Goal: Task Accomplishment & Management: Complete application form

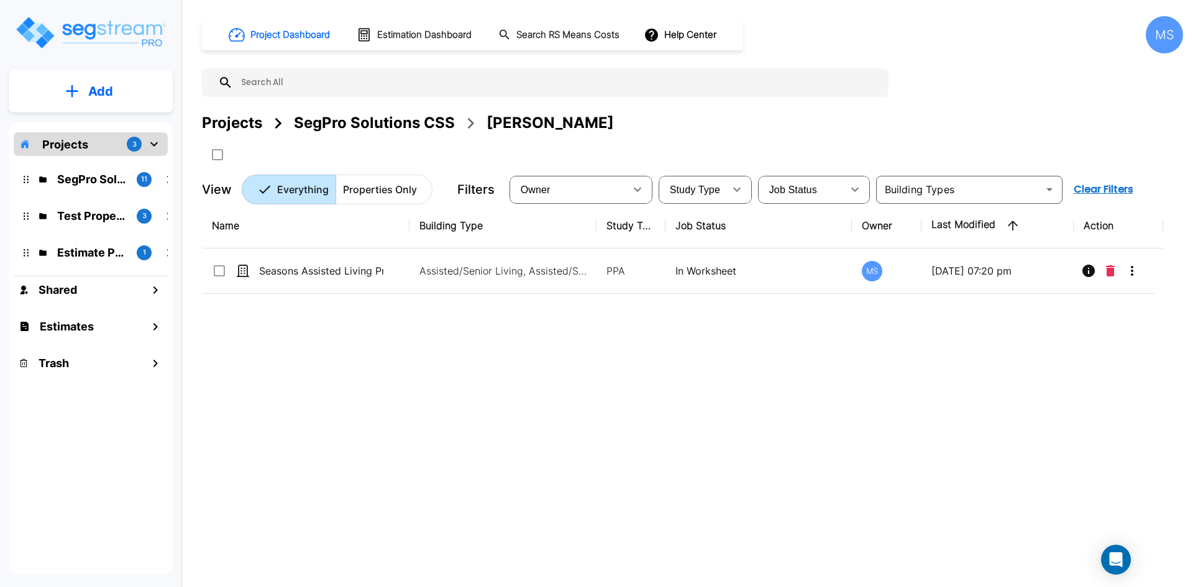
click at [82, 86] on button "Add" at bounding box center [91, 91] width 164 height 36
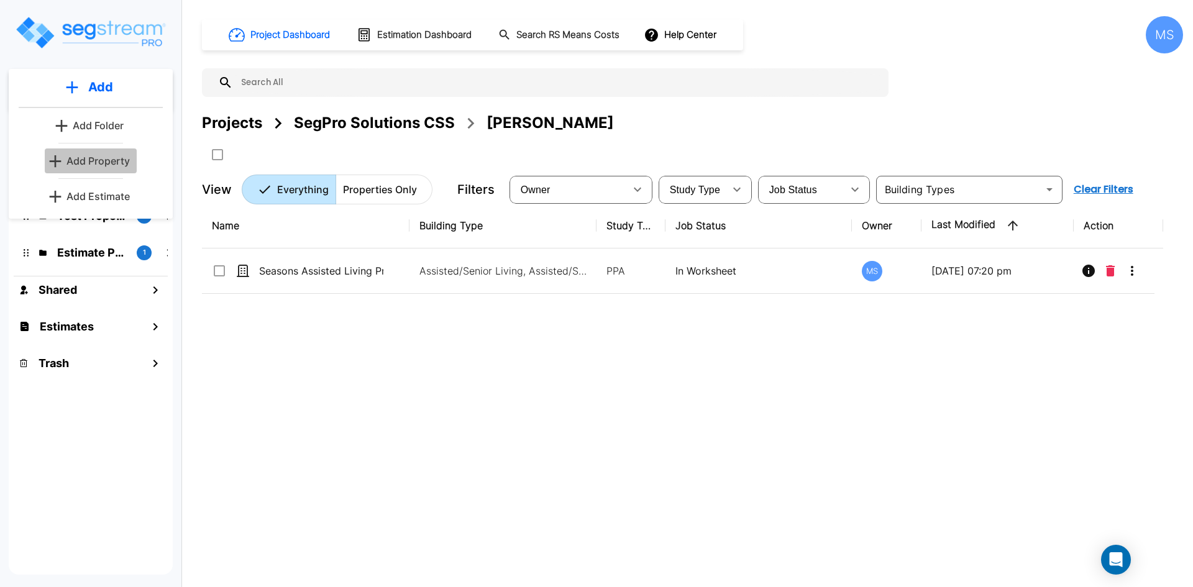
click at [106, 154] on p "Add Property" at bounding box center [98, 161] width 63 height 15
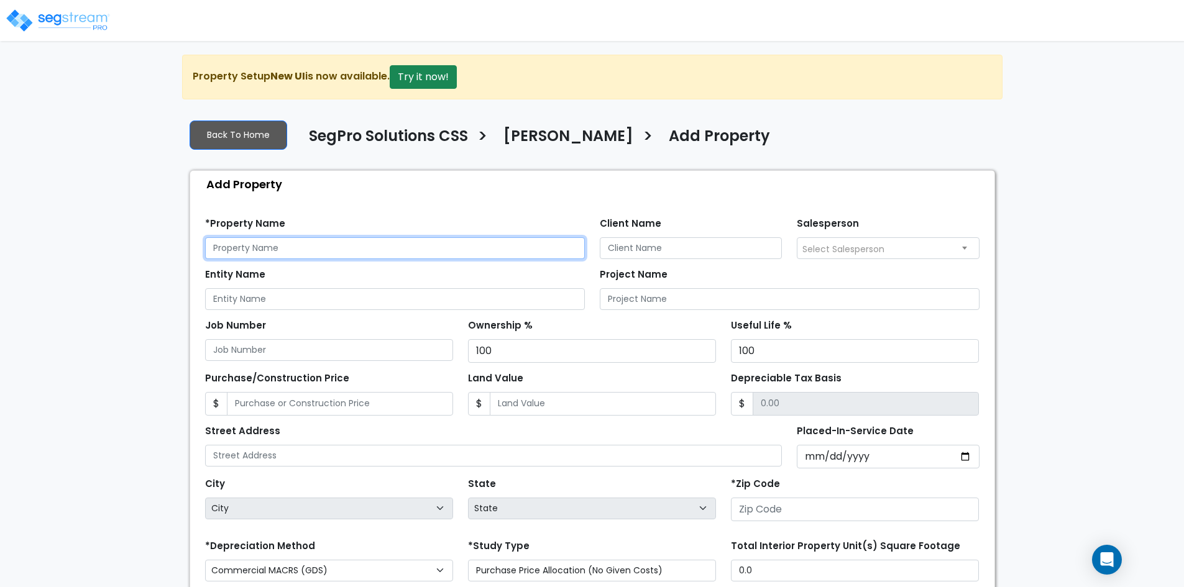
click at [286, 254] on input "text" at bounding box center [395, 248] width 380 height 22
paste input "Chase Lindsey - 786 East 2100 North_North Ogden_Utah_84414"
drag, startPoint x: 496, startPoint y: 250, endPoint x: 370, endPoint y: 250, distance: 126.2
click at [370, 250] on input "Chase Lindsey - 786 East 2100 North_North Ogden_Utah_84414" at bounding box center [395, 248] width 380 height 22
type input "[PERSON_NAME] - 786 [GEOGRAPHIC_DATA]"
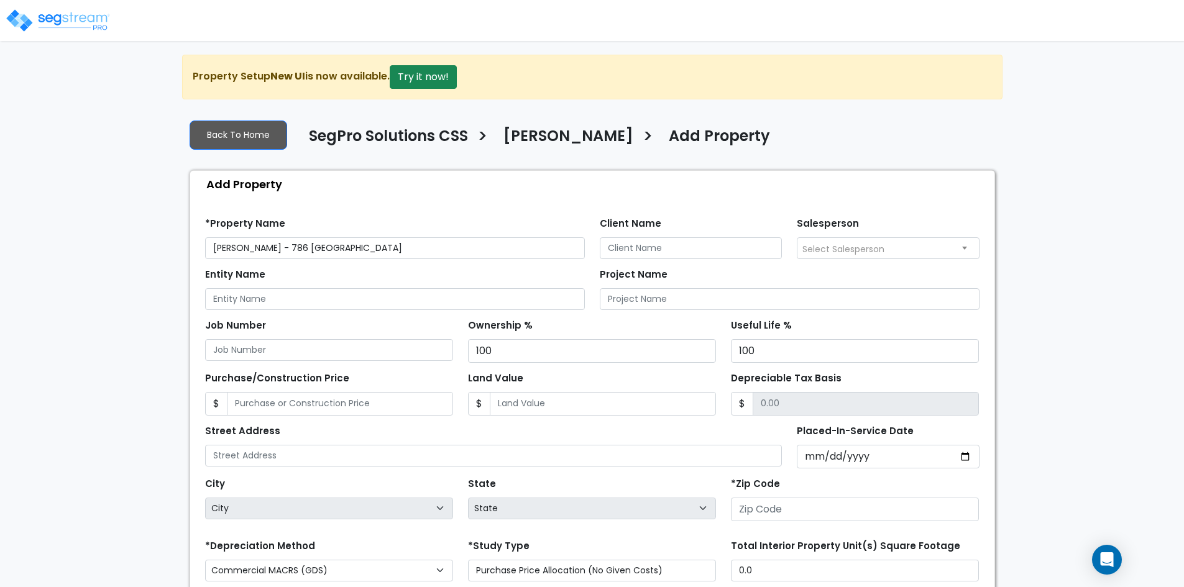
click at [387, 272] on div "Entity Name" at bounding box center [395, 287] width 380 height 45
drag, startPoint x: 273, startPoint y: 248, endPoint x: 280, endPoint y: 249, distance: 6.9
click at [233, 249] on input "[PERSON_NAME] - 786 [GEOGRAPHIC_DATA]" at bounding box center [395, 248] width 380 height 22
click at [279, 249] on input "[PERSON_NAME] - 786 [GEOGRAPHIC_DATA]" at bounding box center [395, 248] width 380 height 22
drag, startPoint x: 275, startPoint y: 249, endPoint x: 203, endPoint y: 245, distance: 71.6
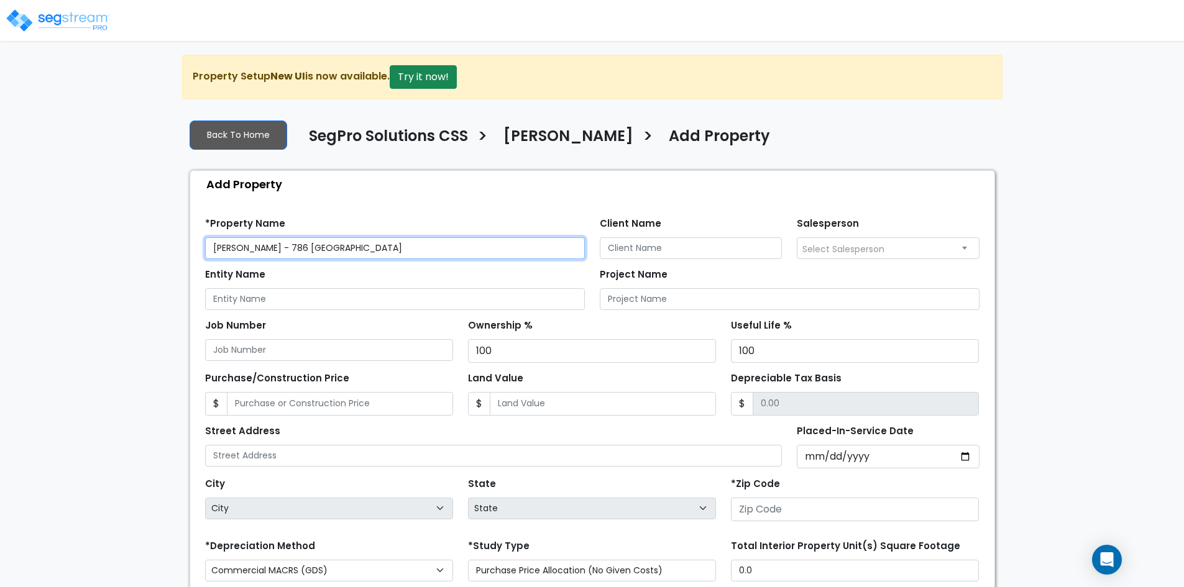
click at [203, 245] on div "*Property Name Chase Lindsey - 786 East 2100 North" at bounding box center [395, 236] width 395 height 45
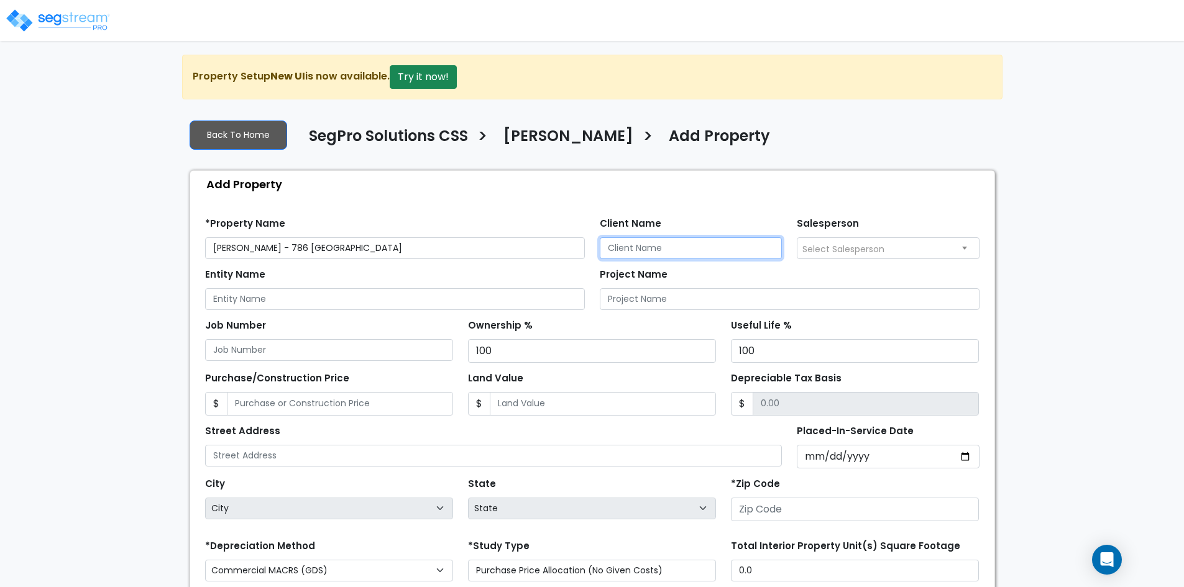
click at [702, 250] on input "Client Name" at bounding box center [691, 248] width 183 height 22
paste input "Chase Lindsey"
type input "Chase Lindsey"
click at [894, 259] on div "Entity Name Project Name" at bounding box center [592, 284] width 789 height 51
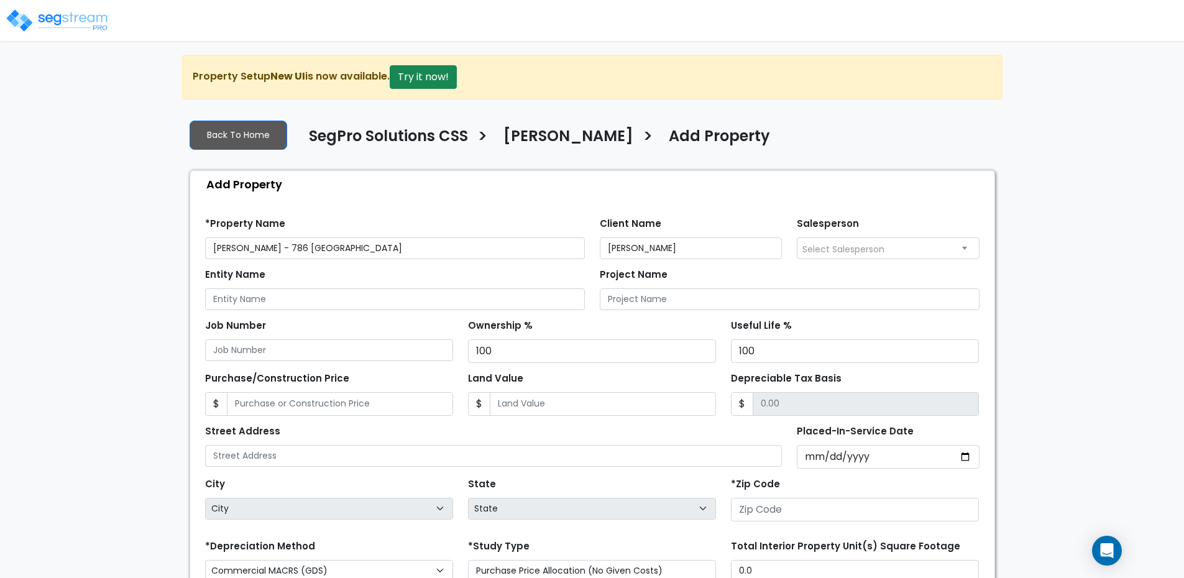
click at [896, 251] on span "Select Salesperson" at bounding box center [887, 248] width 181 height 20
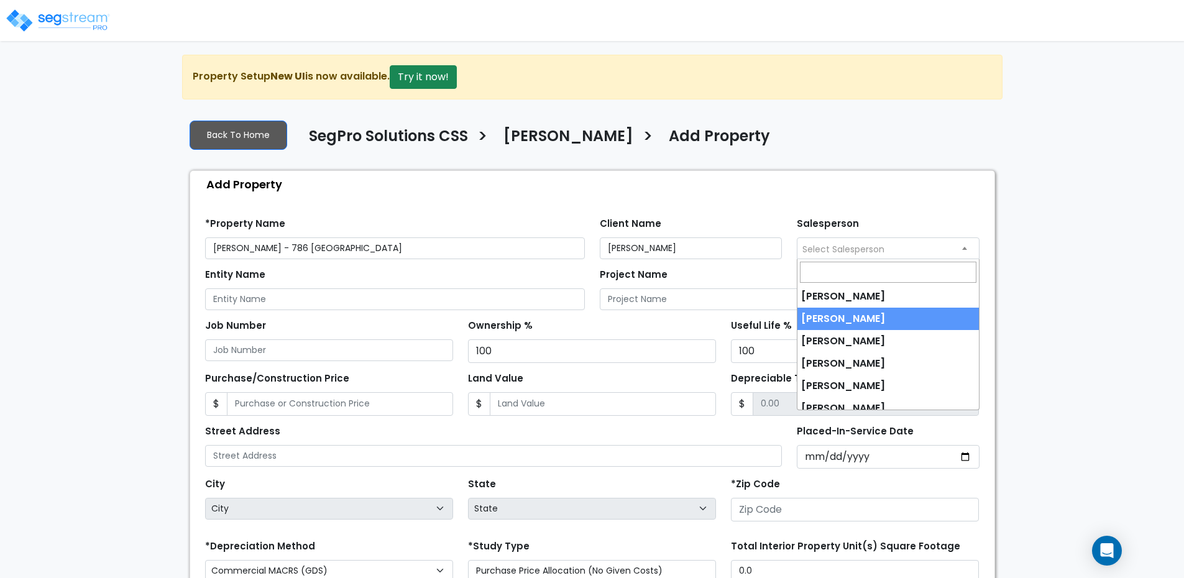
select select "170"
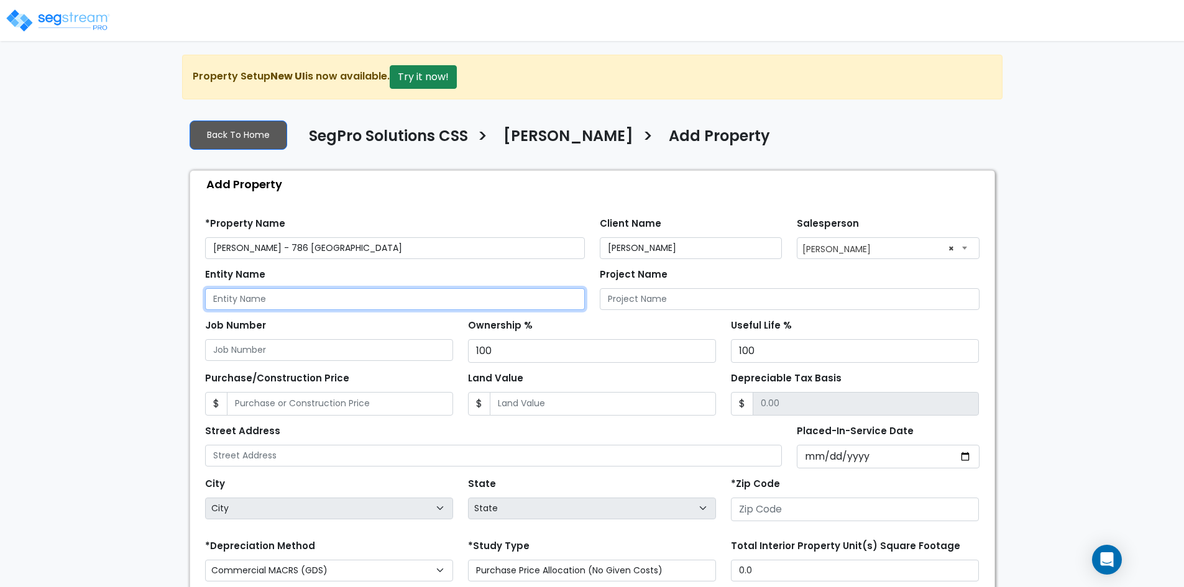
click at [394, 310] on input "Entity Name" at bounding box center [395, 299] width 380 height 22
click at [264, 296] on input "Entity Name" at bounding box center [395, 299] width 380 height 22
paste input "Quail Meadows Assisted Living PropCo, LLC"
type input "Quail Meadows Assisted Living PropCo, LLC"
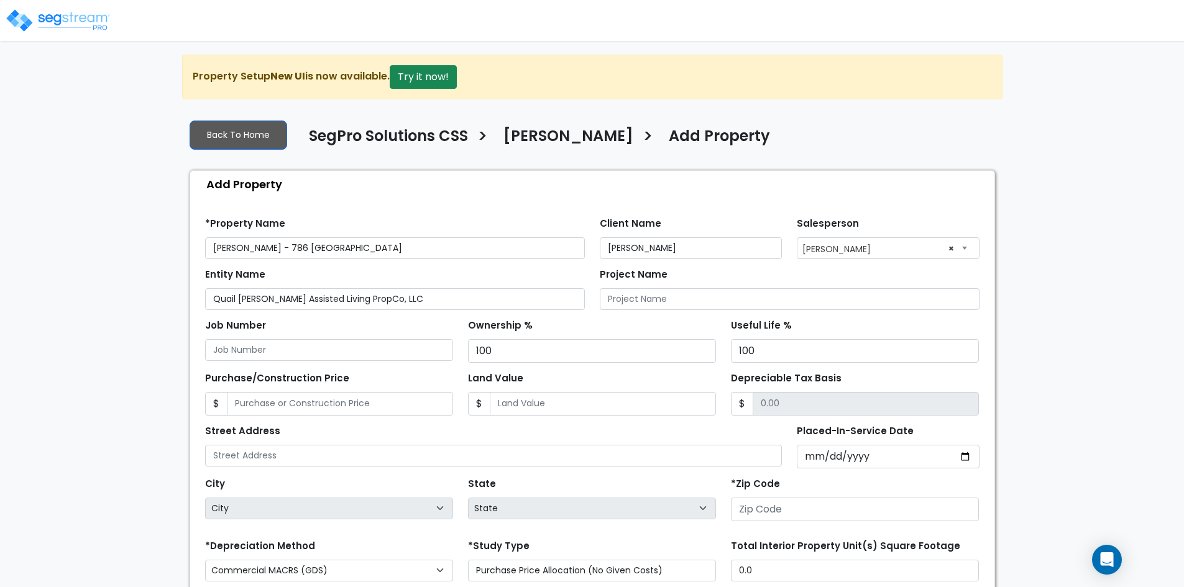
click at [369, 311] on div "Job Number Ownership % 100 Useful Life % 100" at bounding box center [592, 336] width 789 height 53
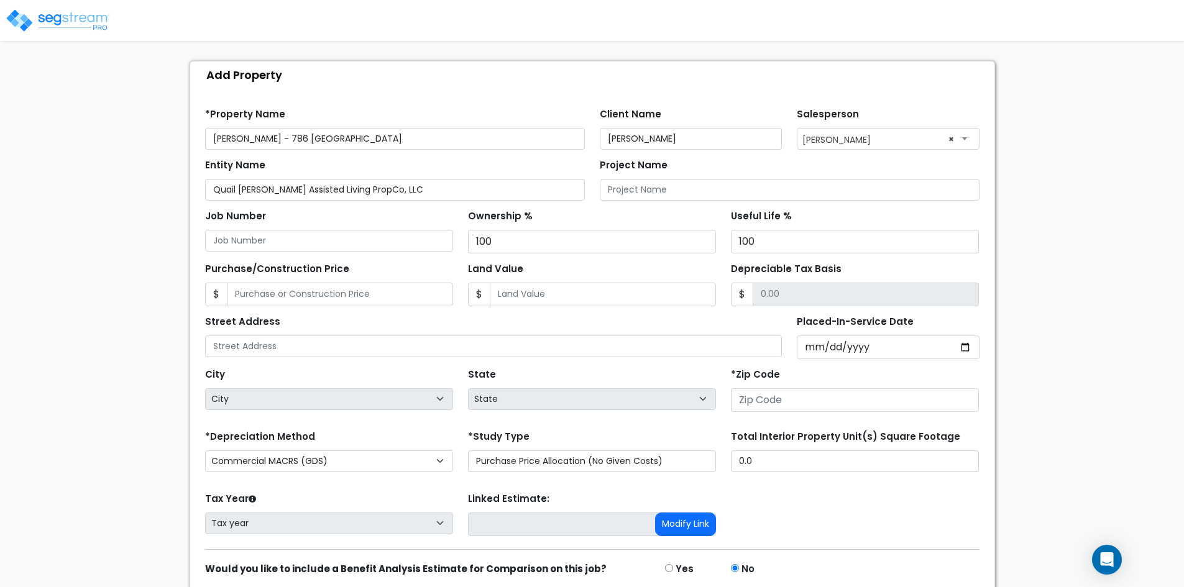
scroll to position [124, 0]
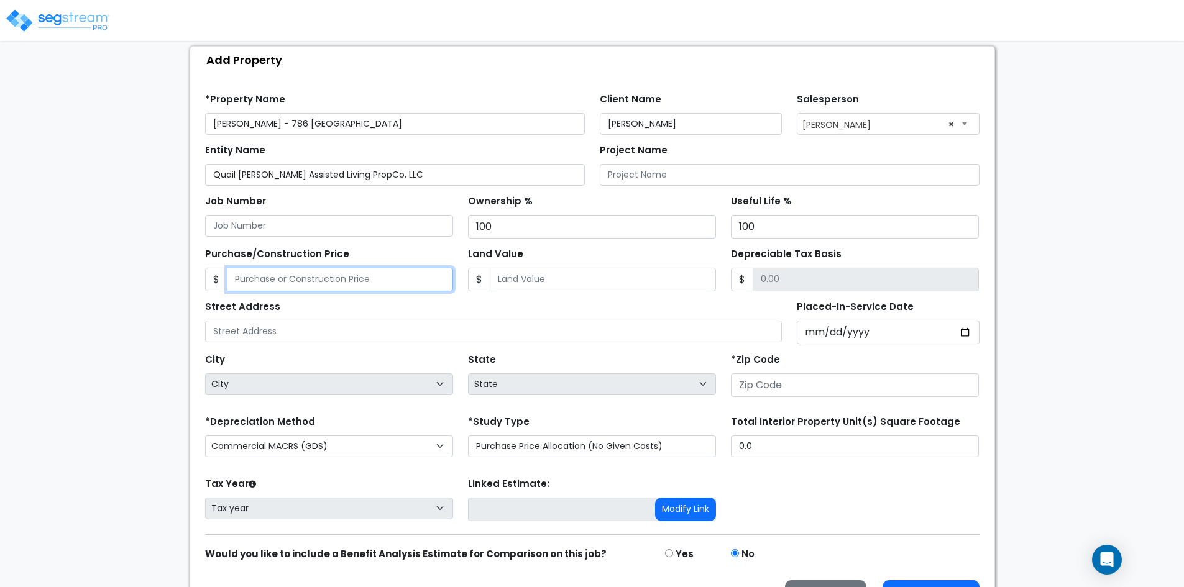
click at [314, 280] on input "Purchase/Construction Price" at bounding box center [340, 280] width 226 height 24
paste input "7,965,000"
type input "7,965,000"
click at [521, 280] on input "Land Value" at bounding box center [603, 280] width 226 height 24
paste input "1,572,226.19"
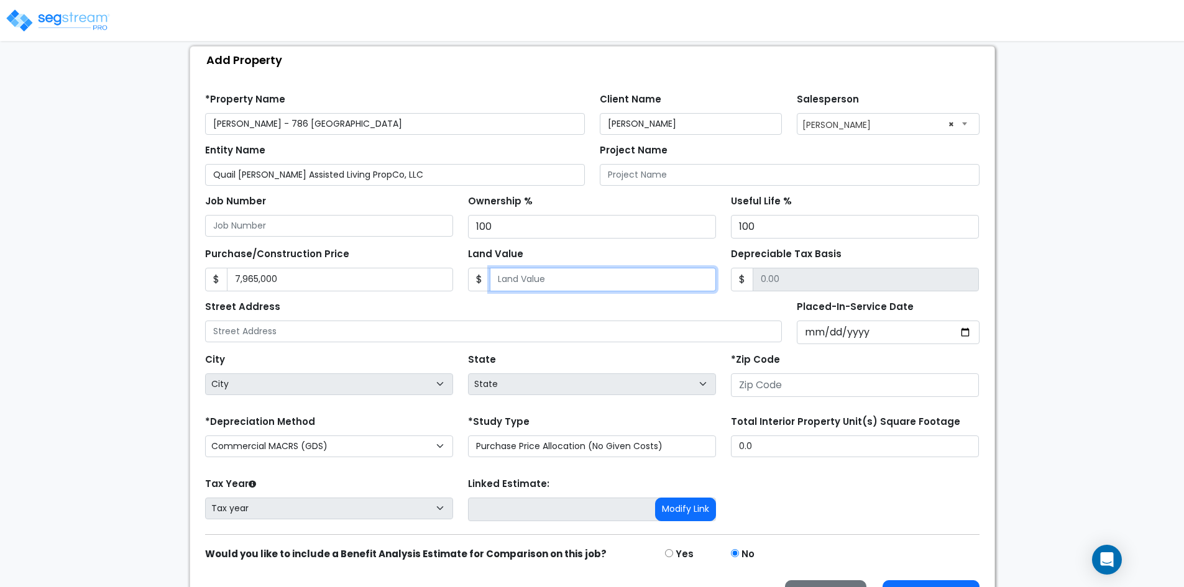
type input "1,572,226.19"
type input "6392773.81"
type input "1,572,226.19"
click at [516, 311] on div "Street Address" at bounding box center [493, 320] width 577 height 45
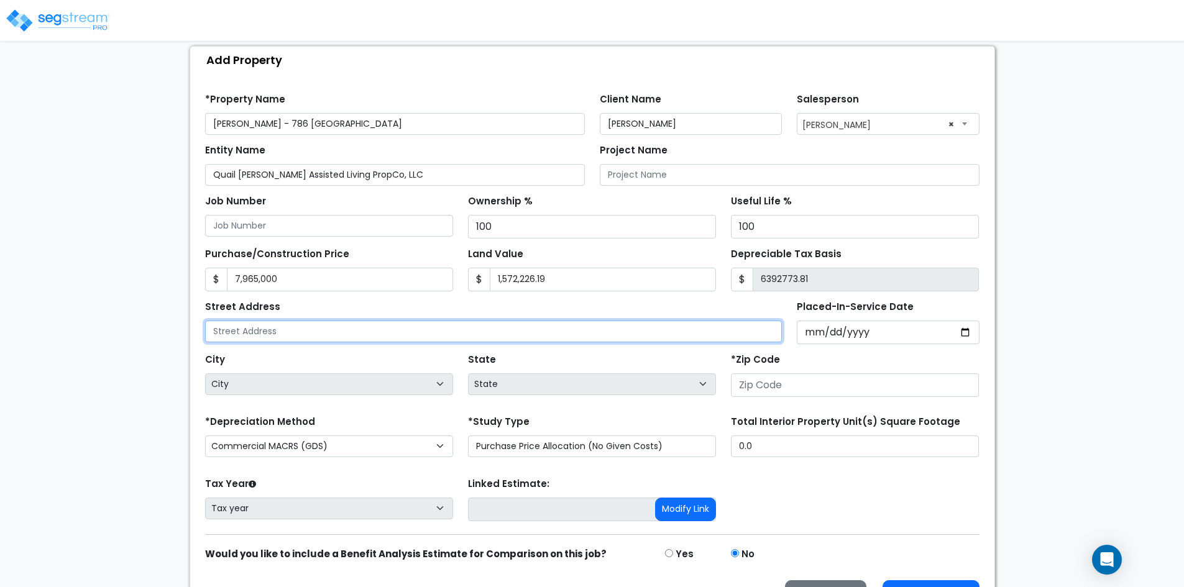
click at [396, 339] on input "text" at bounding box center [493, 332] width 577 height 22
paste input "Chase Lindsey - 786 East 2100 North_North Ogden_Utah_84414"
drag, startPoint x: 490, startPoint y: 336, endPoint x: 464, endPoint y: 337, distance: 26.8
click at [464, 337] on input "Chase Lindsey - 786 East 2100 North_North Ogden_Utah_84414" at bounding box center [493, 332] width 577 height 22
type input "Chase Lindsey - 786 East 2100 North_North Ogden_Utah_"
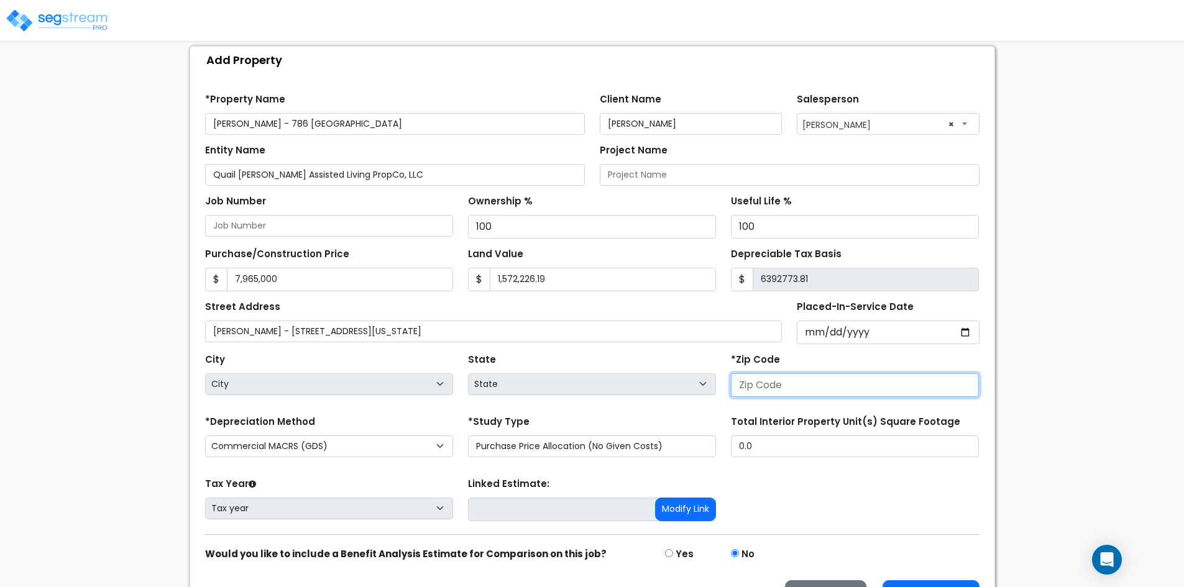
click at [760, 390] on input "number" at bounding box center [855, 386] width 248 height 24
paste input "84414"
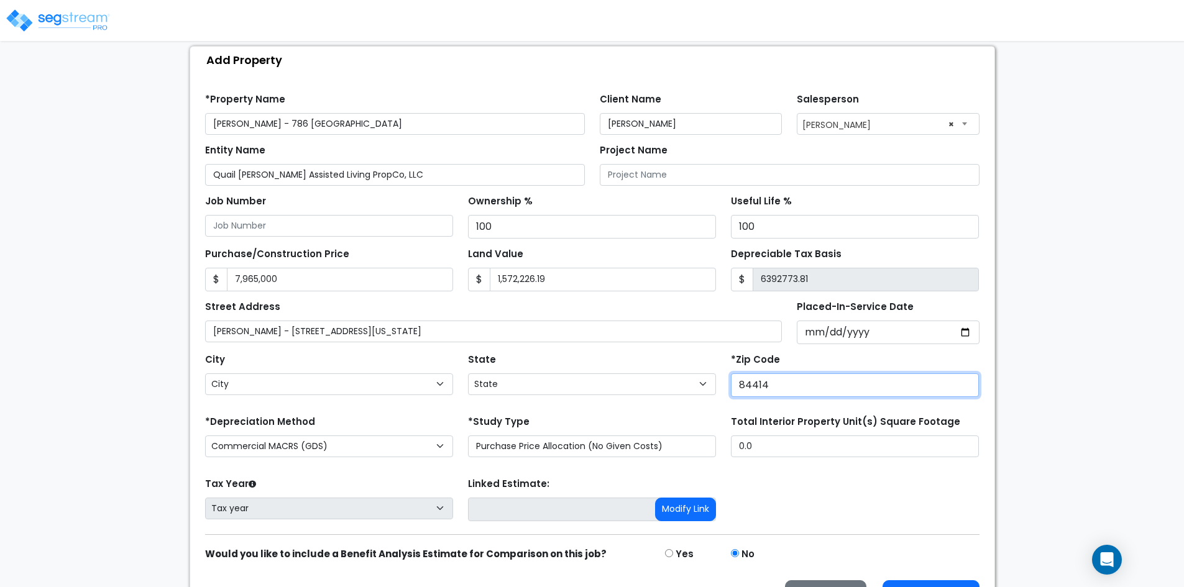
type input "84414"
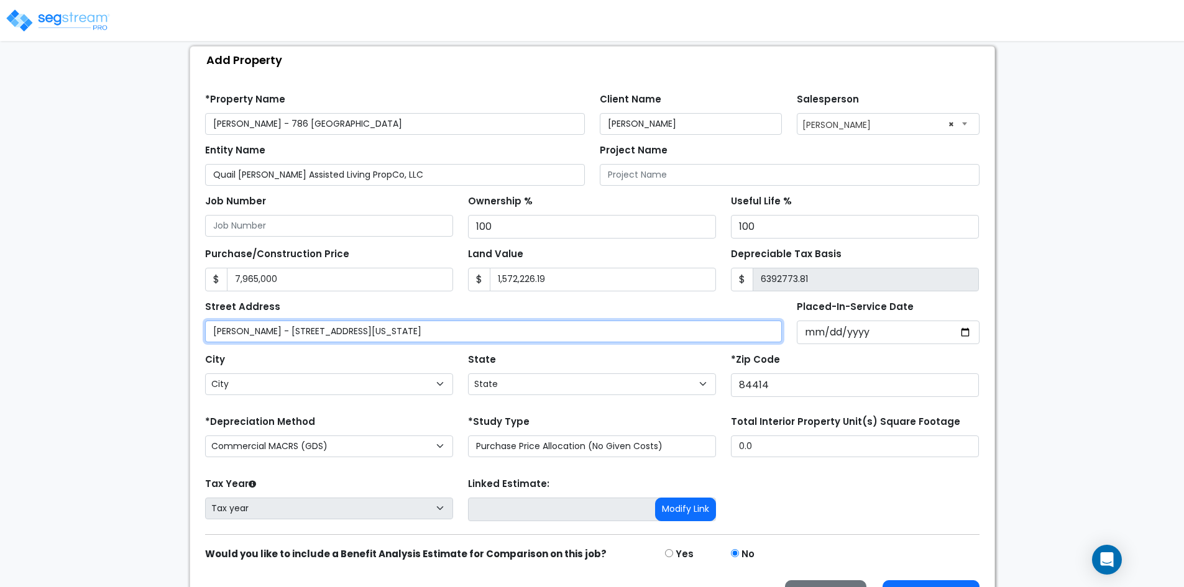
select select "UT"
drag, startPoint x: 283, startPoint y: 331, endPoint x: 186, endPoint y: 328, distance: 96.4
click at [186, 328] on div "Back To Home SegPro Solutions CSS > Anjalie > Add Property Add Property Find th…" at bounding box center [592, 304] width 820 height 638
drag, startPoint x: 409, startPoint y: 336, endPoint x: 298, endPoint y: 337, distance: 110.6
click at [298, 337] on input "786 East 2100 North_North Ogden_Utah_" at bounding box center [493, 332] width 577 height 22
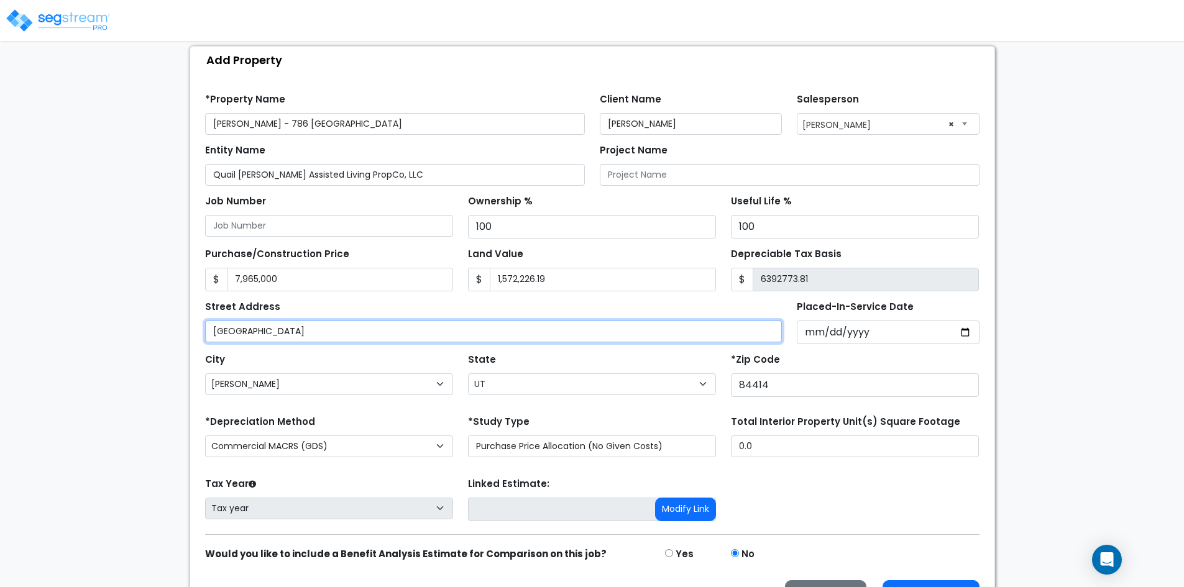
type input "786 East 2100 North"
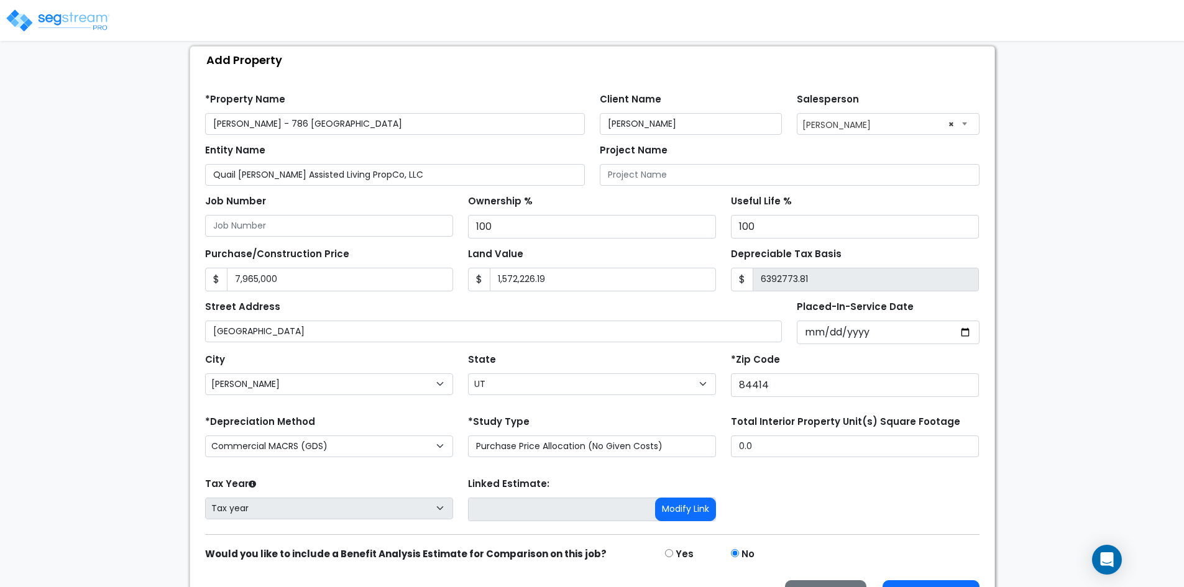
click at [381, 357] on div "City City Alpine Altamont Alton Altonah American Fork Aneth Annabella Antimony …" at bounding box center [329, 373] width 248 height 45
click at [968, 331] on input "Placed-In-Service Date" at bounding box center [888, 333] width 183 height 24
type input "2025-07-15"
select select "2025"
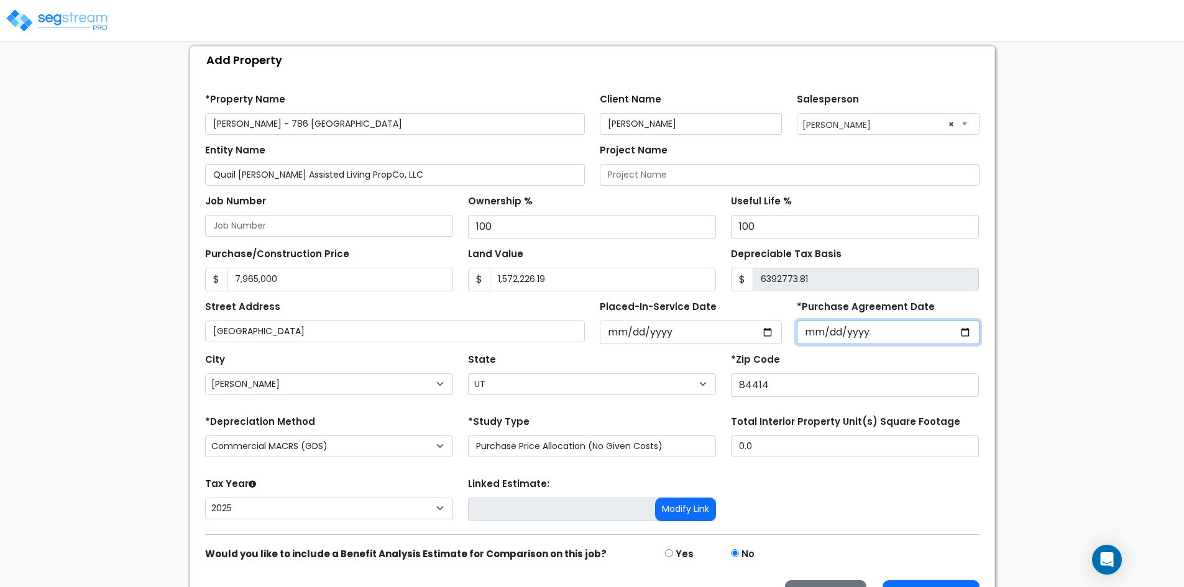
click at [966, 332] on input "*Purchase Agreement Date" at bounding box center [888, 333] width 183 height 24
type input "2025-07-15"
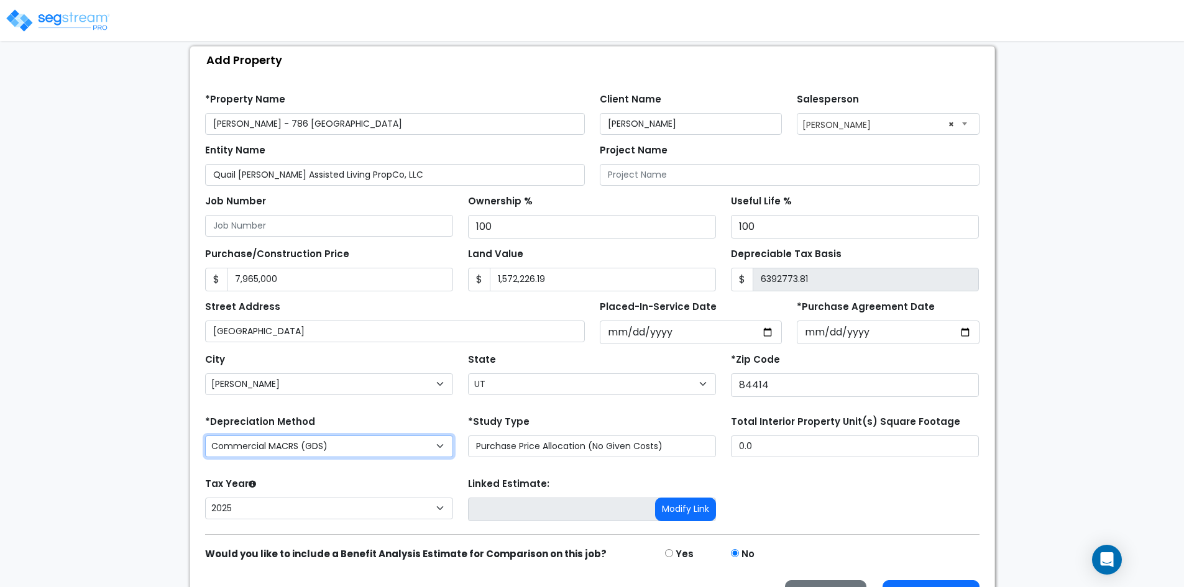
click at [426, 452] on select "Commercial MACRS (GDS) Residential Rental MACRS (GDS) Commercial MACRS (GDS) QIP" at bounding box center [329, 447] width 248 height 22
select select "RRM(_30"
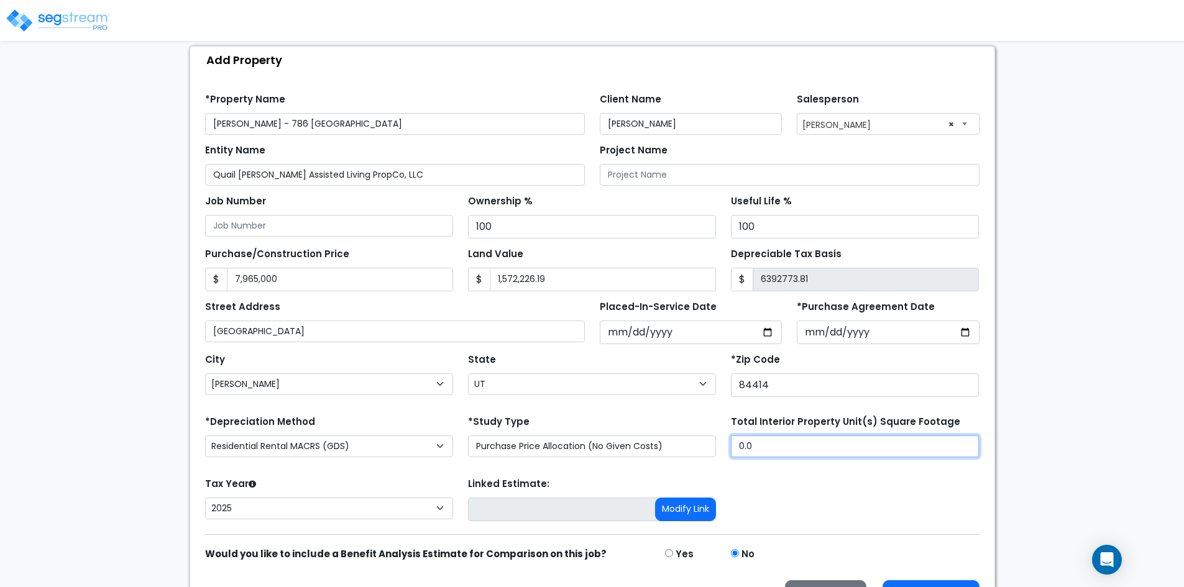
click at [758, 443] on input "0.0" at bounding box center [855, 447] width 248 height 22
type input "."
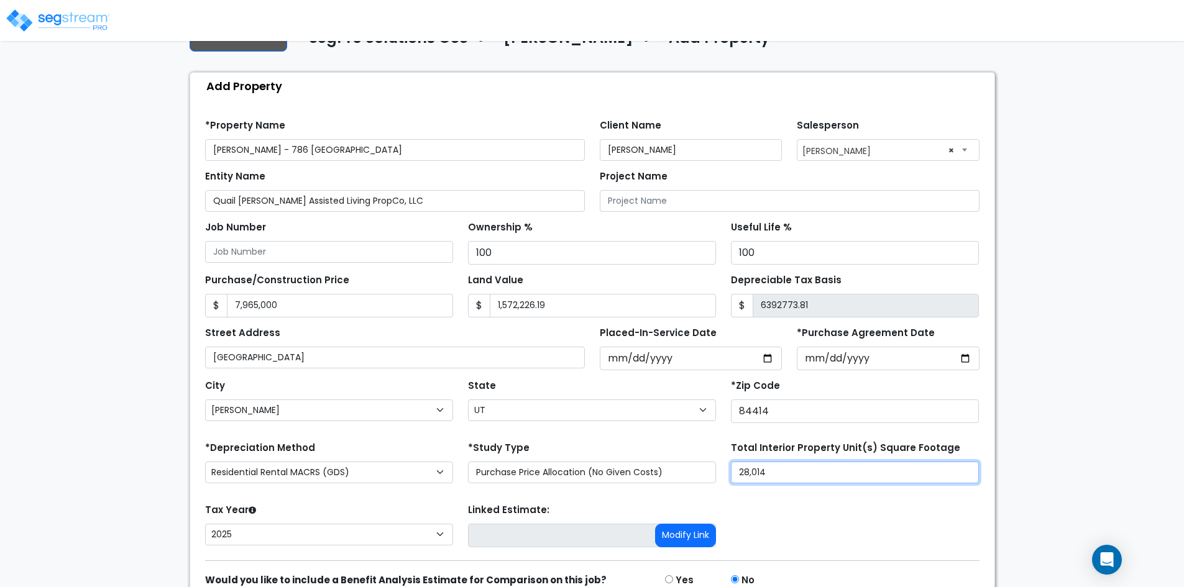
scroll to position [98, 0]
type input "28,014"
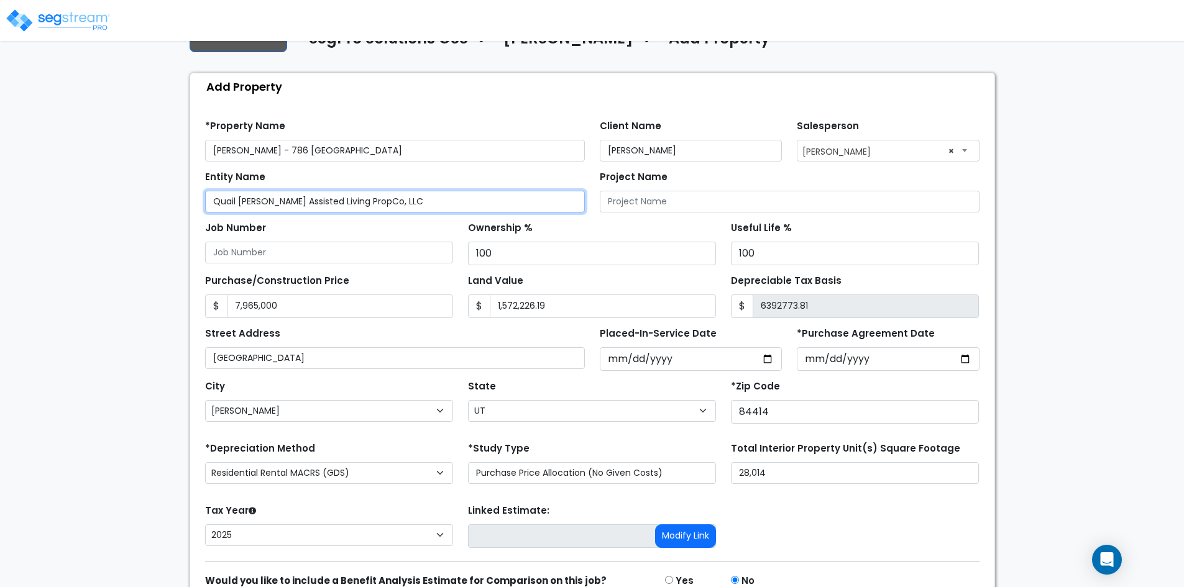
drag, startPoint x: 400, startPoint y: 203, endPoint x: 212, endPoint y: 205, distance: 188.3
click at [212, 205] on input "Quail Meadows Assisted Living PropCo, LLC" at bounding box center [395, 202] width 380 height 22
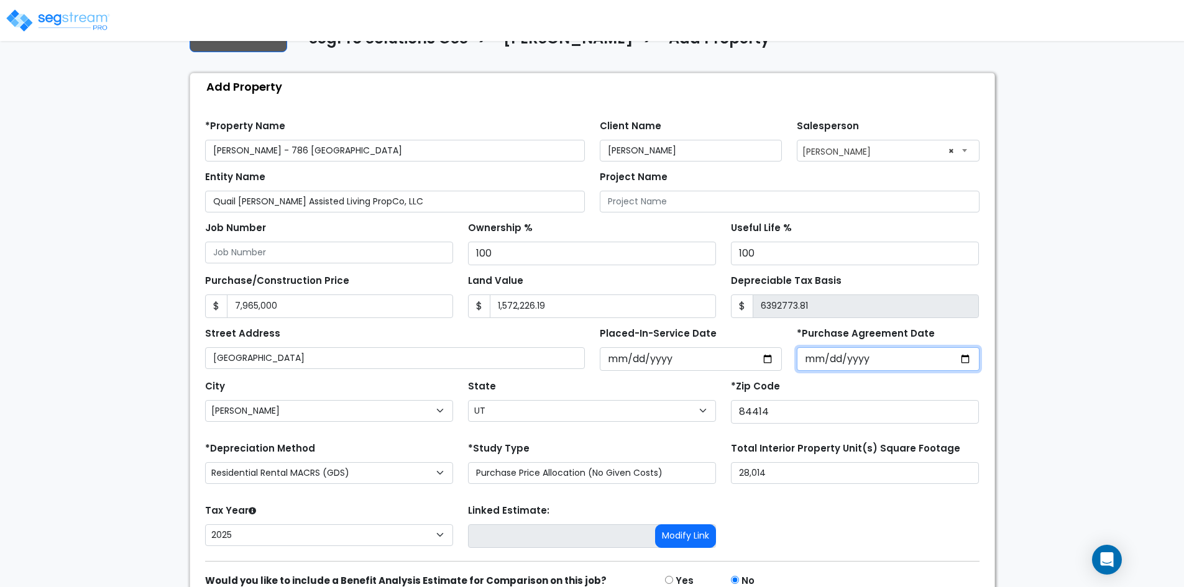
drag, startPoint x: 866, startPoint y: 356, endPoint x: 814, endPoint y: 358, distance: 51.6
click at [814, 358] on input "2025-07-15" at bounding box center [888, 359] width 183 height 24
click at [823, 357] on input "2025-07-15" at bounding box center [888, 359] width 183 height 24
drag, startPoint x: 802, startPoint y: 358, endPoint x: 848, endPoint y: 359, distance: 46.0
click at [848, 359] on input "2025-07-15" at bounding box center [888, 359] width 183 height 24
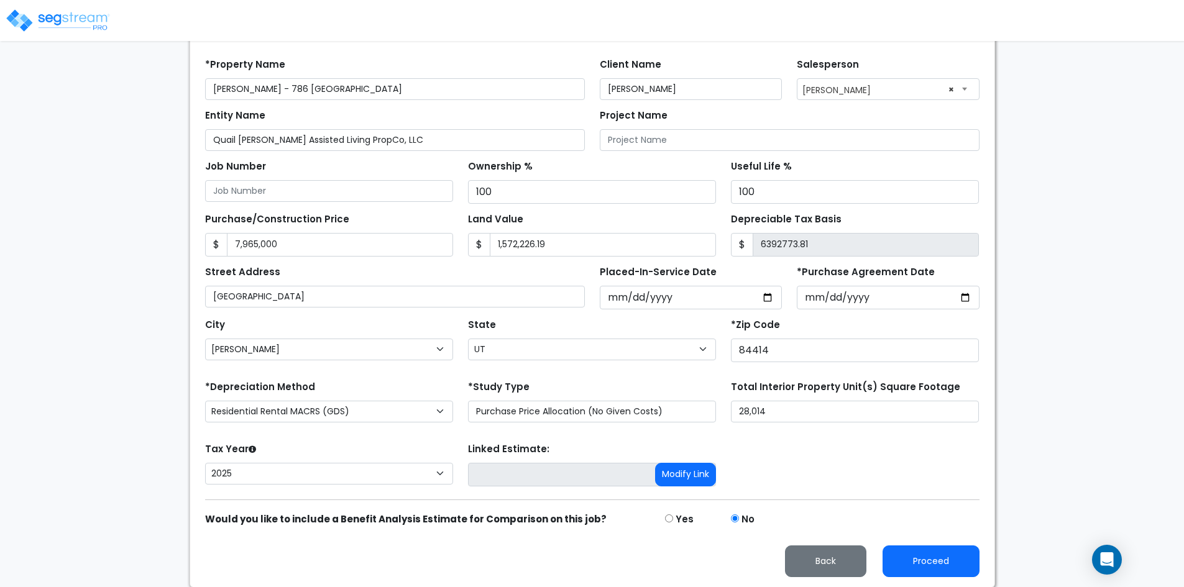
scroll to position [160, 0]
click at [947, 562] on button "Proceed" at bounding box center [931, 561] width 97 height 32
type input "7965000"
type input "1572226.19"
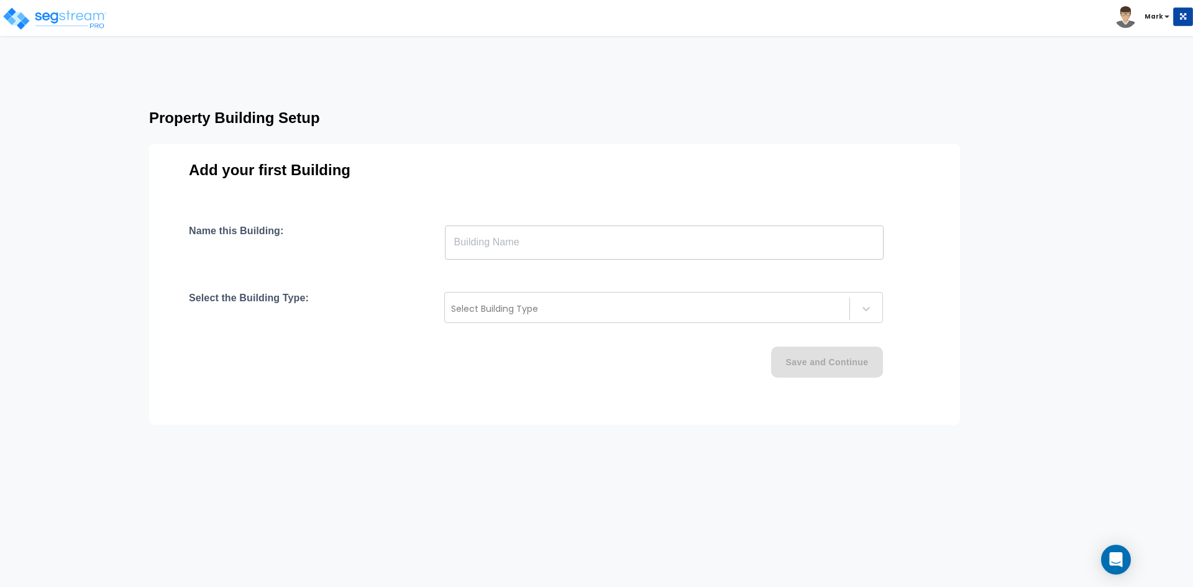
click at [476, 244] on input "text" at bounding box center [664, 242] width 439 height 35
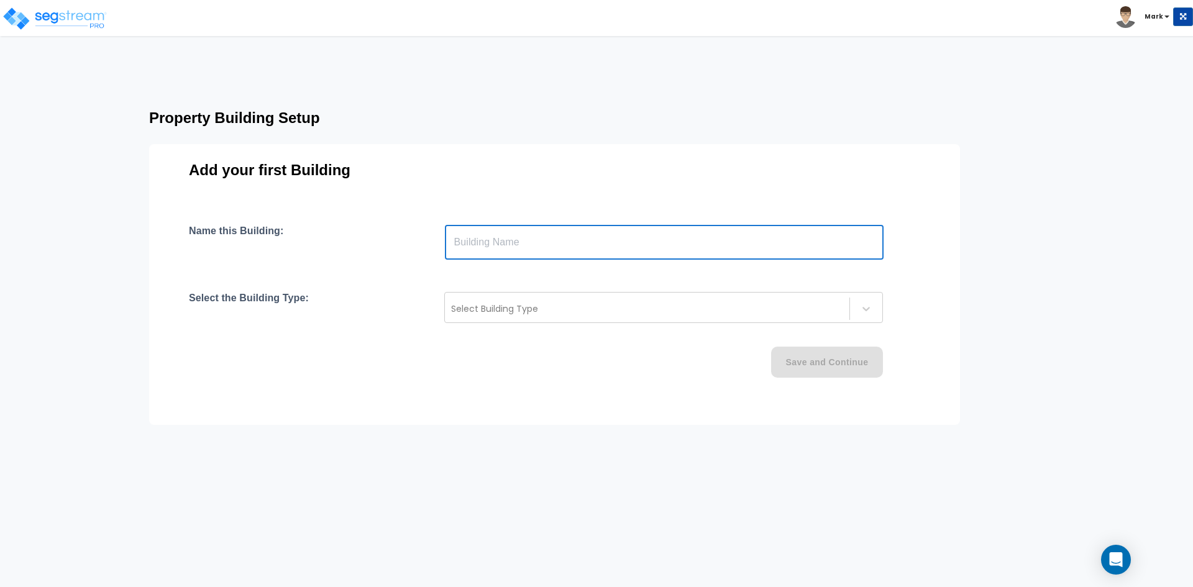
paste input "text"
type input "Quail Meadows"
click at [493, 308] on div at bounding box center [647, 308] width 392 height 15
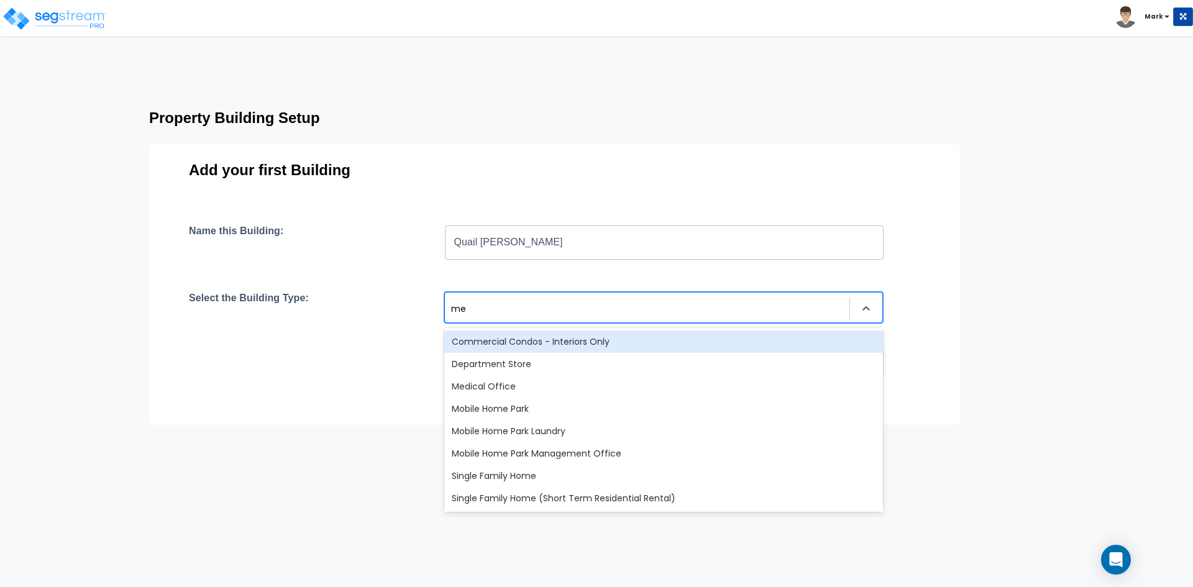
type input "m"
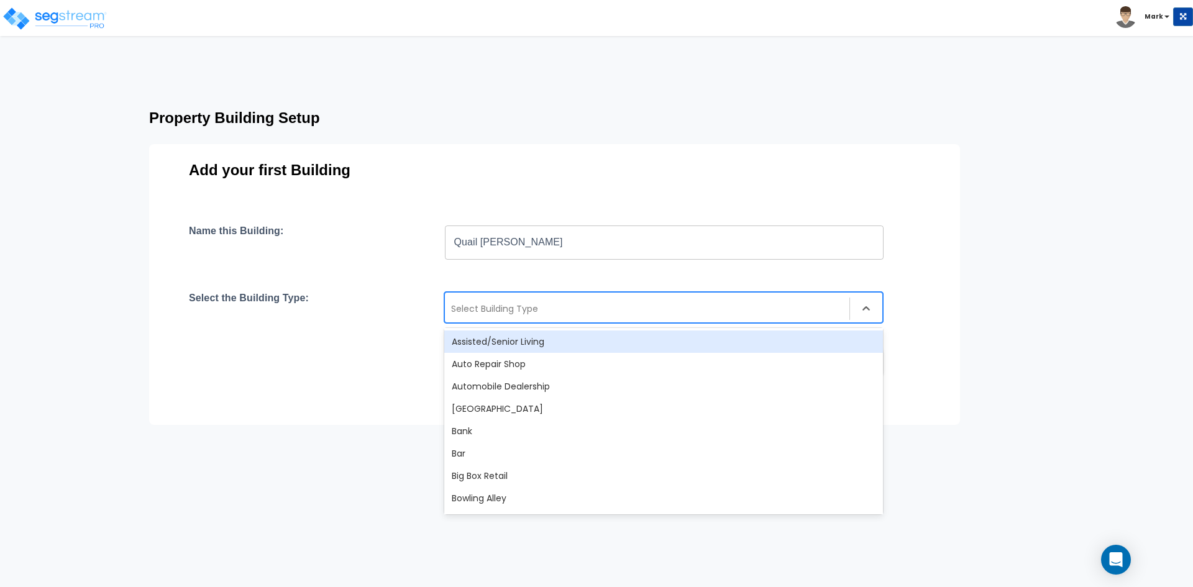
click at [513, 345] on div "Assisted/Senior Living" at bounding box center [663, 342] width 439 height 22
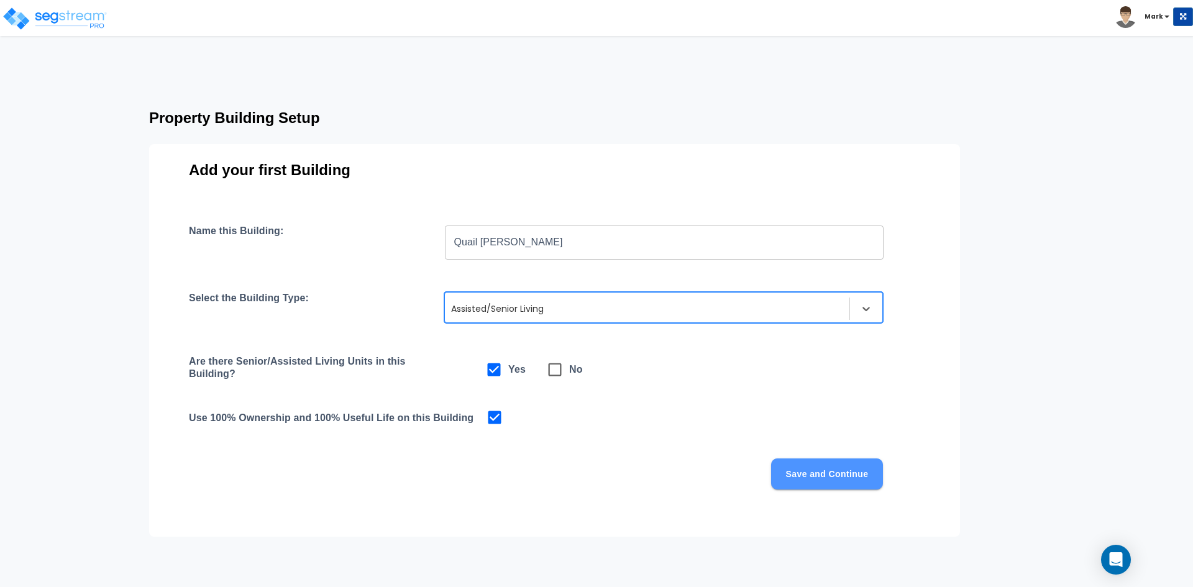
click at [832, 472] on button "Save and Continue" at bounding box center [827, 474] width 112 height 31
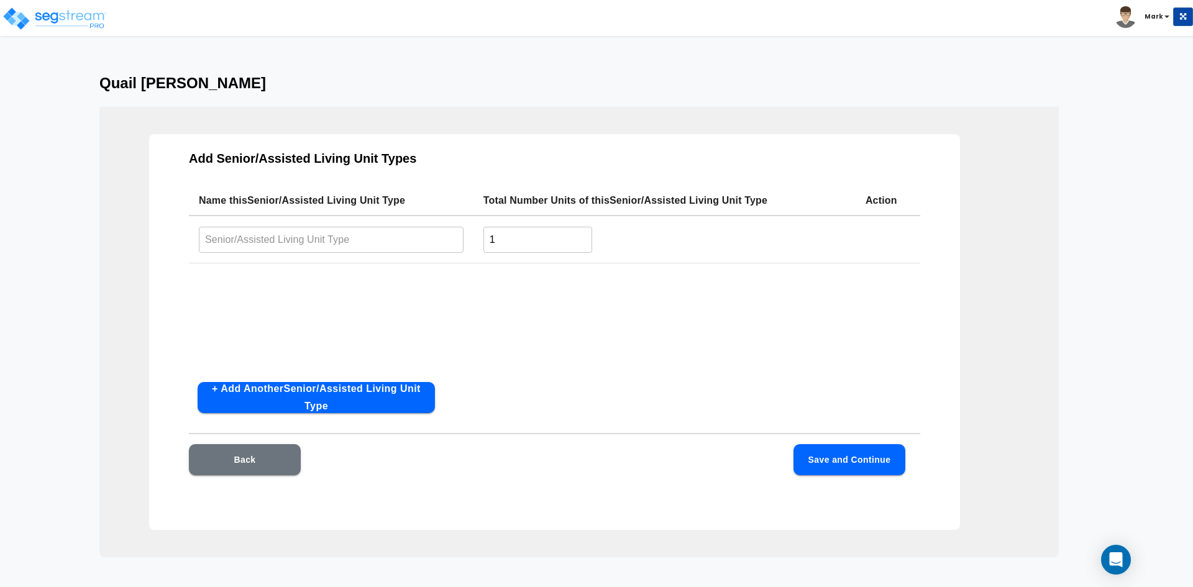
click at [334, 406] on button "+ Add Another Senior/Assisted Living Unit Type" at bounding box center [316, 397] width 237 height 31
click at [259, 237] on input "text" at bounding box center [331, 239] width 265 height 27
type input "S"
click at [267, 232] on input "Assisted" at bounding box center [331, 239] width 265 height 27
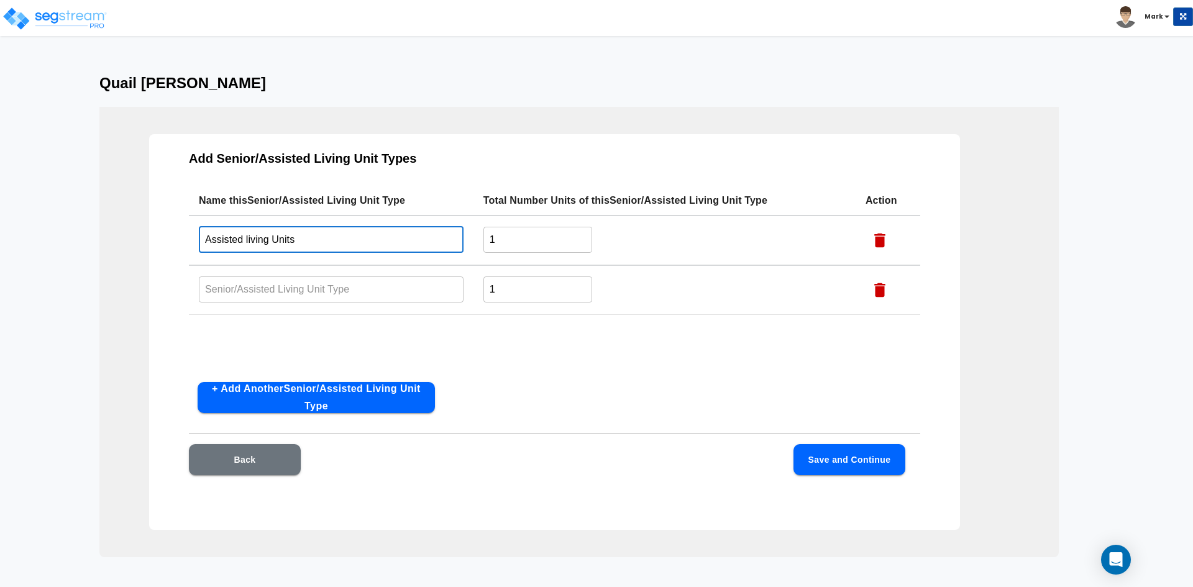
type input "Assisted living Units"
click at [292, 293] on input "text" at bounding box center [331, 289] width 265 height 27
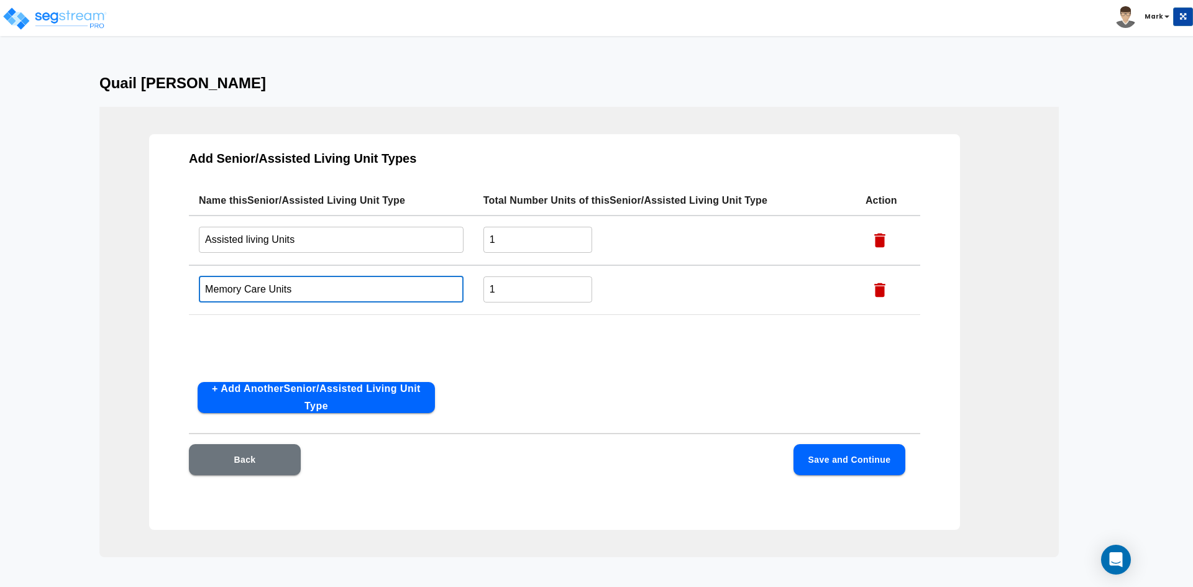
type input "Memory Care Units"
click at [503, 234] on input "1" at bounding box center [538, 239] width 109 height 27
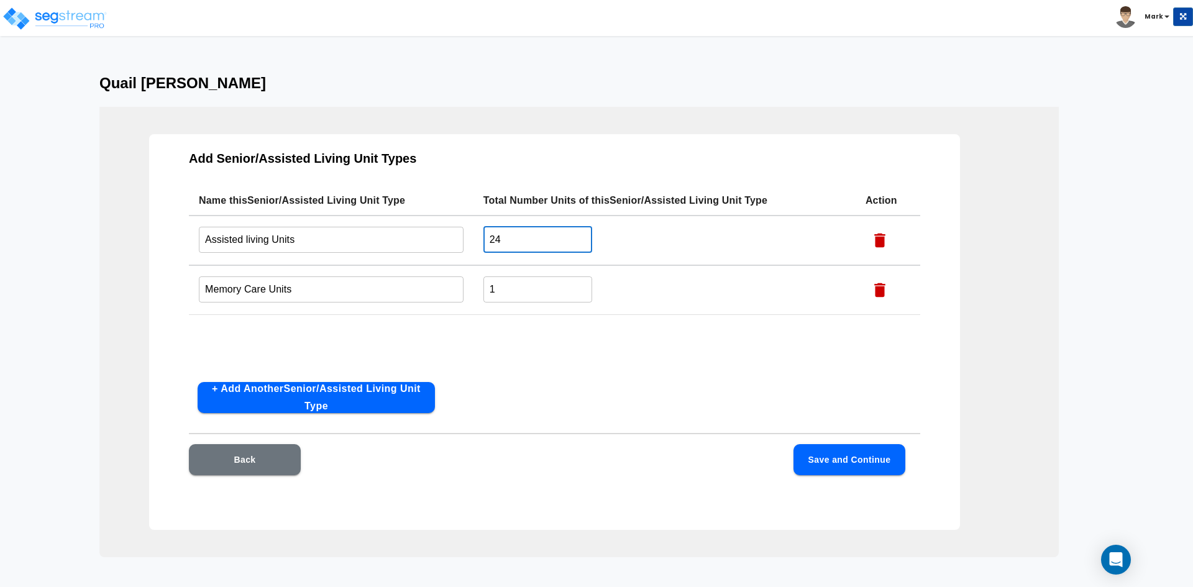
type input "24"
click at [533, 280] on input "1" at bounding box center [538, 289] width 109 height 27
type input "20"
click at [588, 329] on div "Name this Senior/Assisted Living Unit Type Total Number Units of this Senior/As…" at bounding box center [555, 279] width 732 height 186
click at [861, 457] on button "Save and Continue" at bounding box center [850, 459] width 112 height 31
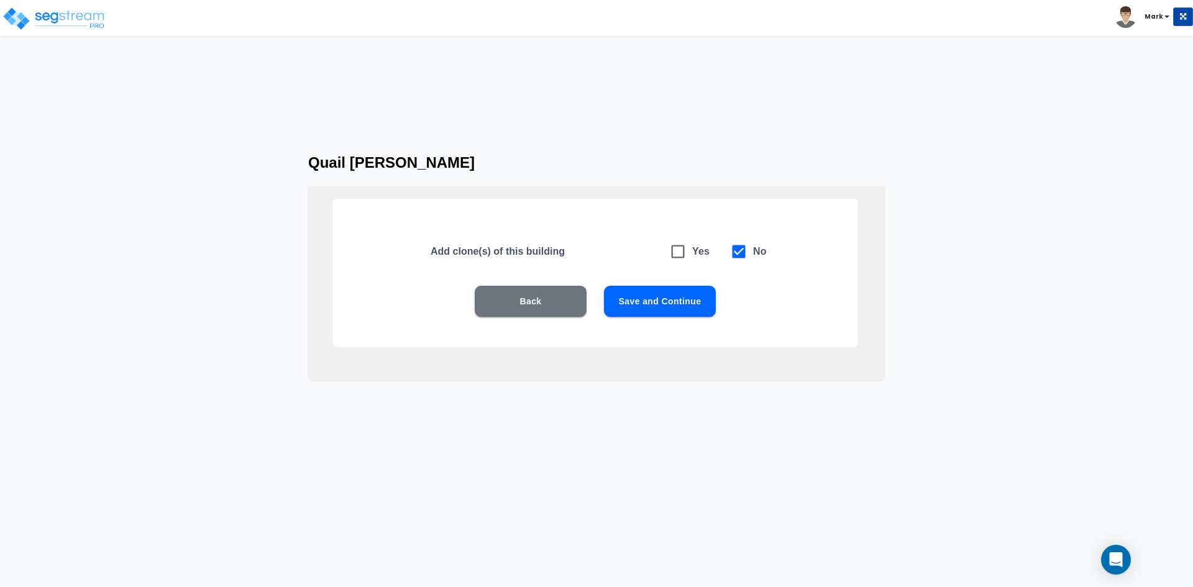
click at [658, 296] on button "Save and Continue" at bounding box center [660, 301] width 112 height 31
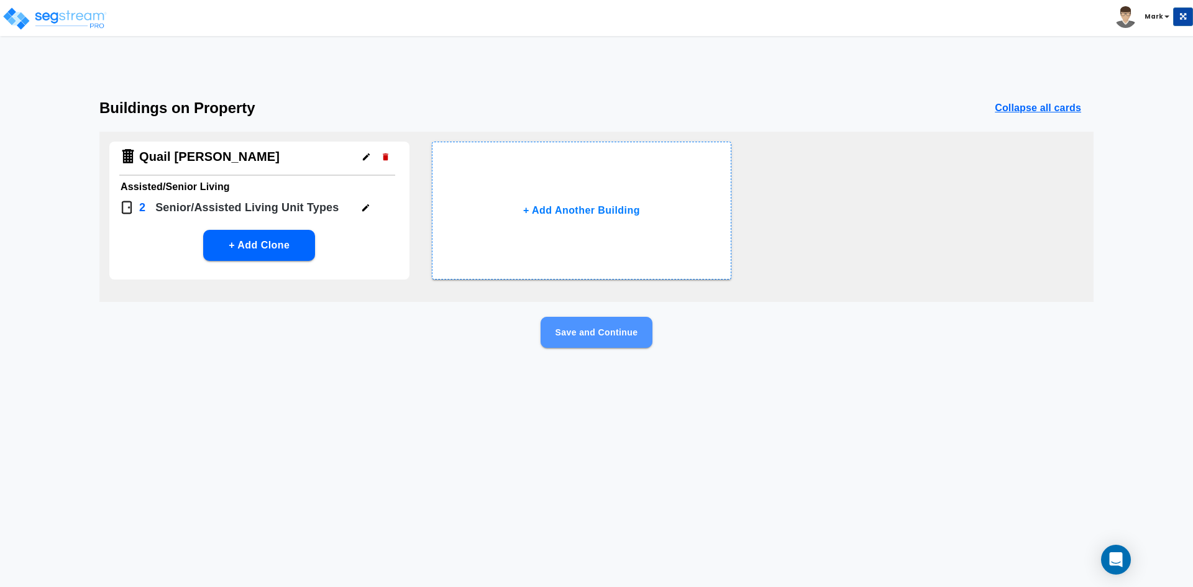
click at [610, 336] on button "Save and Continue" at bounding box center [597, 332] width 112 height 31
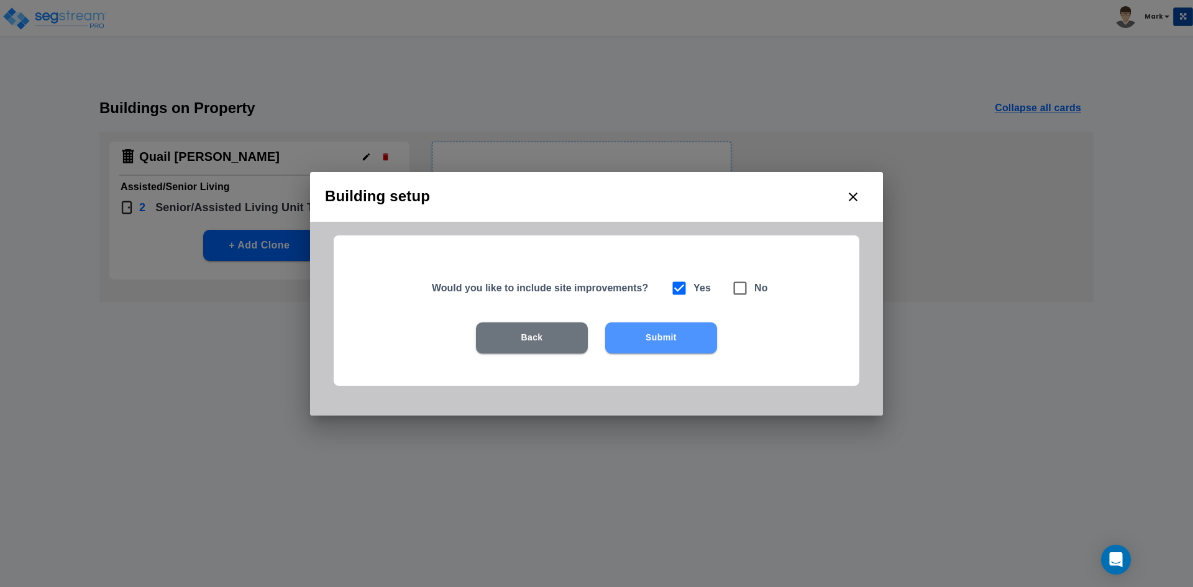
click at [626, 335] on button "Submit" at bounding box center [661, 338] width 112 height 31
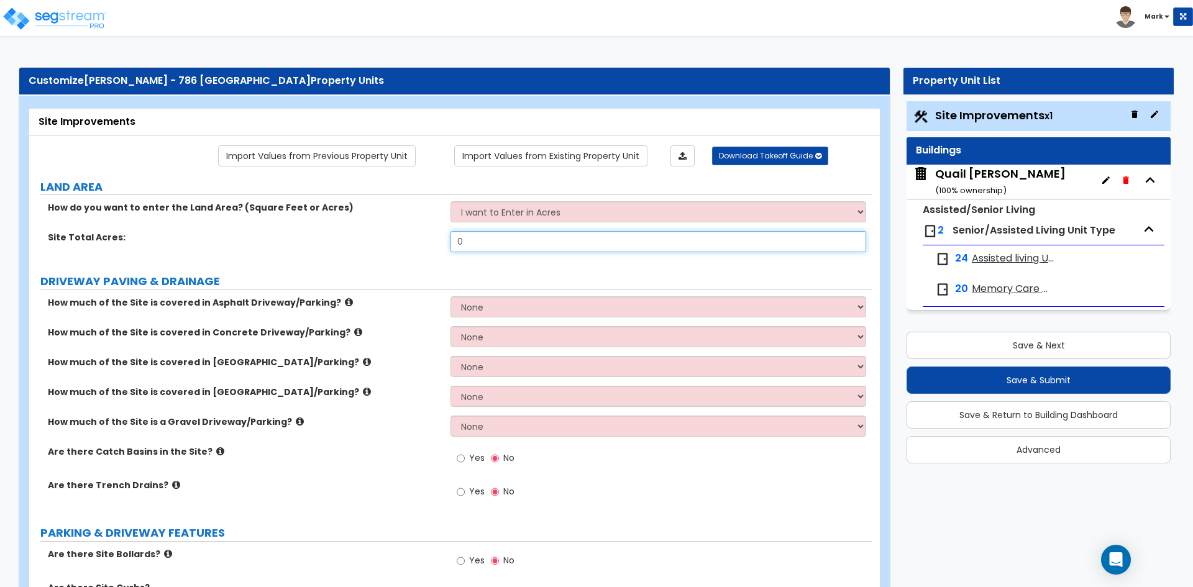
click at [487, 243] on input "0" at bounding box center [658, 241] width 415 height 21
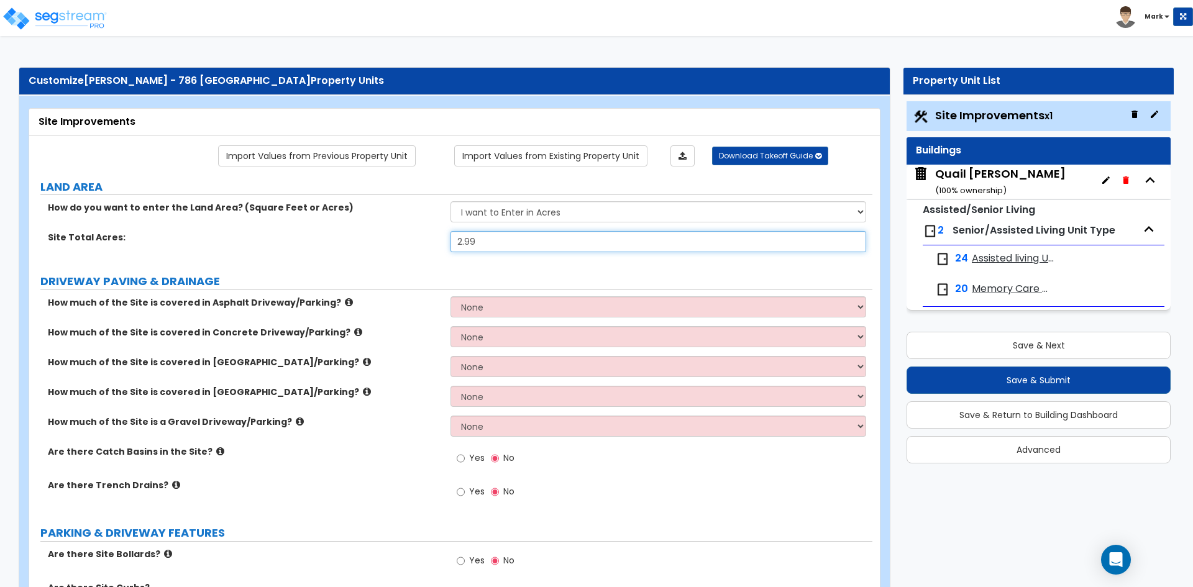
type input "2.99"
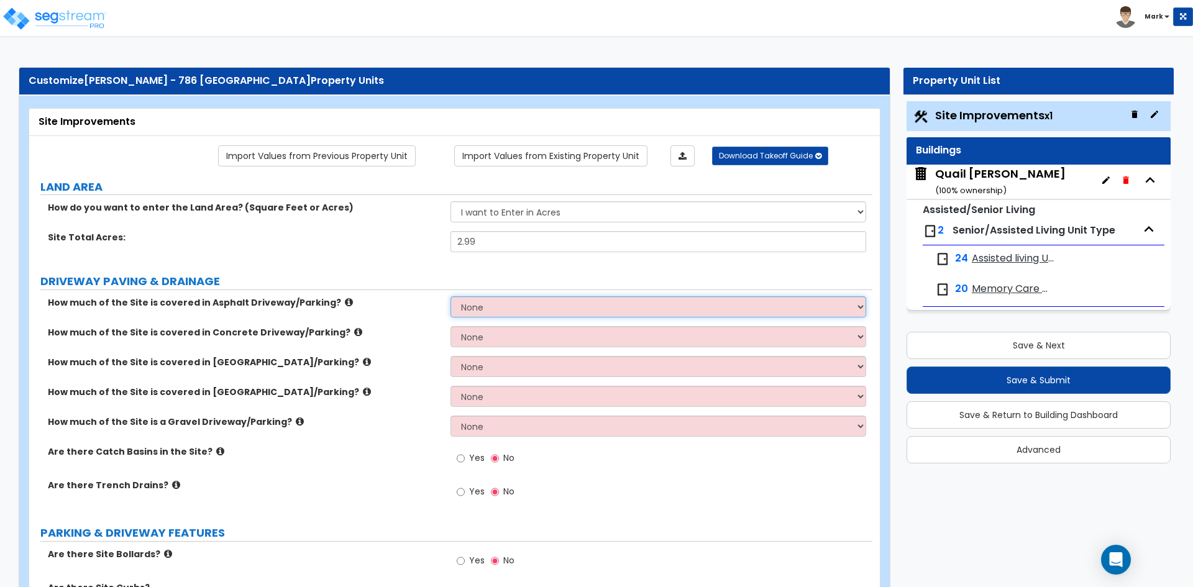
click at [492, 306] on select "None I want to Enter an Approximate Percentage I want to Enter the Square Foota…" at bounding box center [658, 306] width 415 height 21
click at [451, 296] on select "None I want to Enter an Approximate Percentage I want to Enter the Square Foota…" at bounding box center [658, 306] width 415 height 21
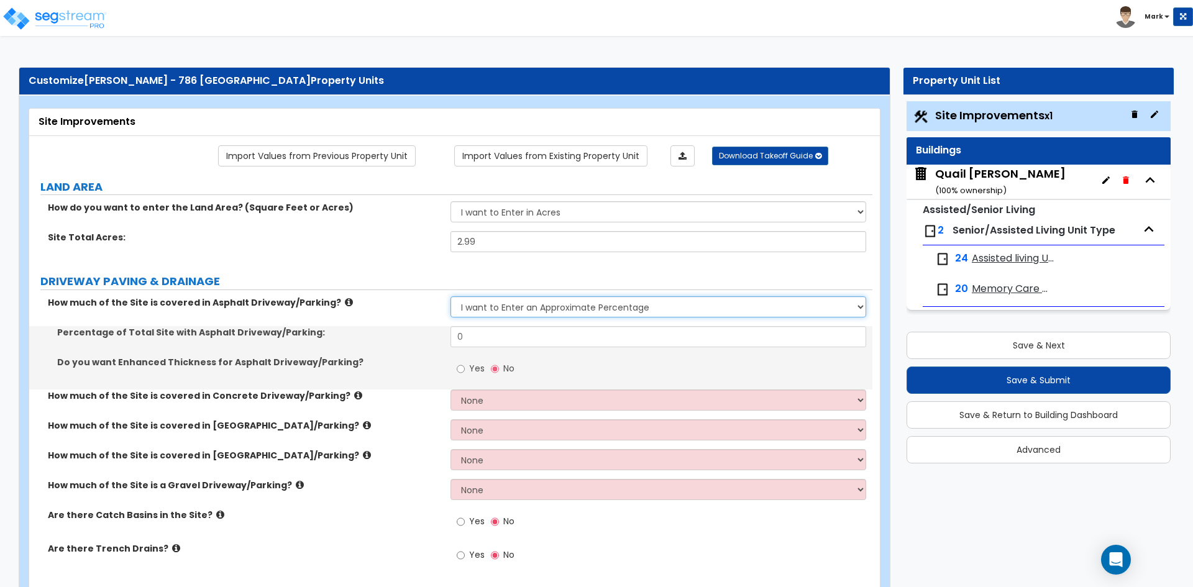
click at [541, 310] on select "None I want to Enter an Approximate Percentage I want to Enter the Square Foota…" at bounding box center [658, 306] width 415 height 21
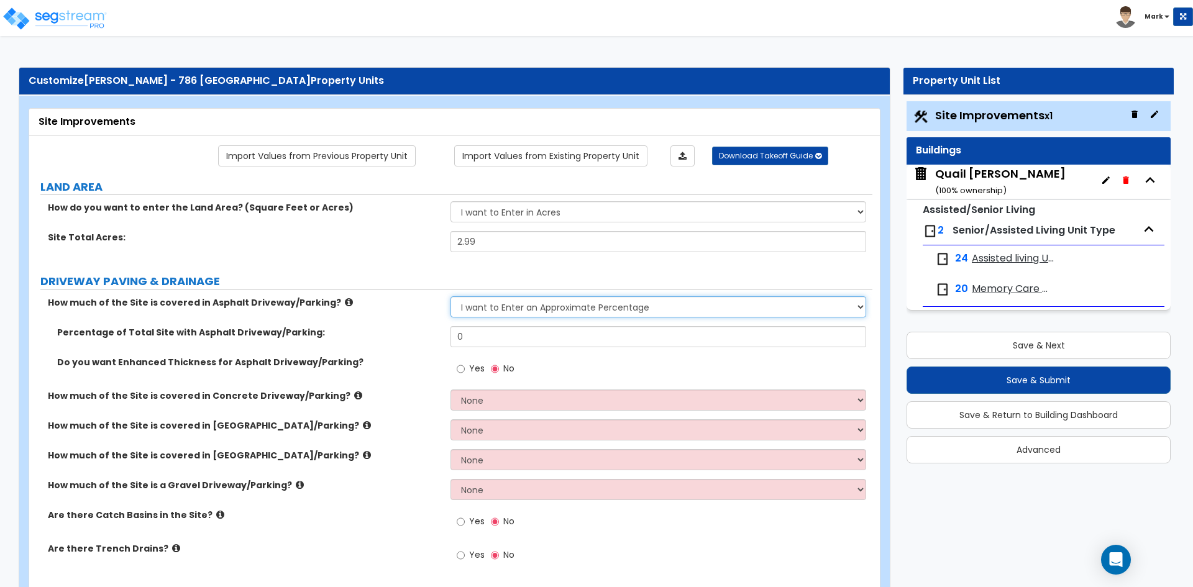
select select "2"
click at [451, 296] on select "None I want to Enter an Approximate Percentage I want to Enter the Square Foota…" at bounding box center [658, 306] width 415 height 21
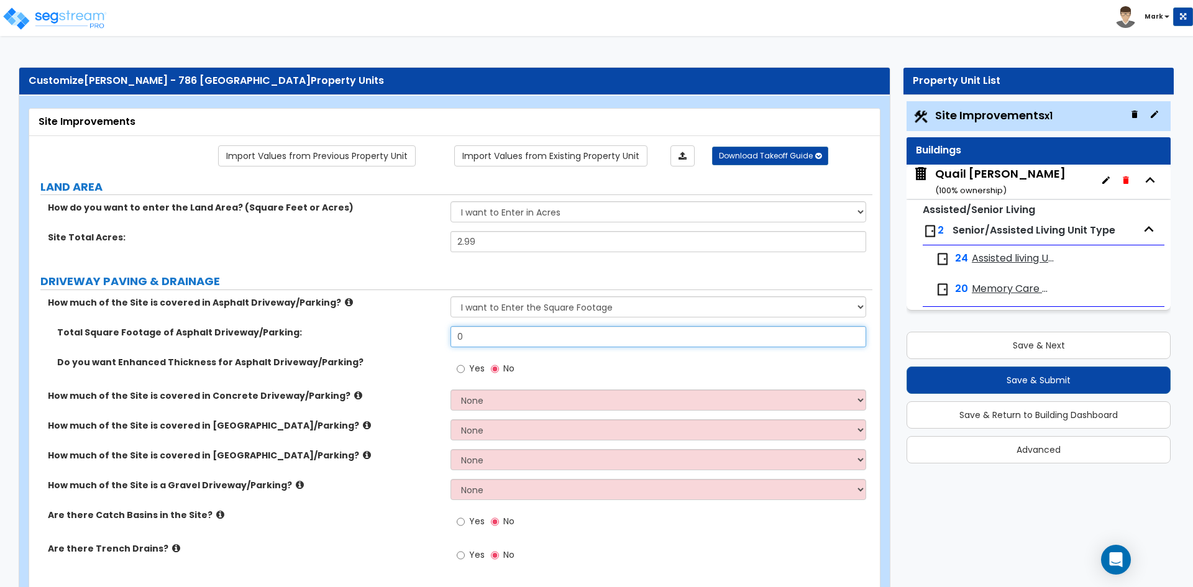
click at [539, 333] on input "0" at bounding box center [658, 336] width 415 height 21
type input "12,510"
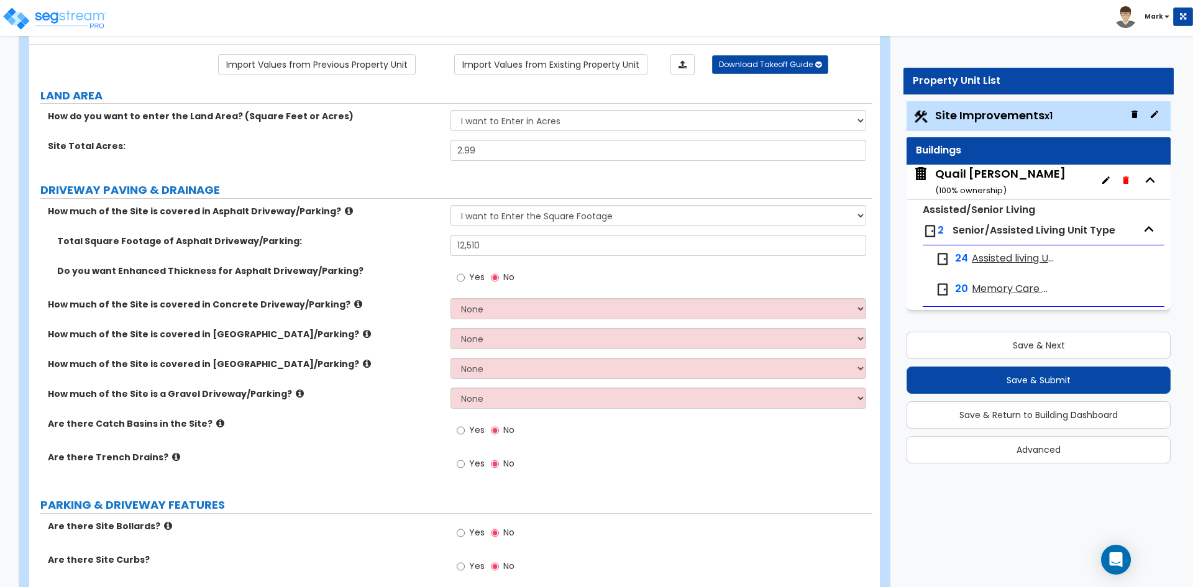
scroll to position [124, 0]
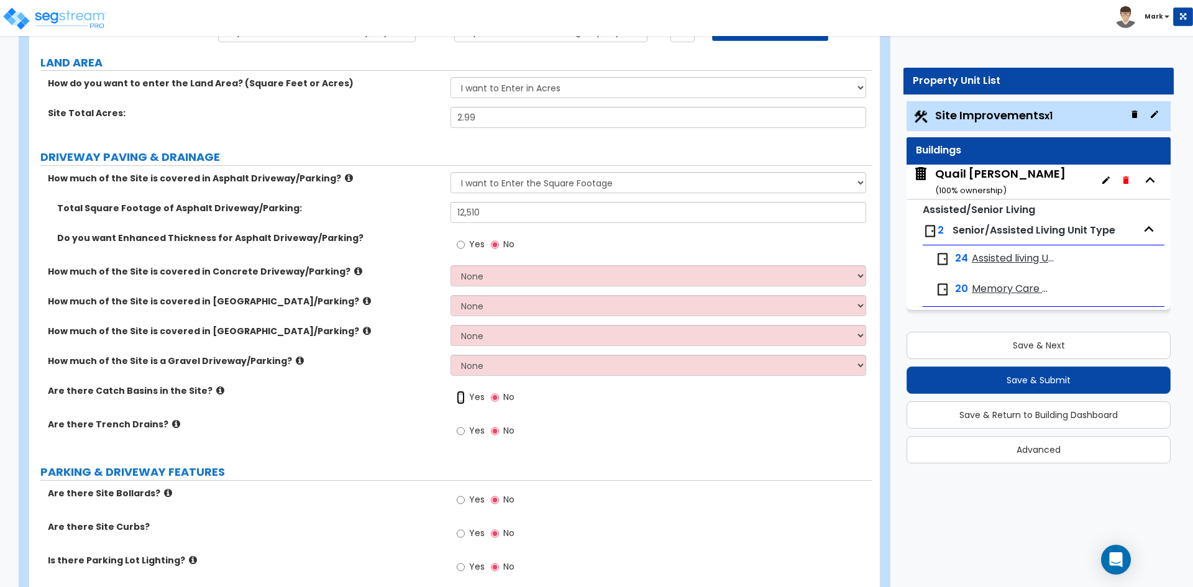
click at [461, 398] on input "Yes" at bounding box center [461, 398] width 8 height 14
radio input "true"
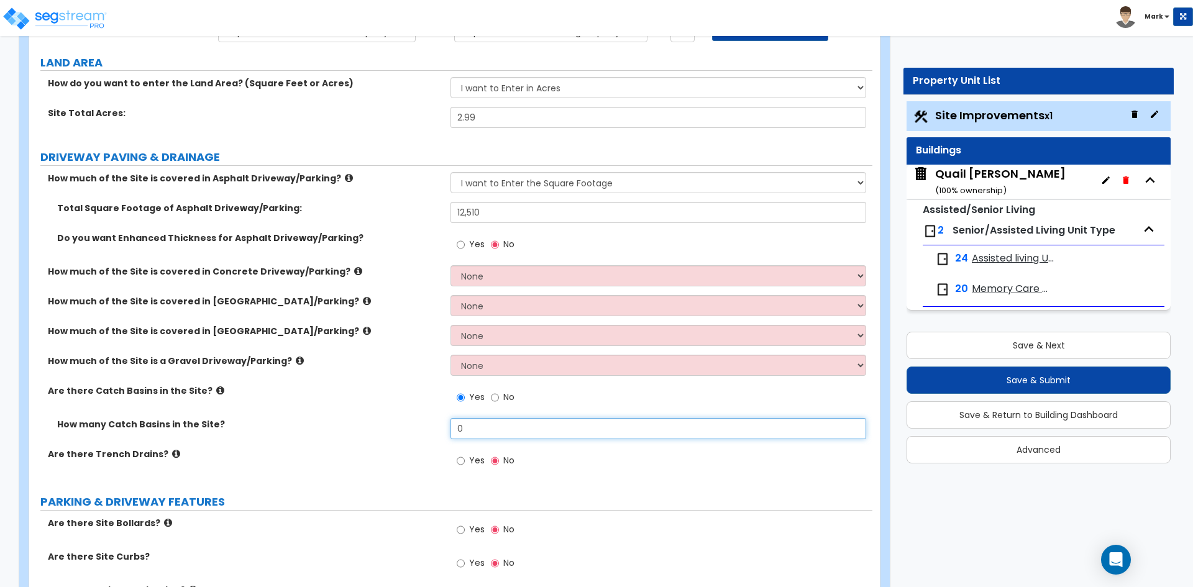
click at [497, 423] on input "0" at bounding box center [658, 428] width 415 height 21
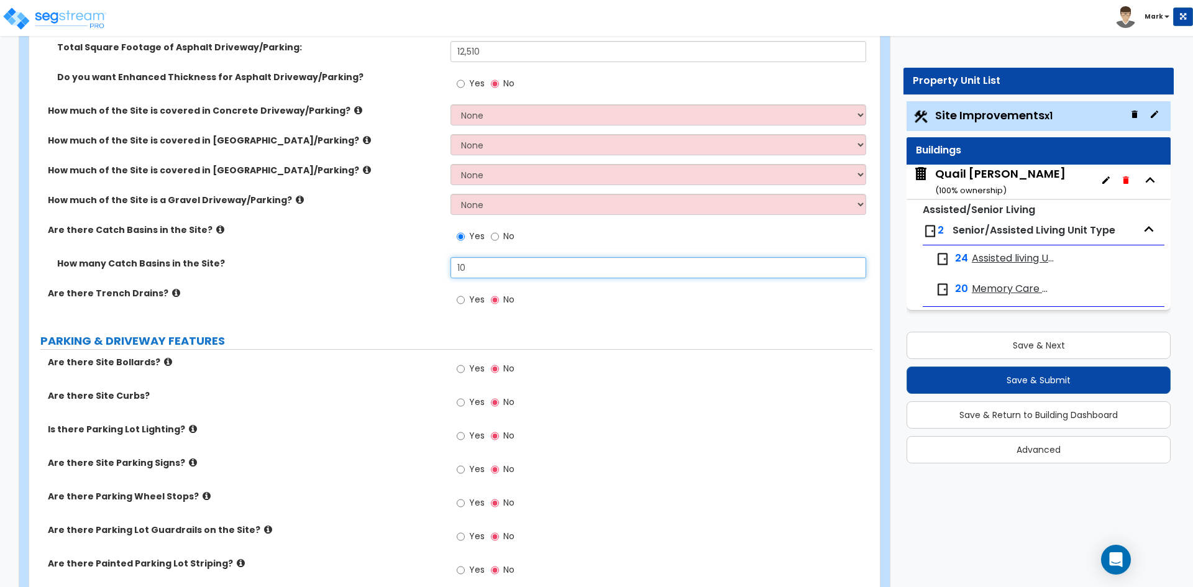
scroll to position [311, 0]
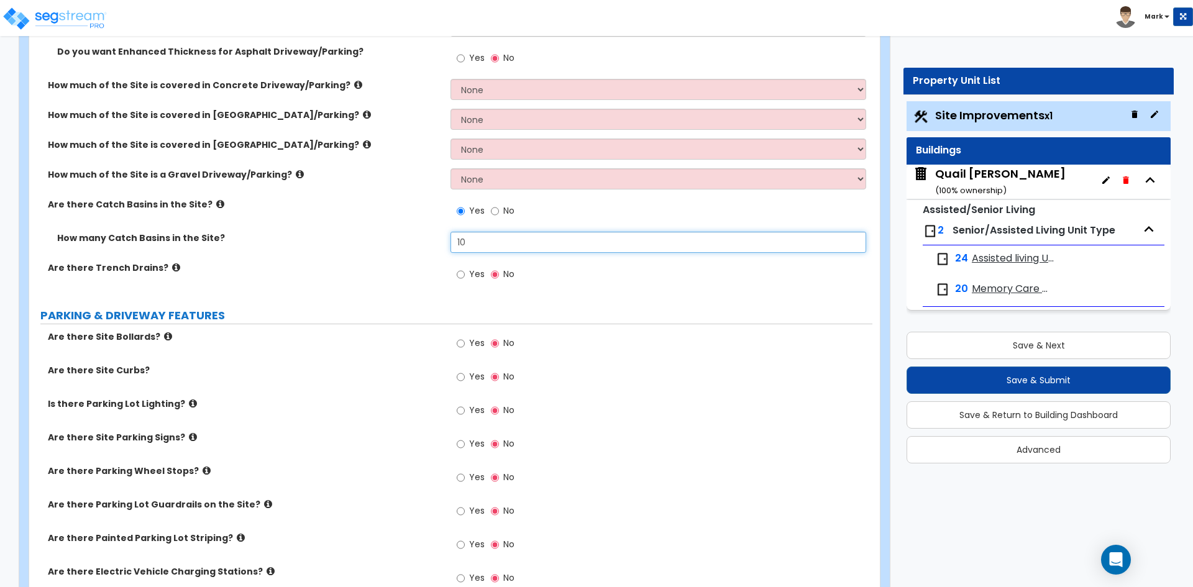
type input "10"
click at [462, 379] on input "Yes" at bounding box center [461, 377] width 8 height 14
radio input "true"
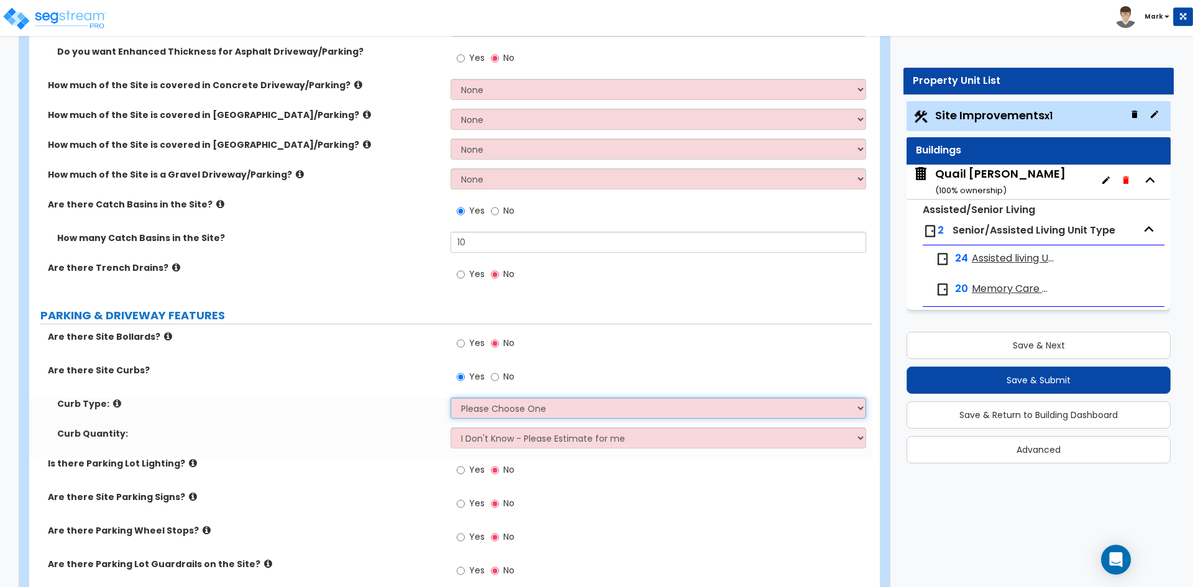
click at [528, 410] on select "Please Choose One Curb (Only) Curb & Gutter Asphalt Berm" at bounding box center [658, 408] width 415 height 21
click at [451, 398] on select "Please Choose One Curb (Only) Curb & Gutter Asphalt Berm" at bounding box center [658, 408] width 415 height 21
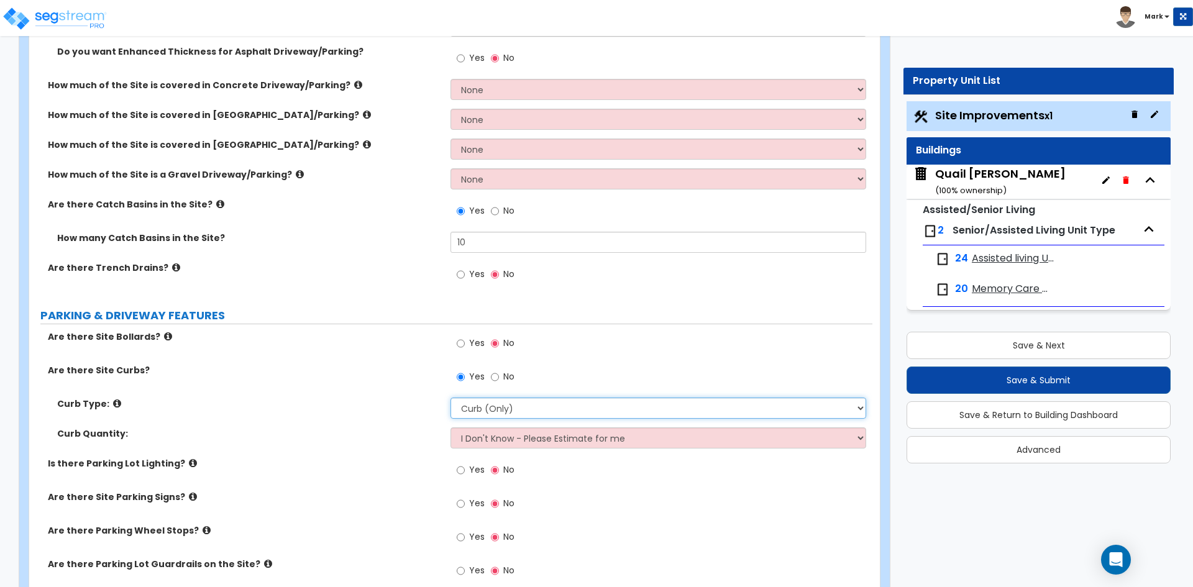
click at [518, 409] on select "Please Choose One Curb (Only) Curb & Gutter Asphalt Berm" at bounding box center [658, 408] width 415 height 21
select select "2"
click at [451, 398] on select "Please Choose One Curb (Only) Curb & Gutter Asphalt Berm" at bounding box center [658, 408] width 415 height 21
click at [516, 440] on select "I Don't Know - Please Estimate for me I want to Enter the LF" at bounding box center [658, 438] width 415 height 21
select select "1"
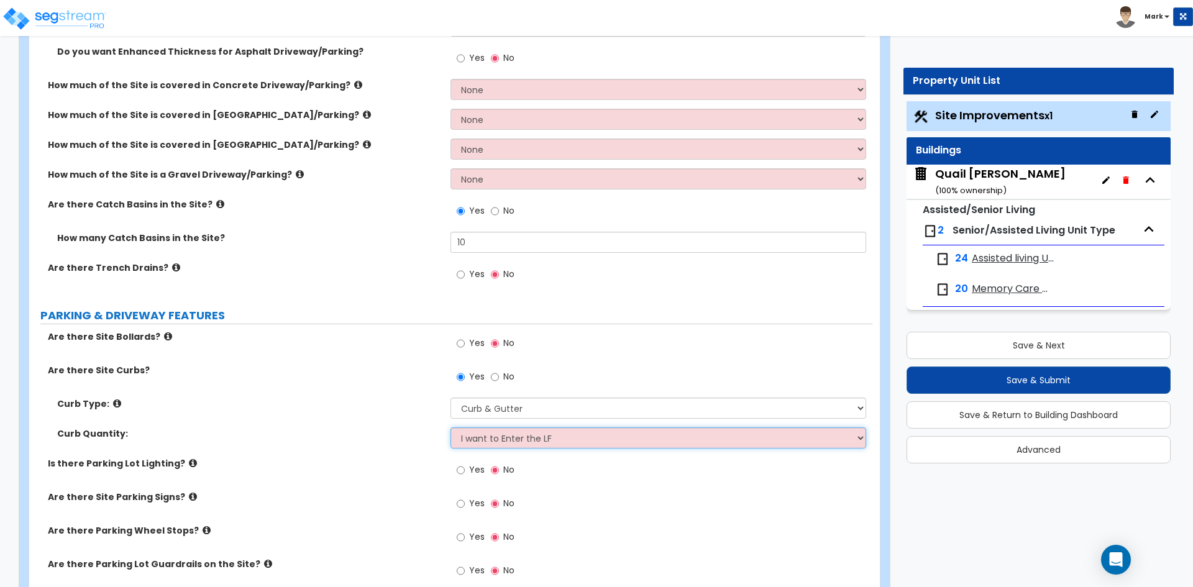
click at [451, 428] on select "I Don't Know - Please Estimate for me I want to Enter the LF" at bounding box center [658, 438] width 415 height 21
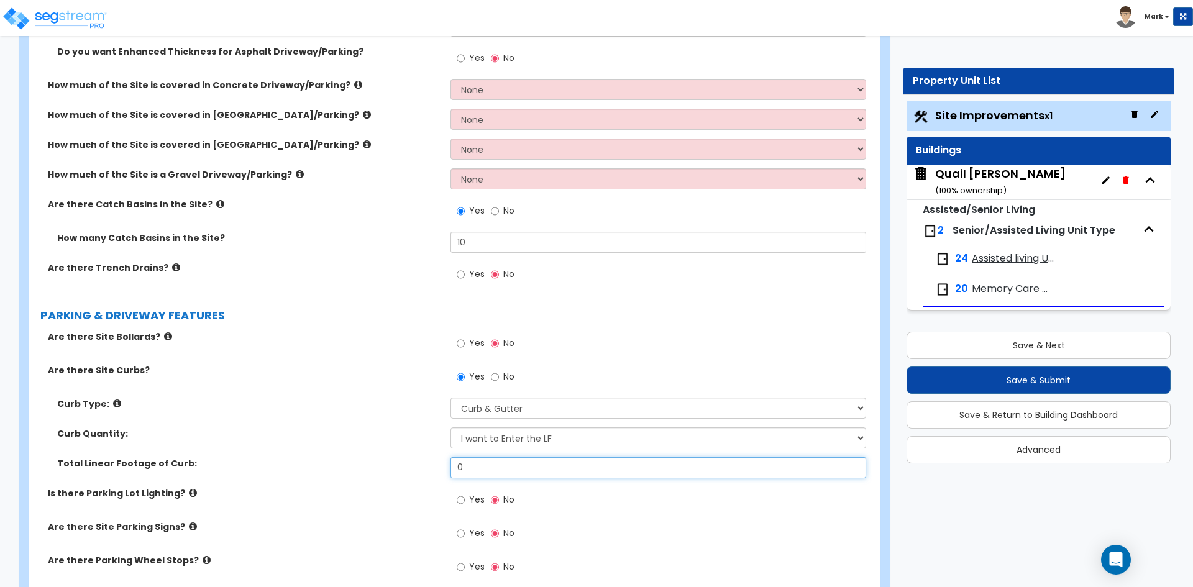
click at [482, 463] on input "0" at bounding box center [658, 467] width 415 height 21
type input "1,533"
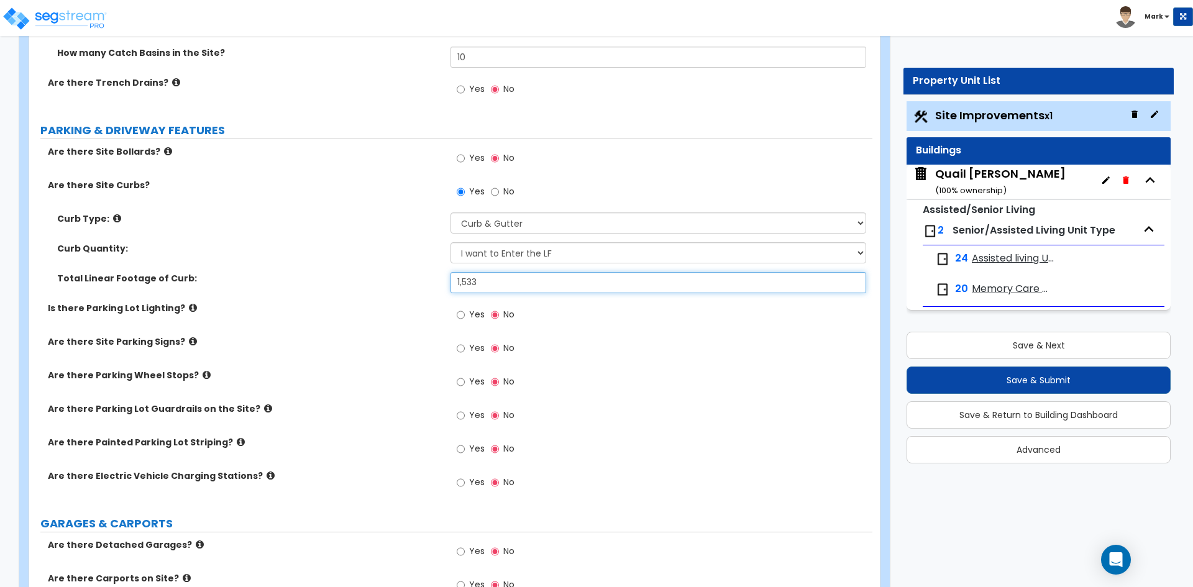
scroll to position [497, 0]
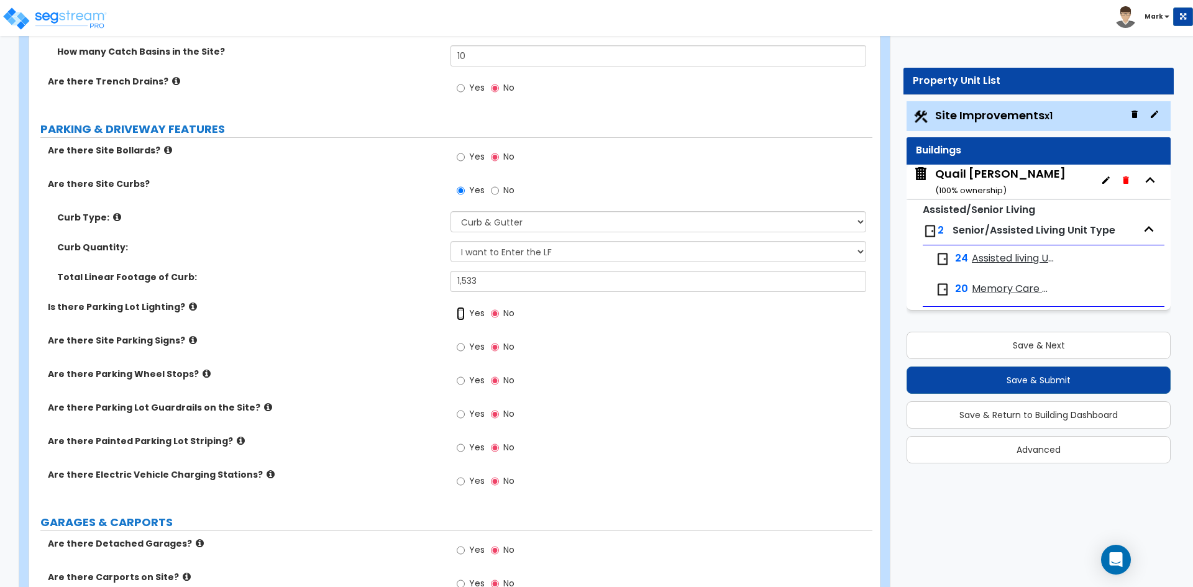
drag, startPoint x: 462, startPoint y: 314, endPoint x: 463, endPoint y: 323, distance: 8.7
click at [462, 314] on input "Yes" at bounding box center [461, 314] width 8 height 14
radio input "true"
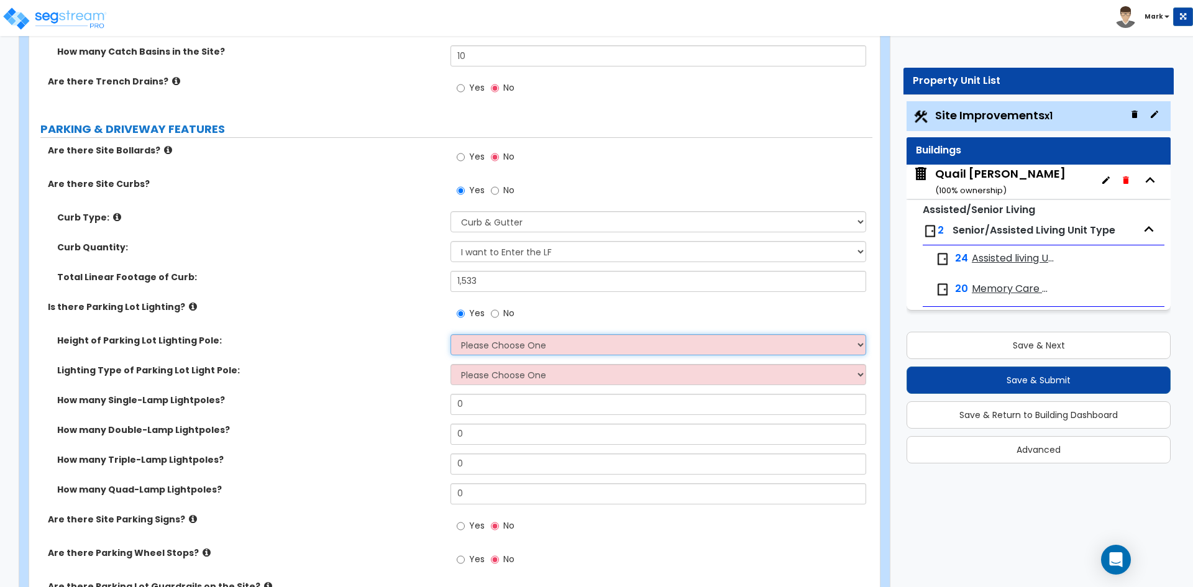
click at [497, 343] on select "Please Choose One 20' high 30' high 40' high" at bounding box center [658, 344] width 415 height 21
select select "1"
click at [451, 334] on select "Please Choose One 20' high 30' high 40' high" at bounding box center [658, 344] width 415 height 21
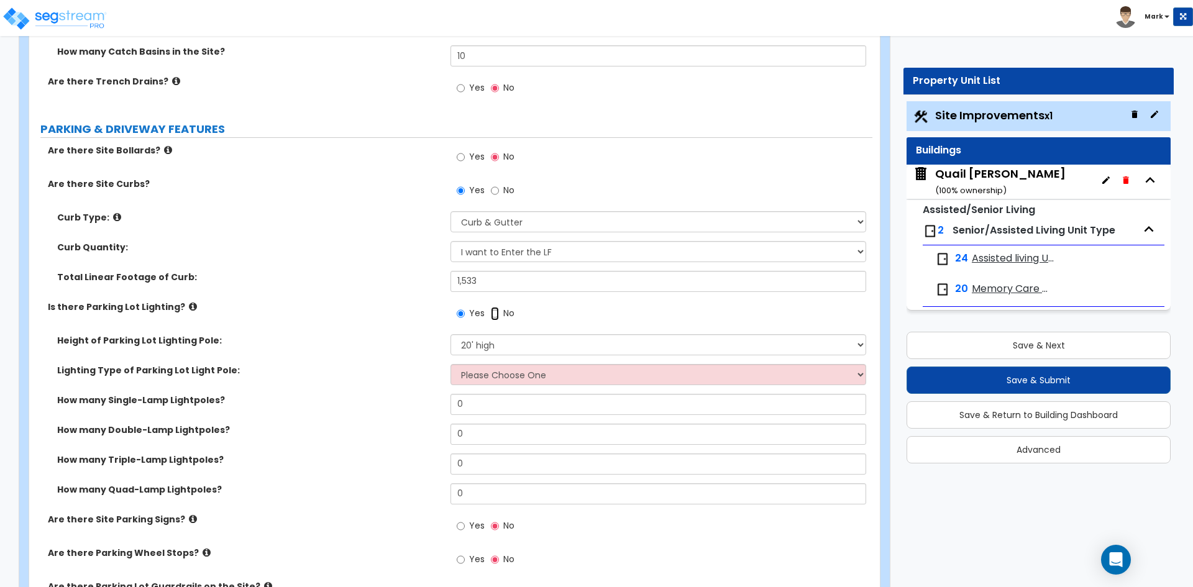
click at [492, 311] on input "No" at bounding box center [495, 314] width 8 height 14
radio input "false"
radio input "true"
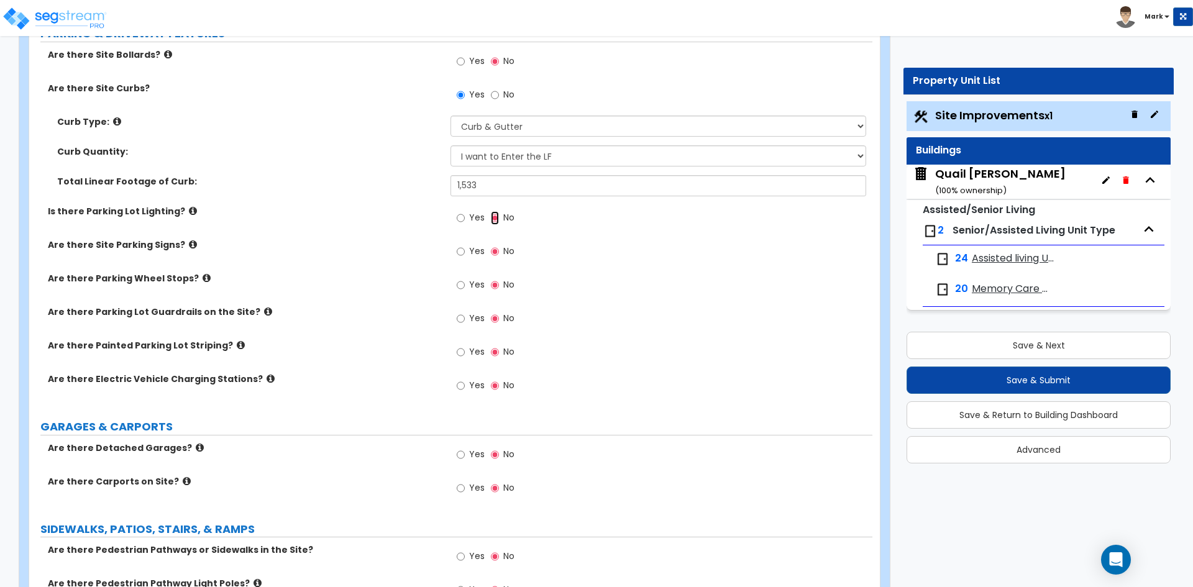
scroll to position [622, 0]
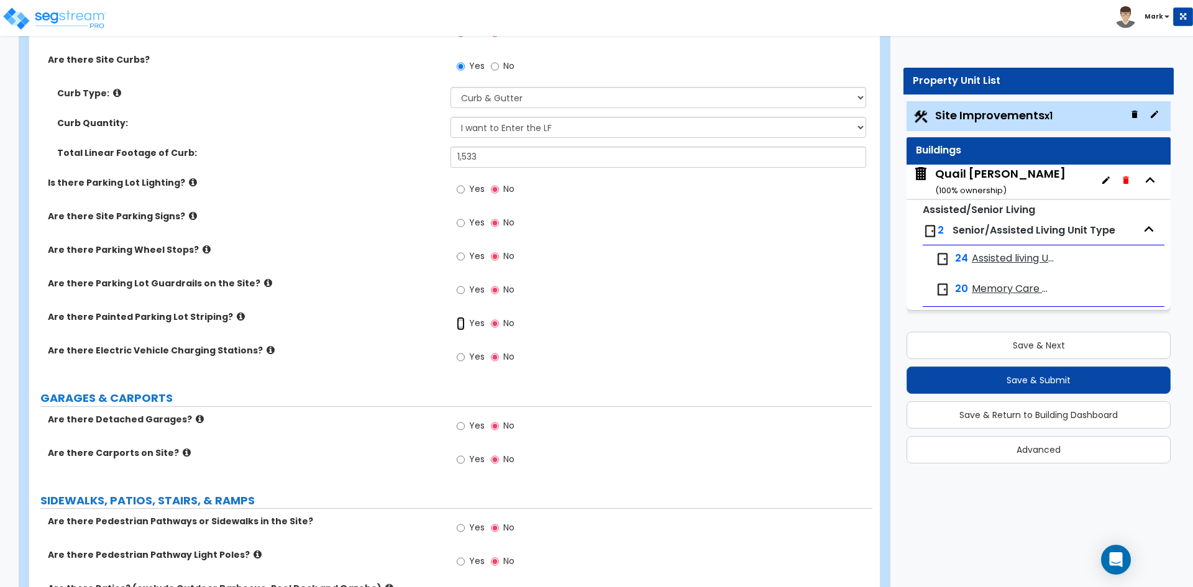
click at [465, 323] on input "Yes" at bounding box center [461, 324] width 8 height 14
radio input "true"
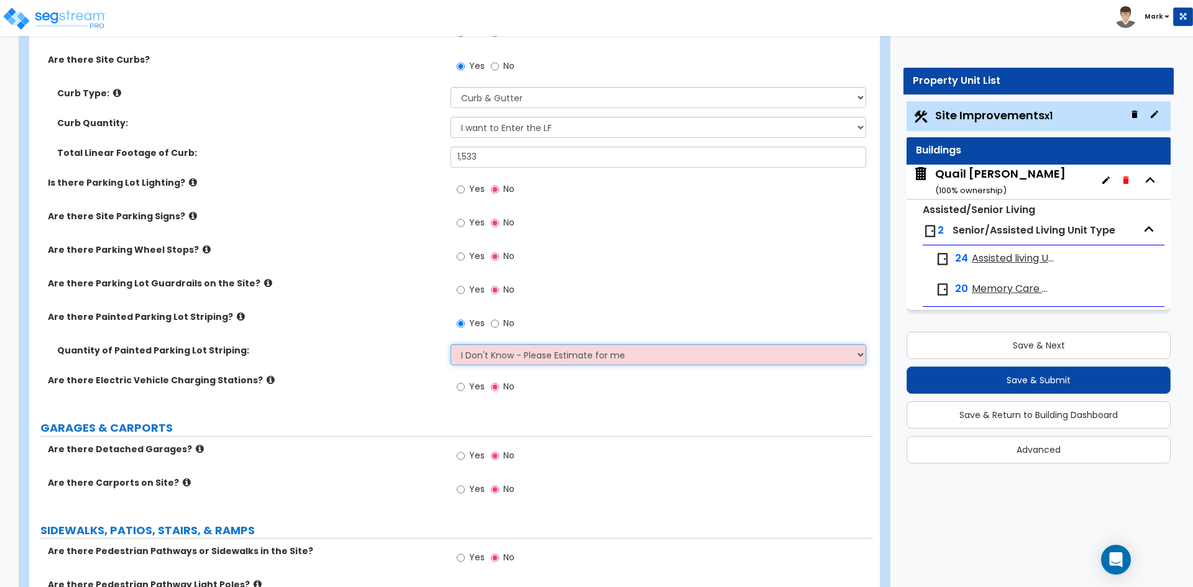
click at [481, 357] on select "I Don't Know - Please Estimate for me I Want to Enter the Number of Parking Spa…" at bounding box center [658, 354] width 415 height 21
select select "1"
click at [451, 344] on select "I Don't Know - Please Estimate for me I Want to Enter the Number of Parking Spa…" at bounding box center [658, 354] width 415 height 21
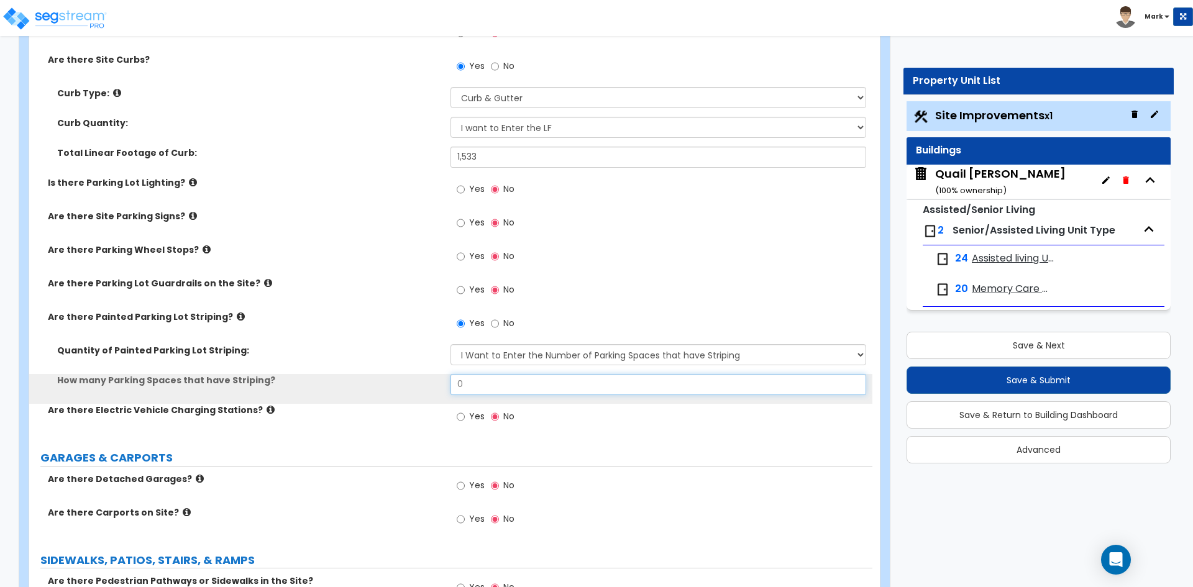
click at [485, 386] on input "0" at bounding box center [658, 384] width 415 height 21
type input "28"
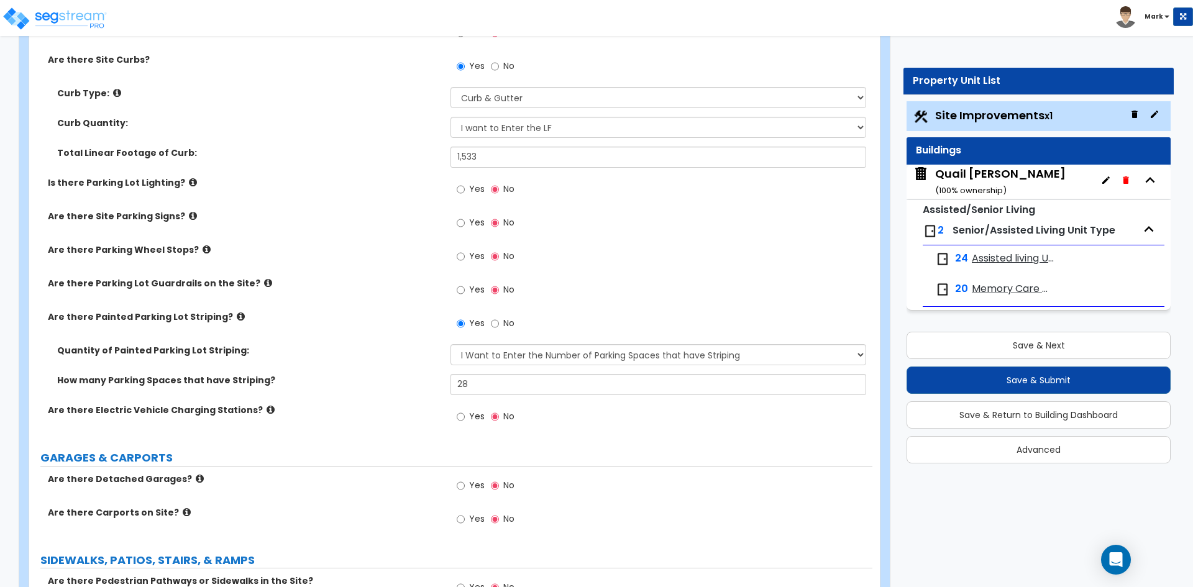
click at [441, 425] on div "Are there Electric Vehicle Charging Stations? Yes No" at bounding box center [450, 421] width 843 height 34
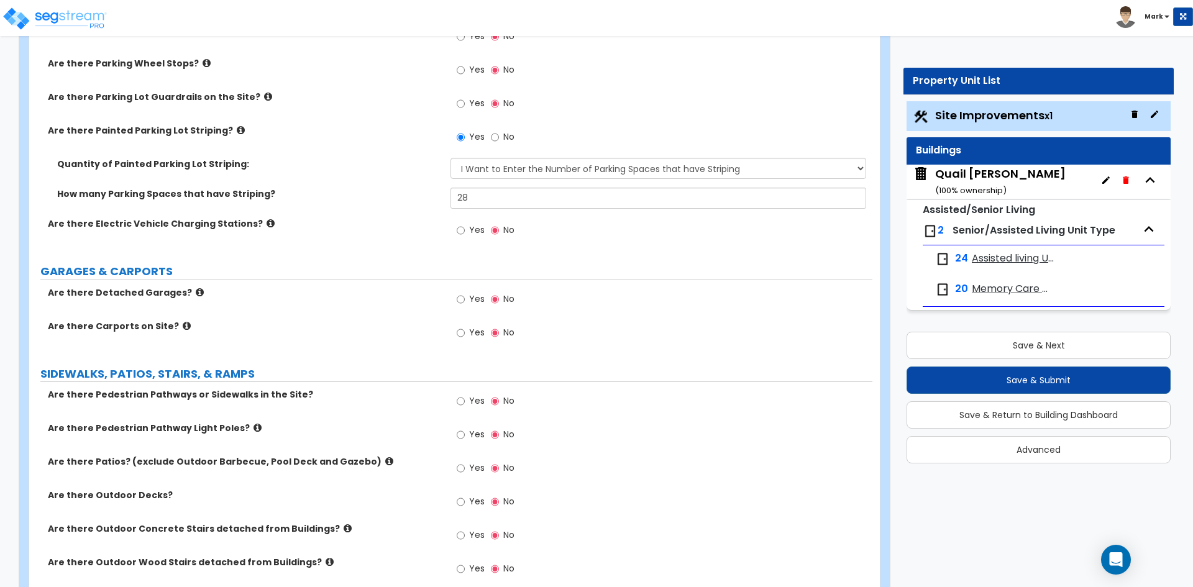
scroll to position [870, 0]
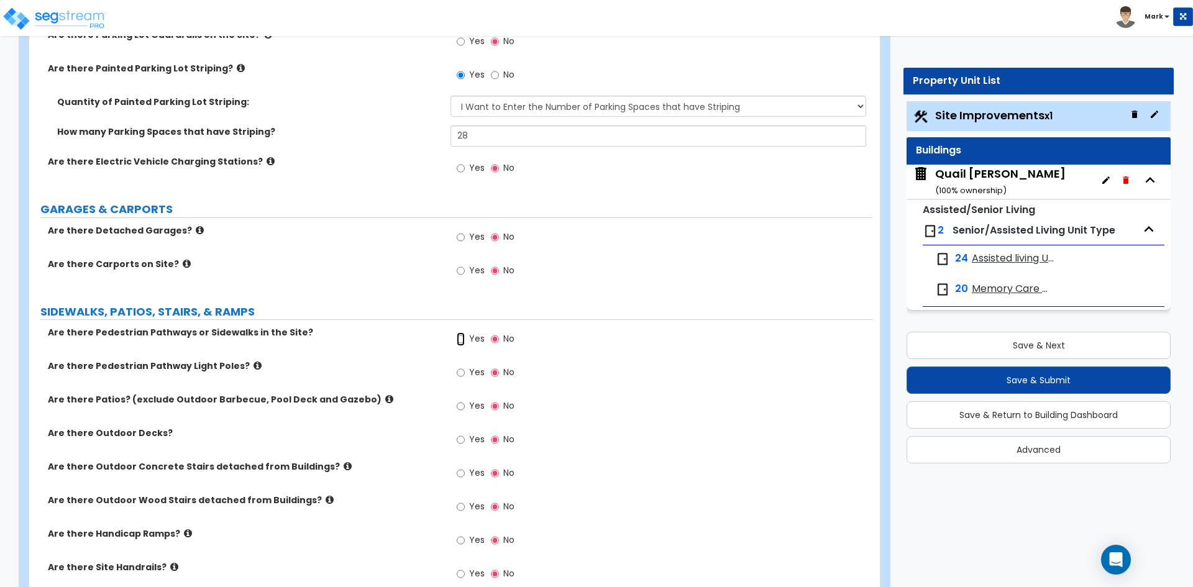
click at [462, 339] on input "Yes" at bounding box center [461, 340] width 8 height 14
radio input "true"
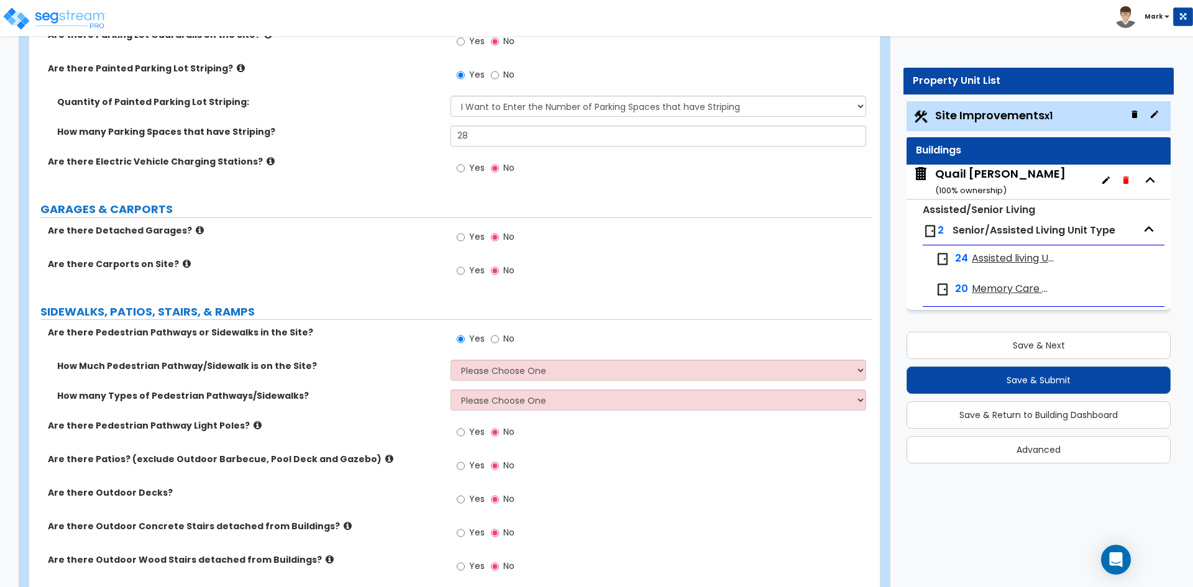
scroll to position [932, 0]
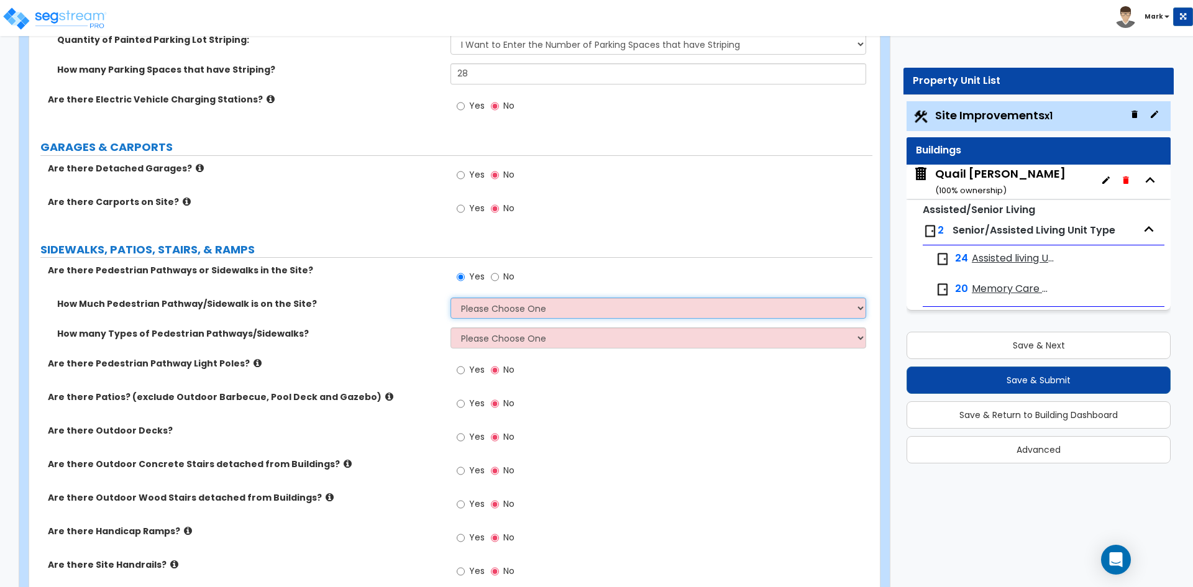
click at [528, 309] on select "Please Choose One I Don't Know, Please Estimate For Me Enter Linear Footage" at bounding box center [658, 308] width 415 height 21
select select "2"
click at [451, 298] on select "Please Choose One I Don't Know, Please Estimate For Me Enter Linear Footage" at bounding box center [658, 308] width 415 height 21
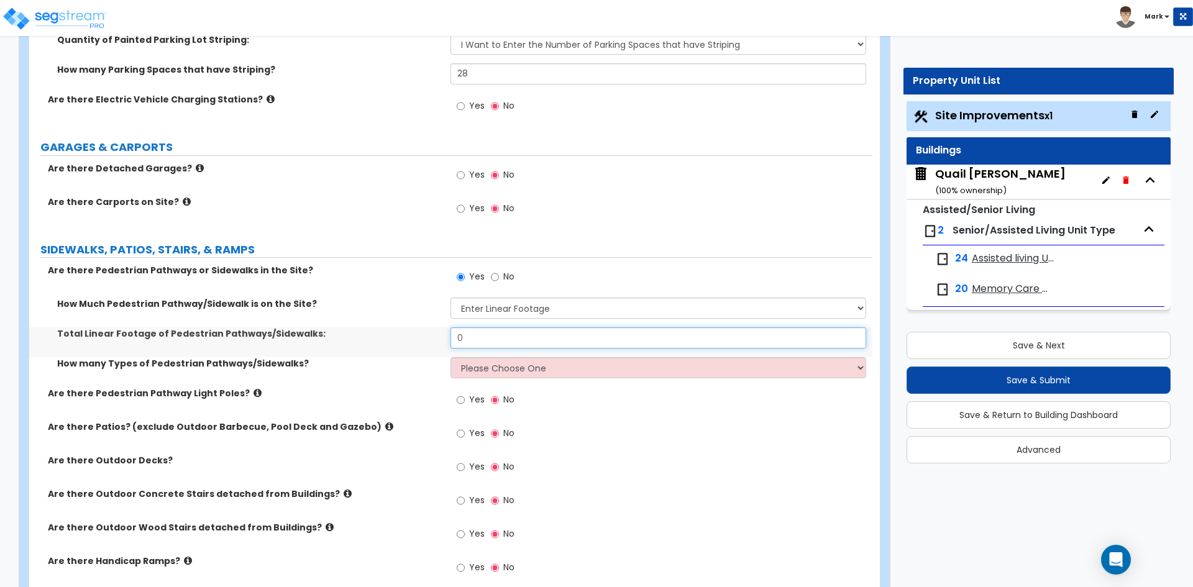
click at [521, 338] on input "0" at bounding box center [658, 338] width 415 height 21
type input "1,780"
click at [567, 365] on select "Please Choose One 1 2 3" at bounding box center [658, 367] width 415 height 21
select select "1"
click at [451, 357] on select "Please Choose One 1 2 3" at bounding box center [658, 367] width 415 height 21
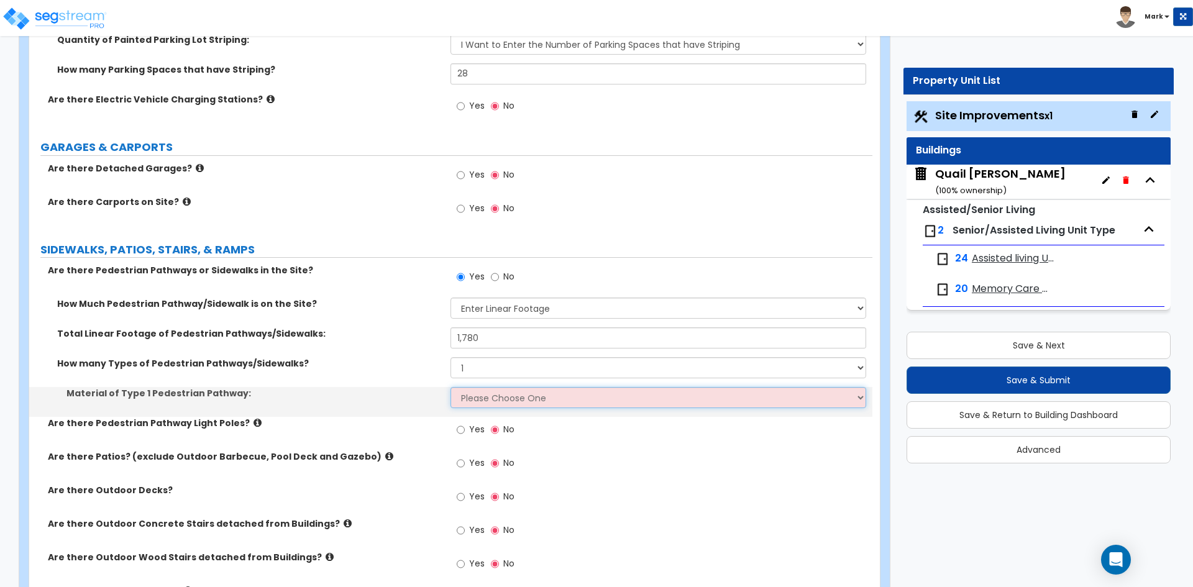
click at [503, 394] on select "Please Choose One Bare Concrete Stamped Concrete Brick Pavers Stone Pavers Wood…" at bounding box center [658, 397] width 415 height 21
select select "1"
click at [451, 387] on select "Please Choose One Bare Concrete Stamped Concrete Brick Pavers Stone Pavers Wood…" at bounding box center [658, 397] width 415 height 21
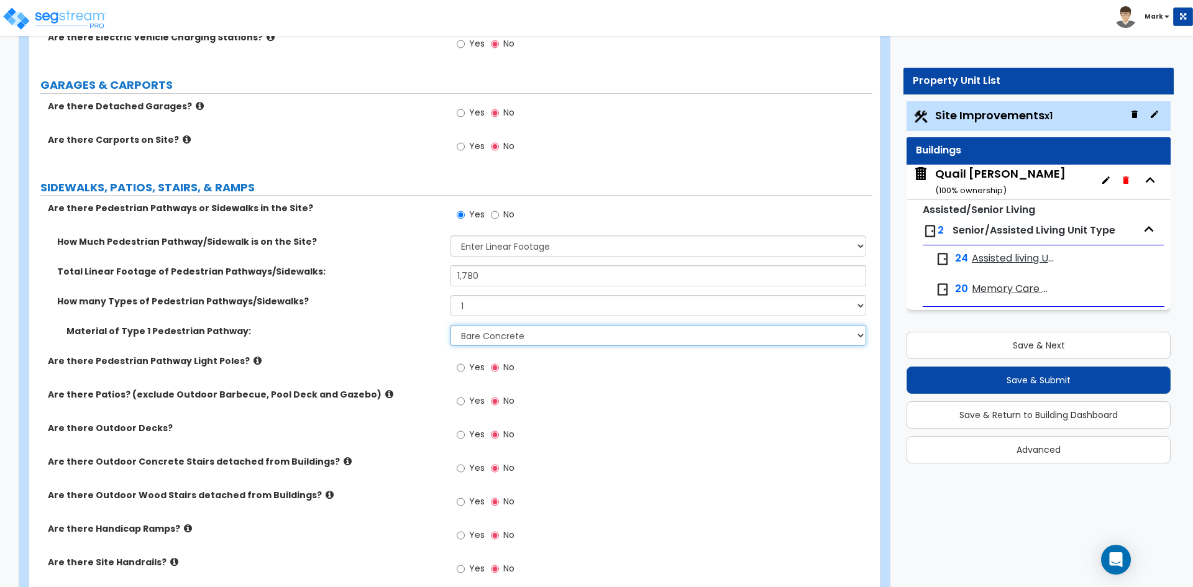
scroll to position [1057, 0]
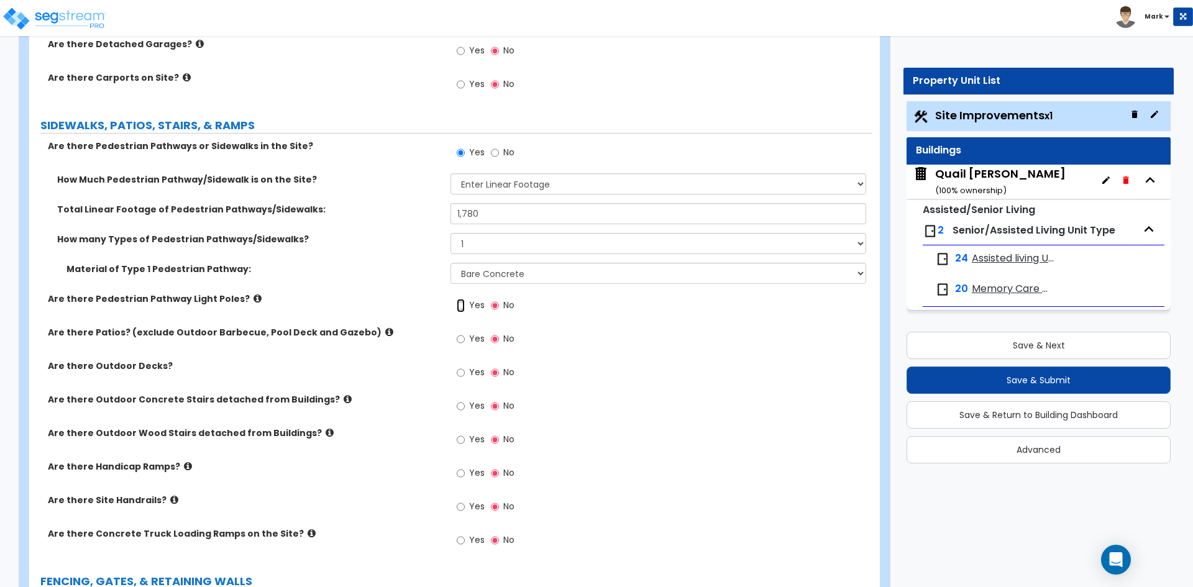
click at [463, 308] on input "Yes" at bounding box center [461, 306] width 8 height 14
radio input "true"
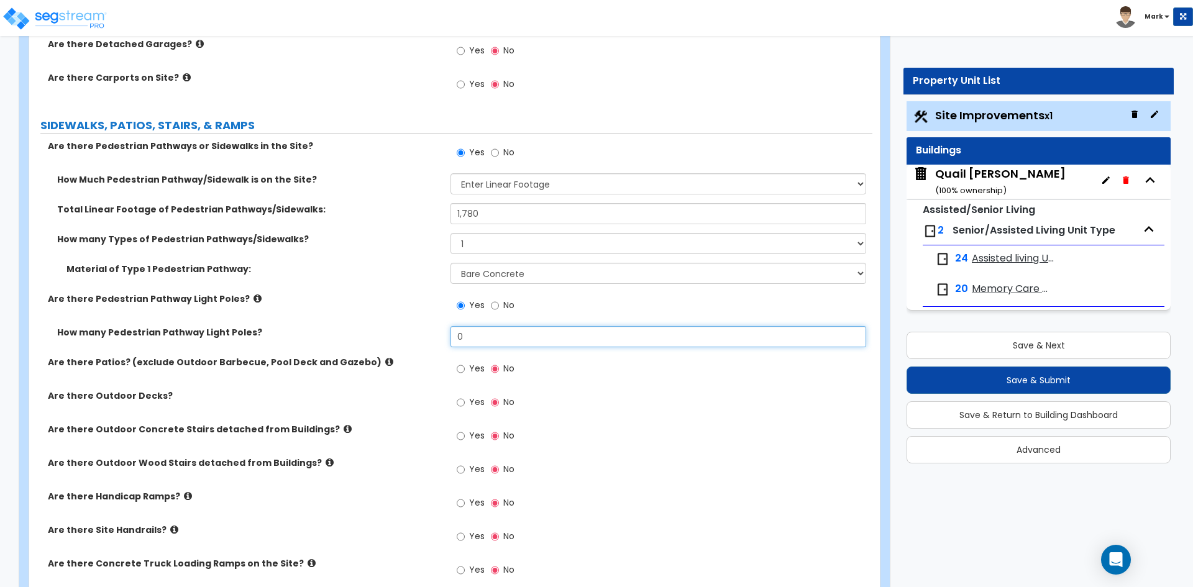
click at [475, 336] on input "0" at bounding box center [658, 336] width 415 height 21
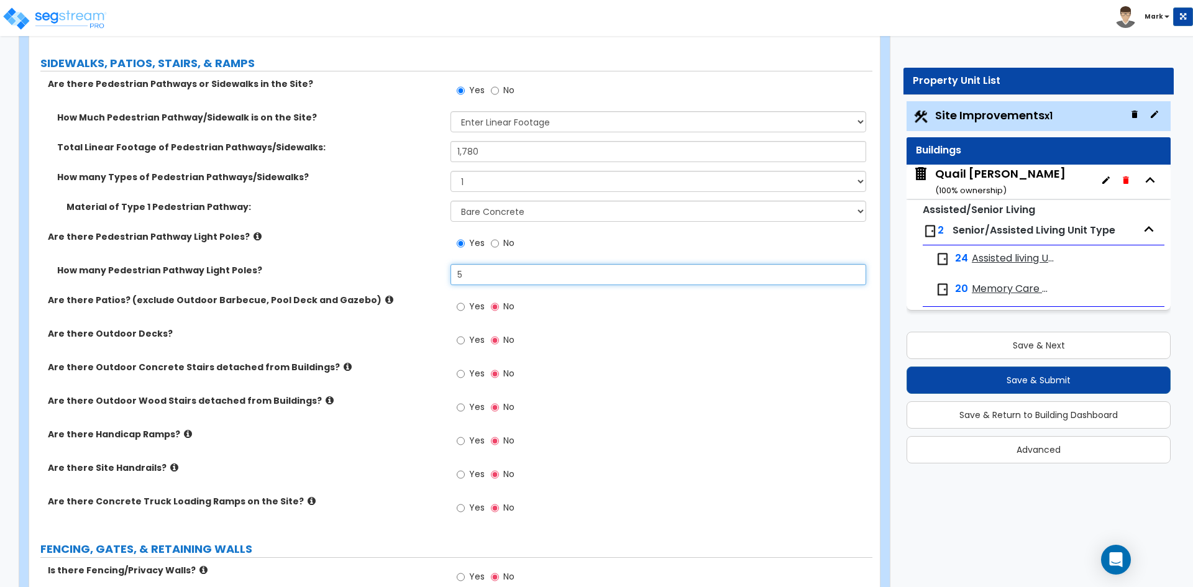
type input "5"
click at [457, 308] on input "Yes" at bounding box center [461, 307] width 8 height 14
radio input "true"
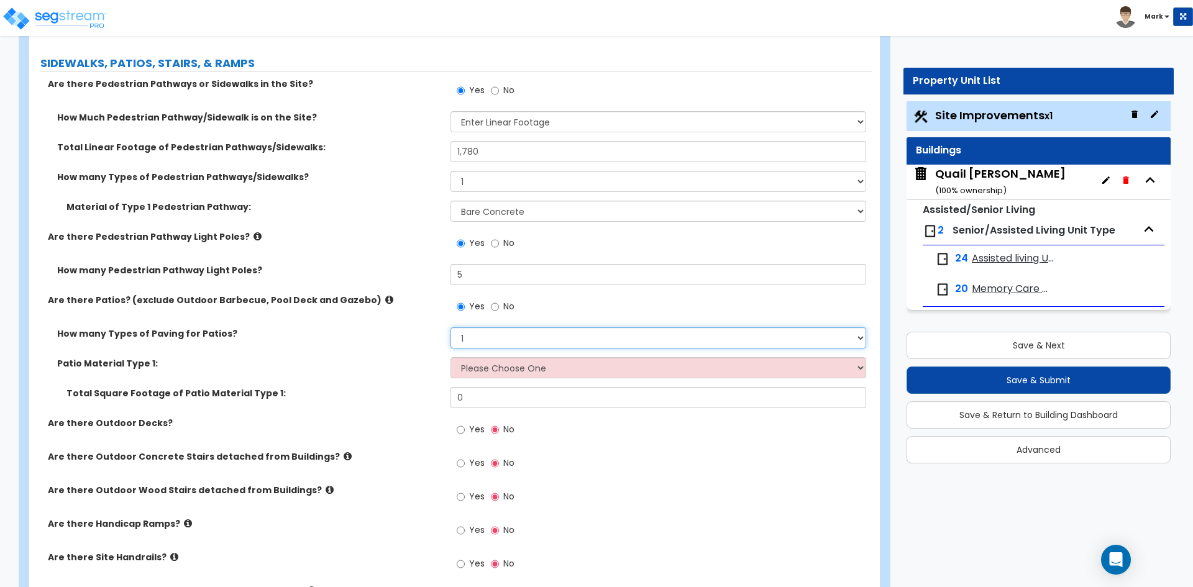
click at [485, 333] on select "1 2 3 4" at bounding box center [658, 338] width 415 height 21
click at [493, 362] on select "Please Choose One Bare Concrete Stamped Concrete Brick Pavers Stone Pavers Tile…" at bounding box center [658, 367] width 415 height 21
select select "1"
click at [451, 357] on select "Please Choose One Bare Concrete Stamped Concrete Brick Pavers Stone Pavers Tile…" at bounding box center [658, 367] width 415 height 21
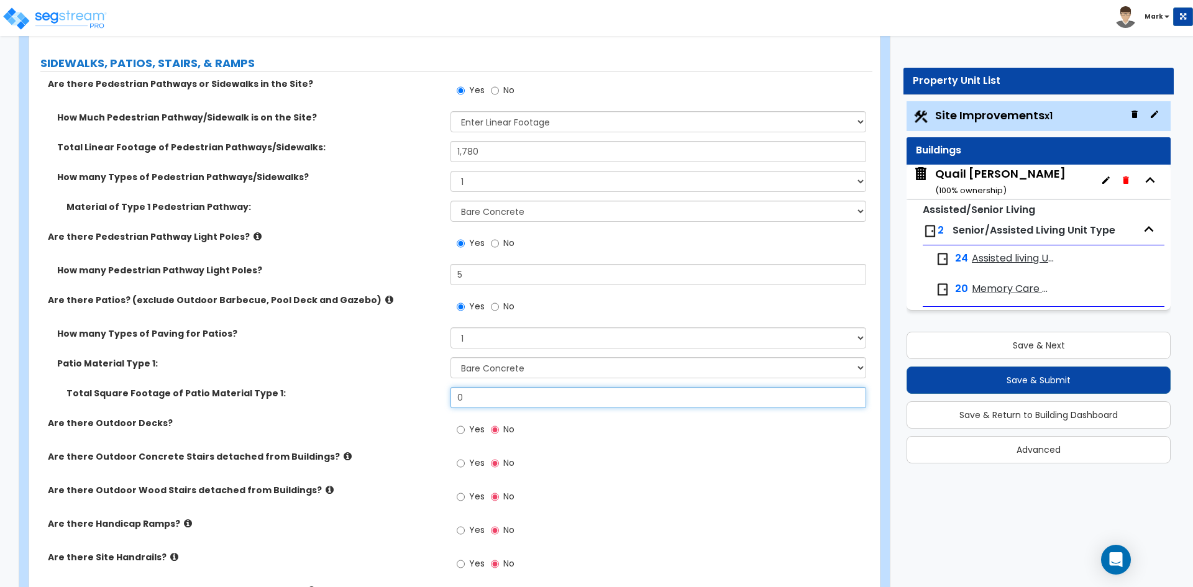
click at [475, 390] on input "0" at bounding box center [658, 397] width 415 height 21
click at [520, 395] on input "text" at bounding box center [658, 397] width 415 height 21
type input "1,762"
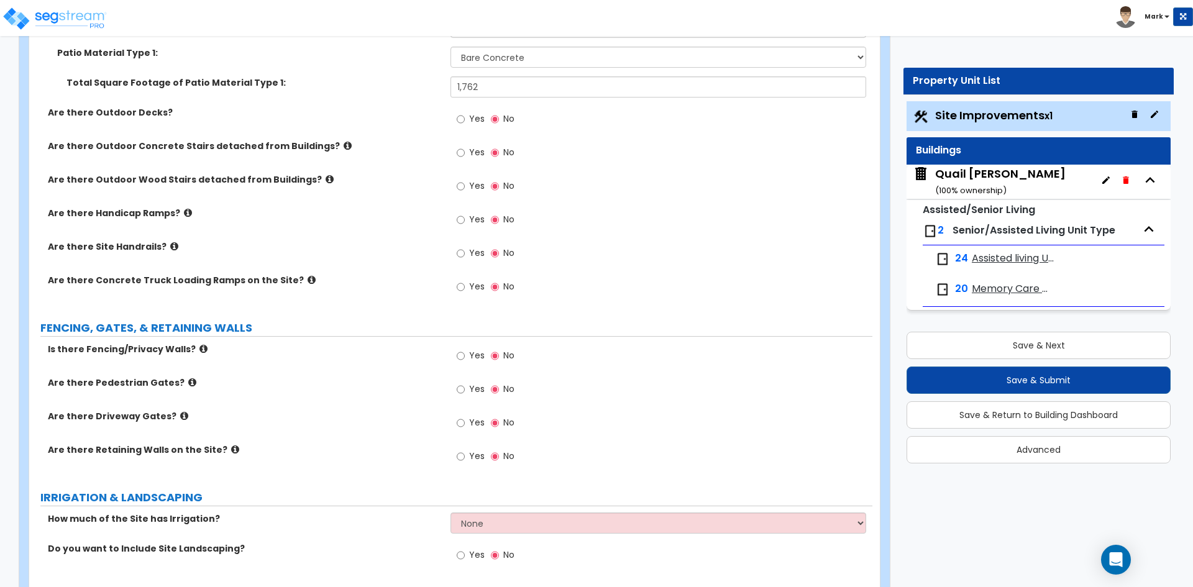
scroll to position [1492, 0]
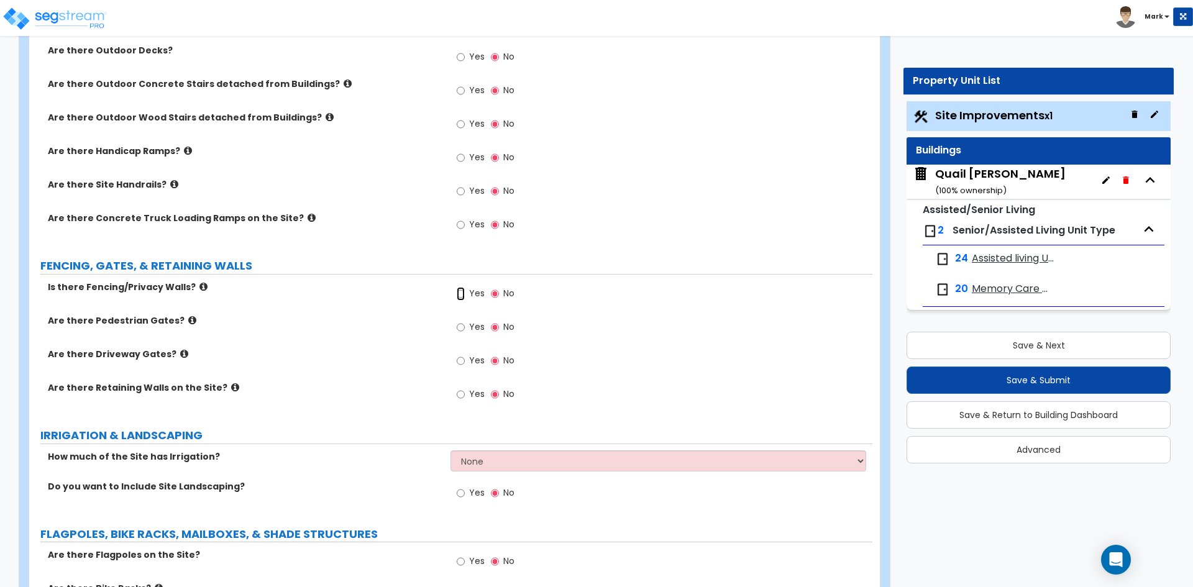
click at [462, 297] on input "Yes" at bounding box center [461, 294] width 8 height 14
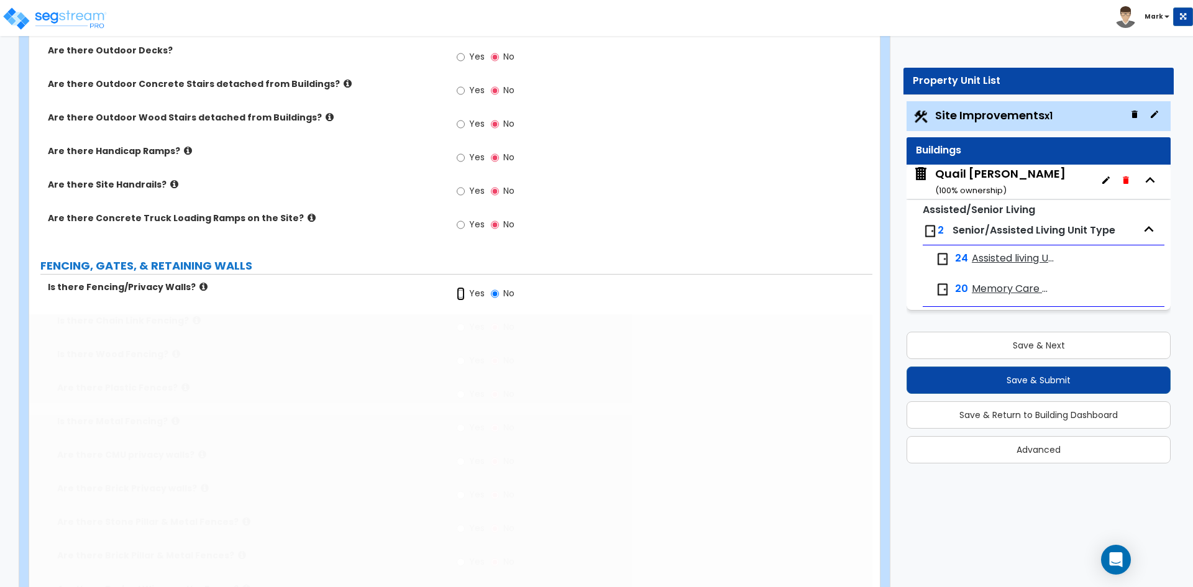
radio input "true"
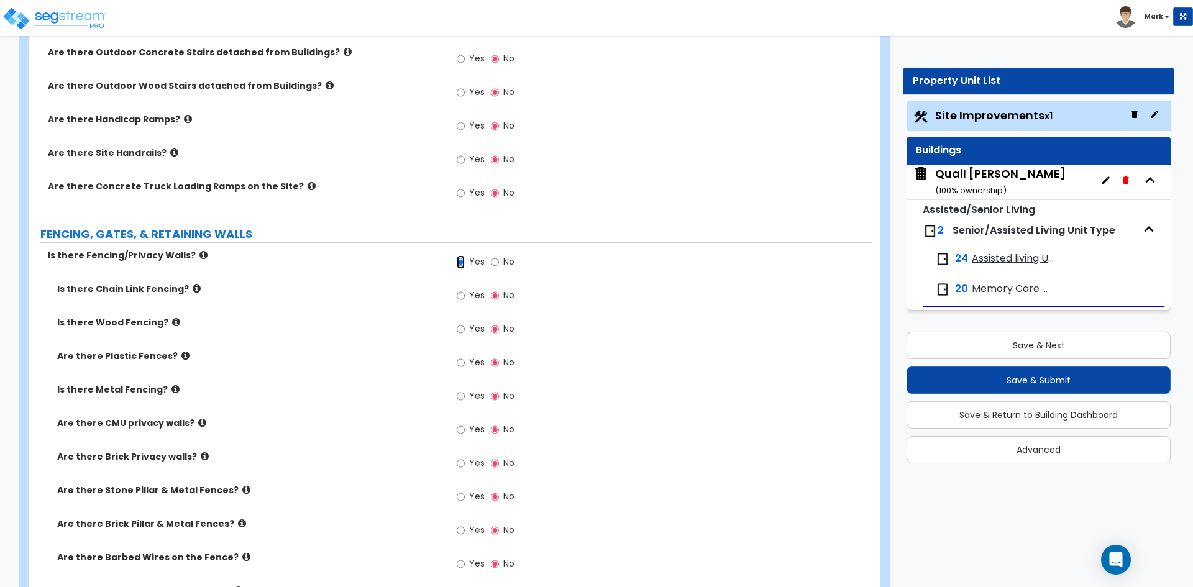
scroll to position [1554, 0]
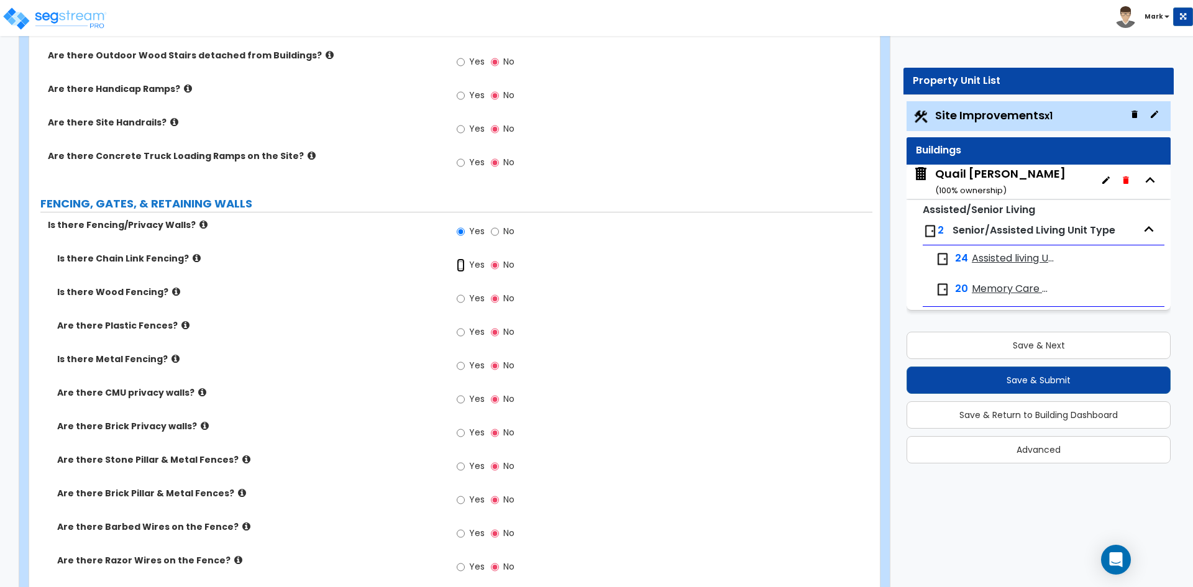
click at [462, 268] on input "Yes" at bounding box center [461, 266] width 8 height 14
radio input "true"
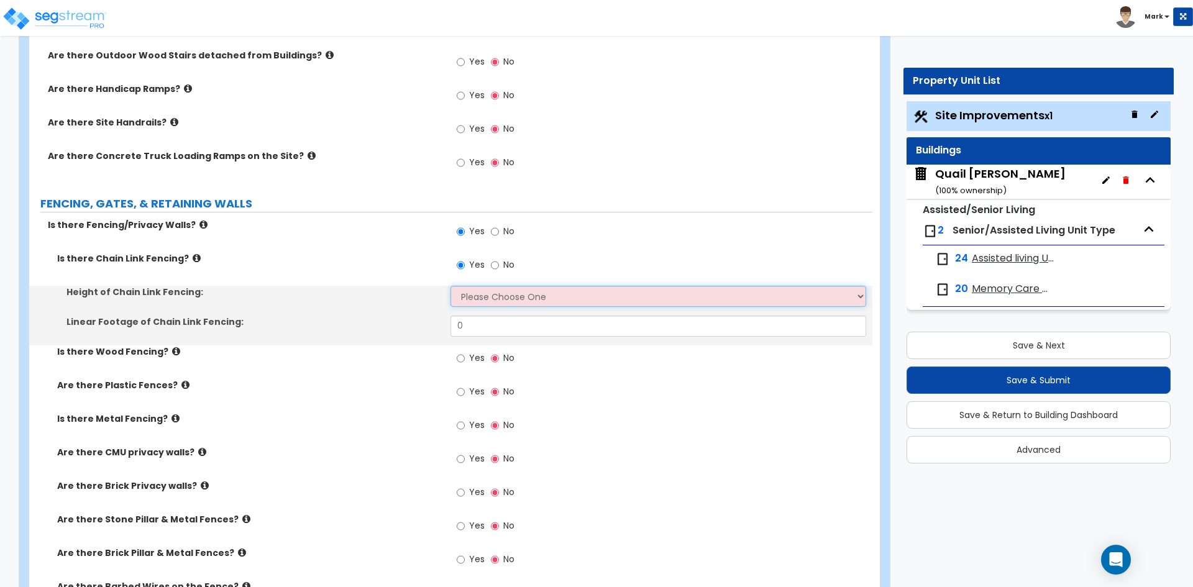
click at [481, 298] on select "Please Choose One 3 feet 4 feet 5 feet 6 feet 10 feet 12 feet" at bounding box center [658, 296] width 415 height 21
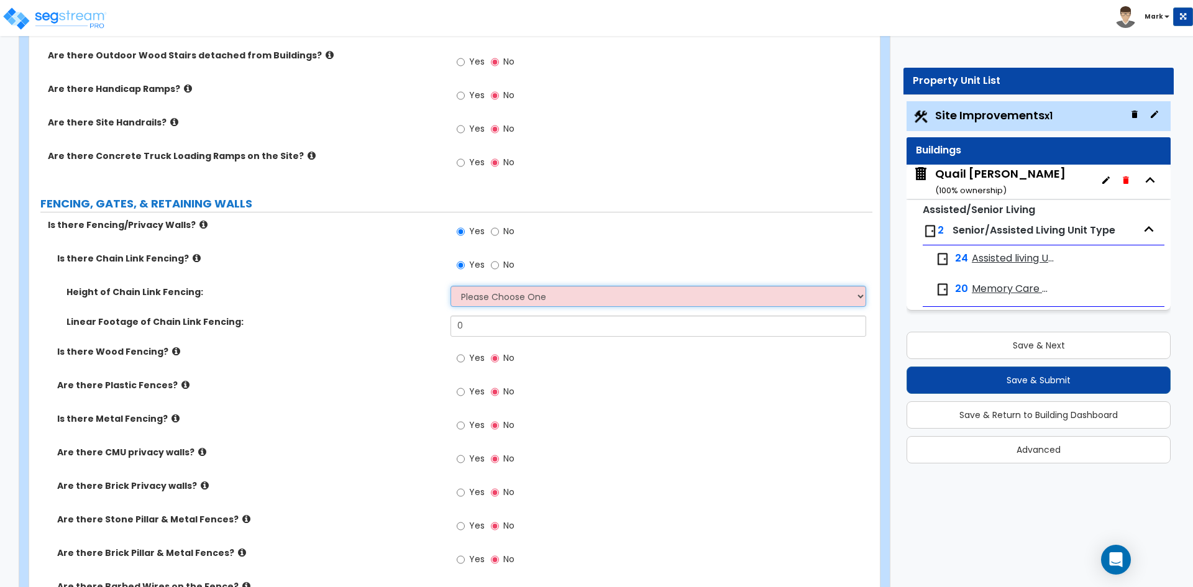
select select "4"
click at [451, 286] on select "Please Choose One 3 feet 4 feet 5 feet 6 feet 10 feet 12 feet" at bounding box center [658, 296] width 415 height 21
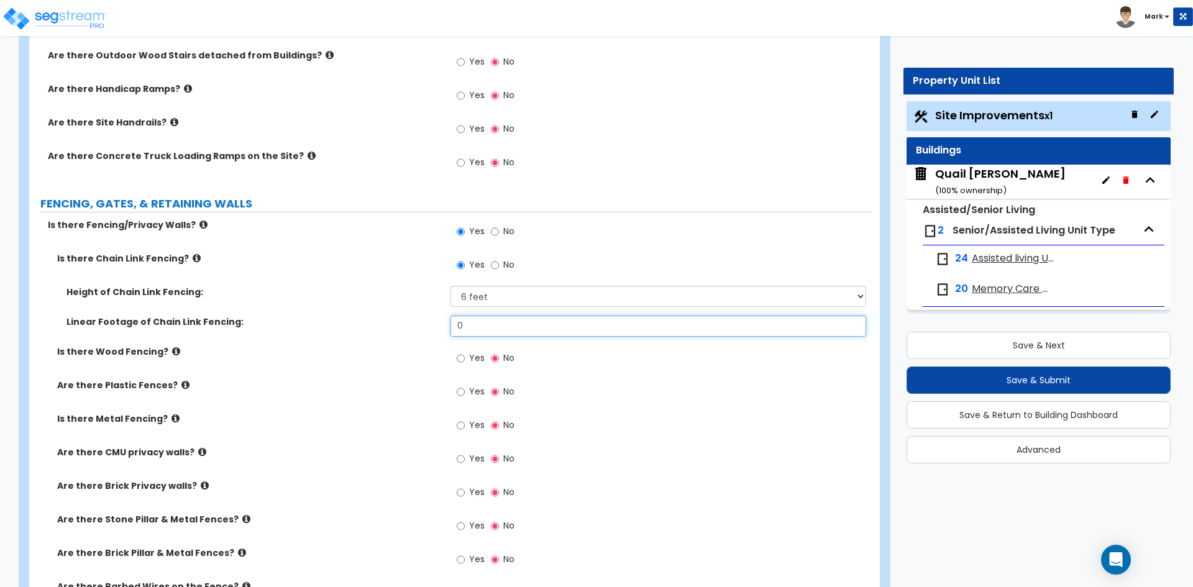
click at [481, 332] on input "0" at bounding box center [658, 326] width 415 height 21
type input "189.73"
click at [424, 342] on div "Linear Footage of Chain Link Fencing: 189.73" at bounding box center [450, 331] width 843 height 30
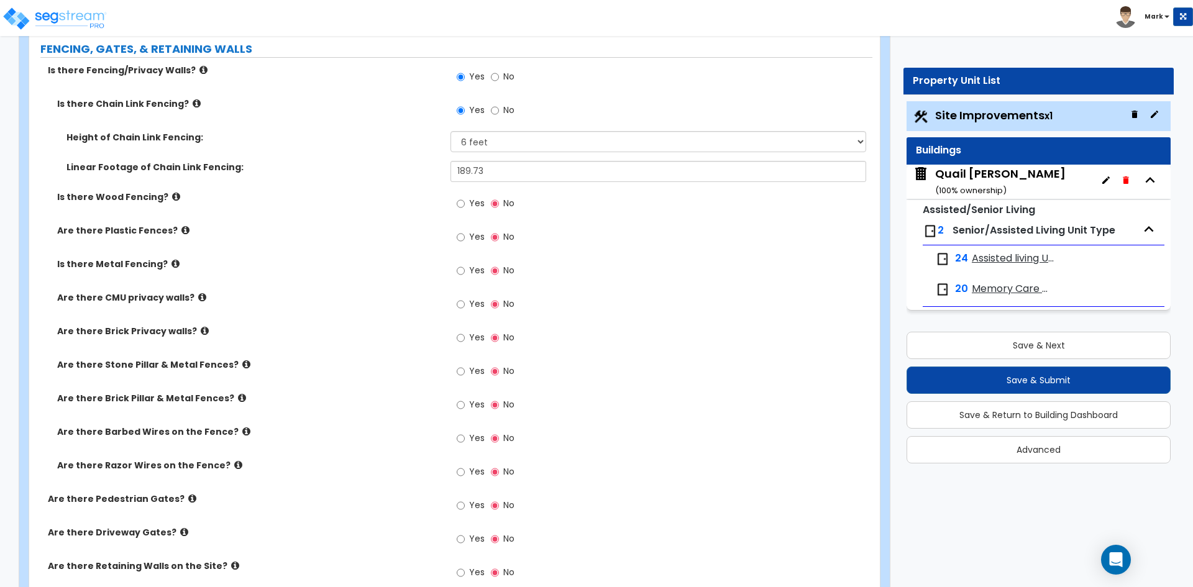
scroll to position [1678, 0]
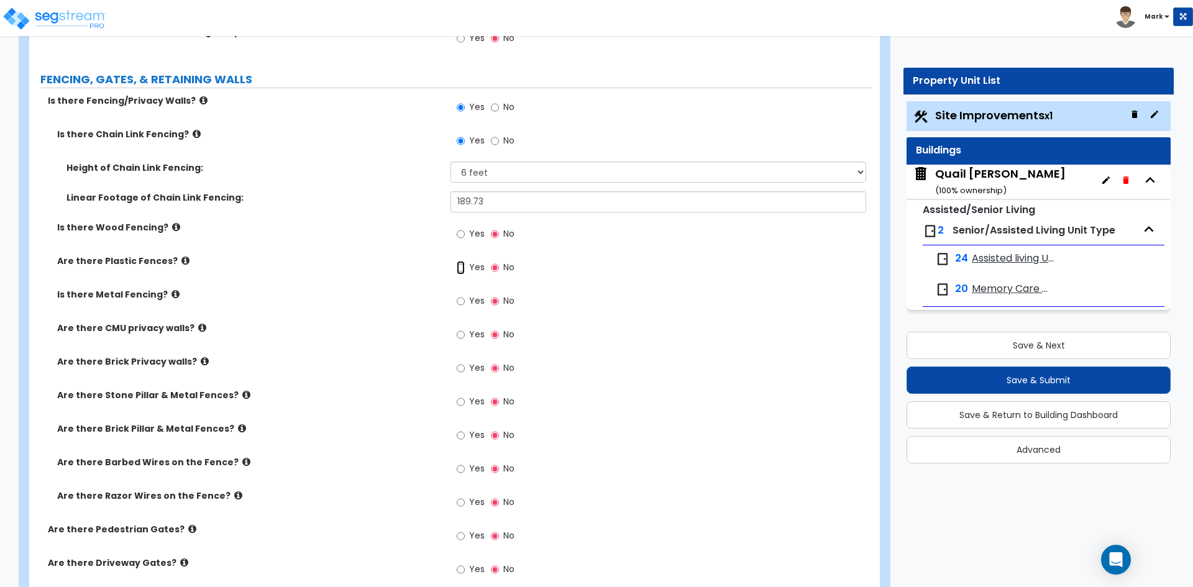
click at [457, 267] on input "Yes" at bounding box center [461, 268] width 8 height 14
radio input "true"
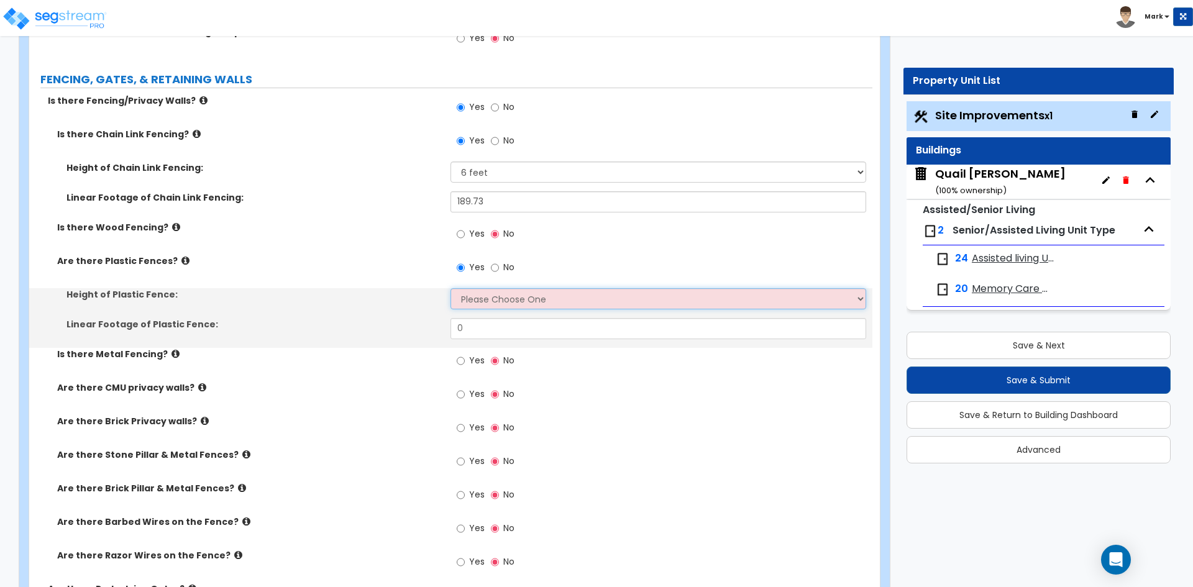
click at [520, 301] on select "Please Choose One 3 feet 4 feet 5 feet 6 feet" at bounding box center [658, 298] width 415 height 21
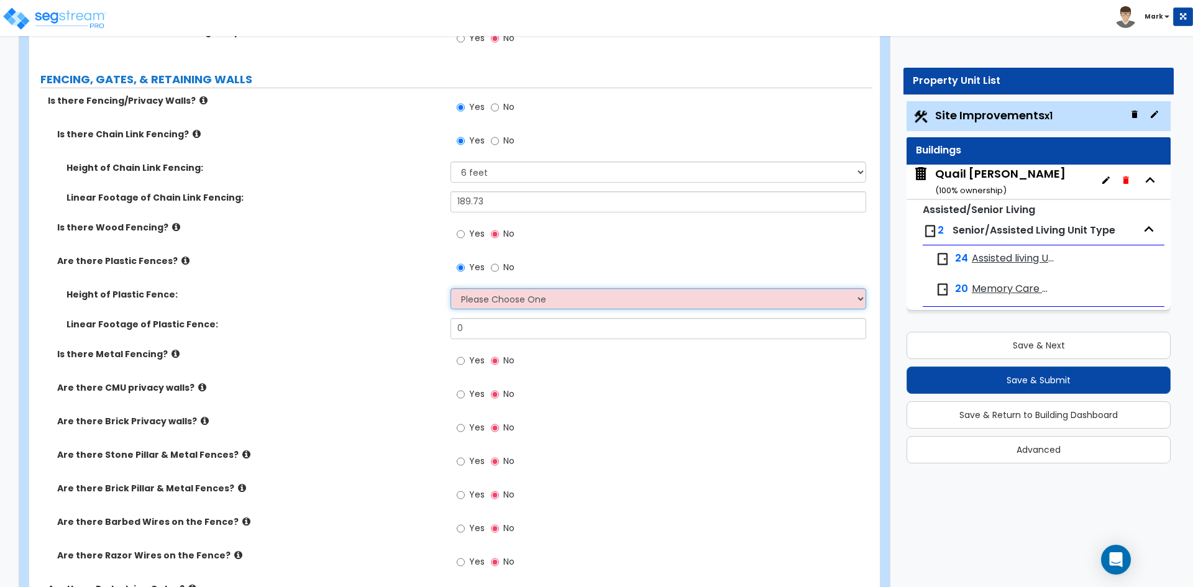
select select "3"
click at [451, 288] on select "Please Choose One 3 feet 4 feet 5 feet 6 feet" at bounding box center [658, 298] width 415 height 21
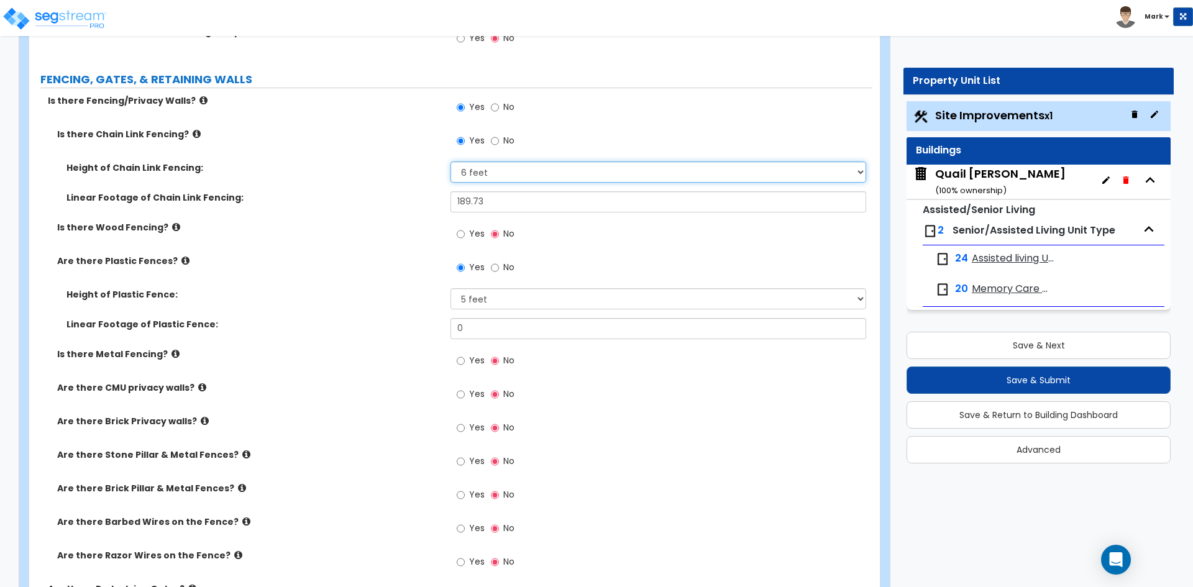
click at [523, 168] on select "Please Choose One 3 feet 4 feet 5 feet 6 feet 10 feet 12 feet" at bounding box center [658, 172] width 415 height 21
select select "3"
click at [451, 162] on select "Please Choose One 3 feet 4 feet 5 feet 6 feet 10 feet 12 feet" at bounding box center [658, 172] width 415 height 21
click at [497, 204] on input "189.73" at bounding box center [658, 201] width 415 height 21
type input "190"
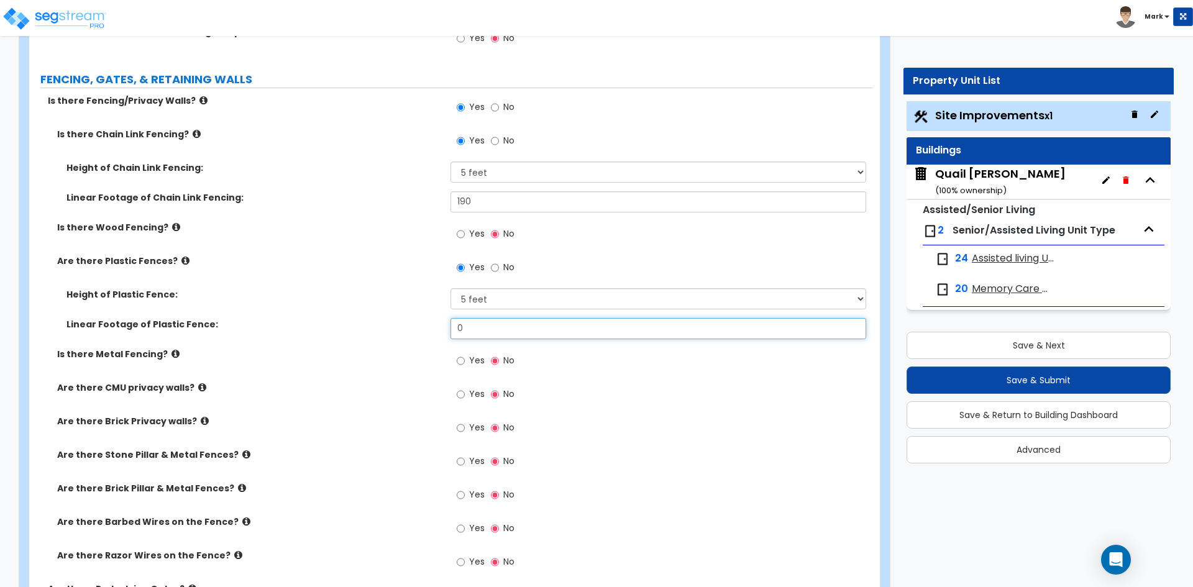
click at [508, 327] on input "0" at bounding box center [658, 328] width 415 height 21
type input "945"
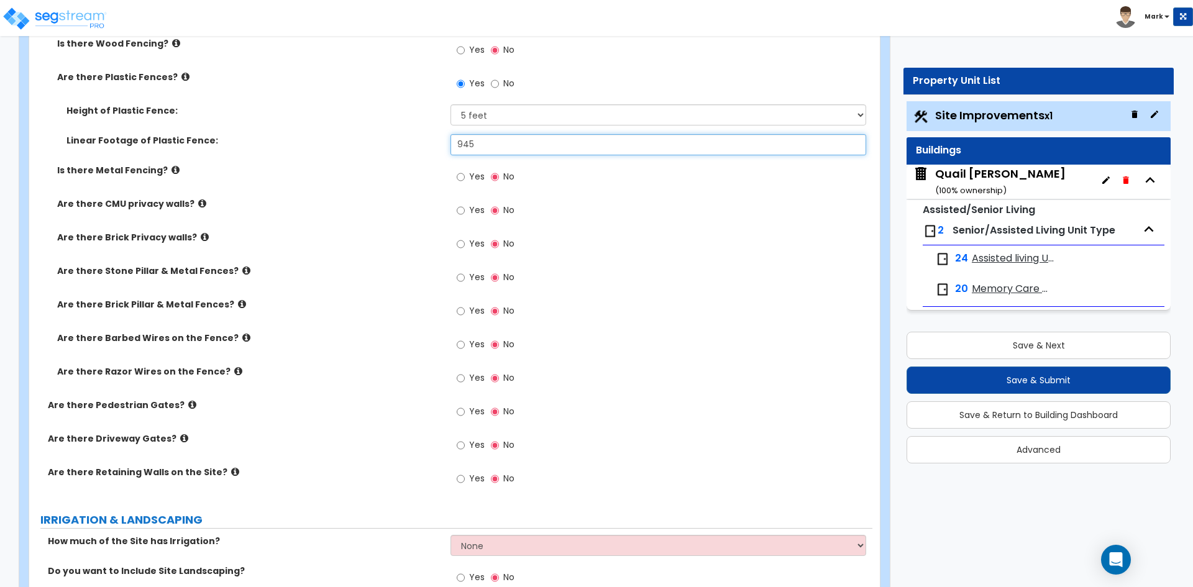
scroll to position [1865, 0]
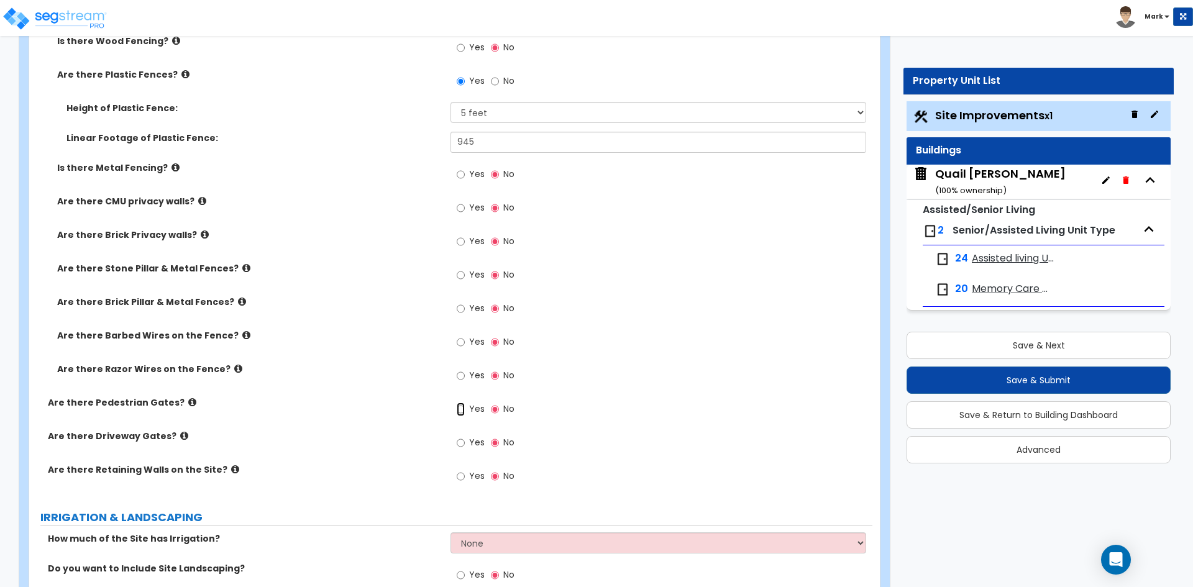
click at [459, 408] on input "Yes" at bounding box center [461, 410] width 8 height 14
radio input "true"
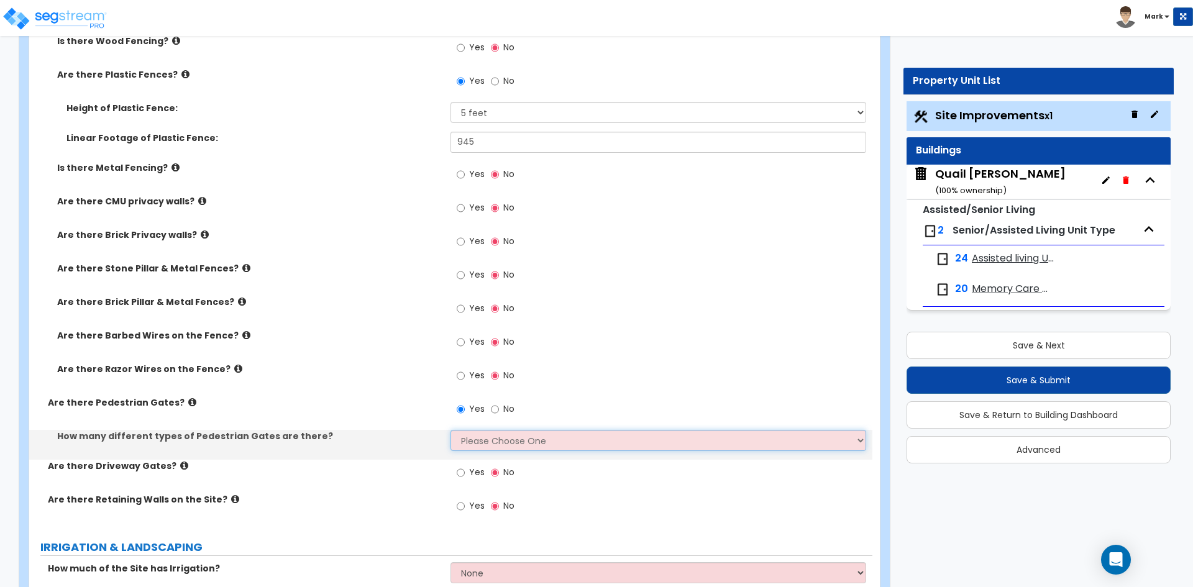
click at [494, 440] on select "Please Choose One 1 2 3" at bounding box center [658, 440] width 415 height 21
select select "1"
click at [451, 430] on select "Please Choose One 1 2 3" at bounding box center [658, 440] width 415 height 21
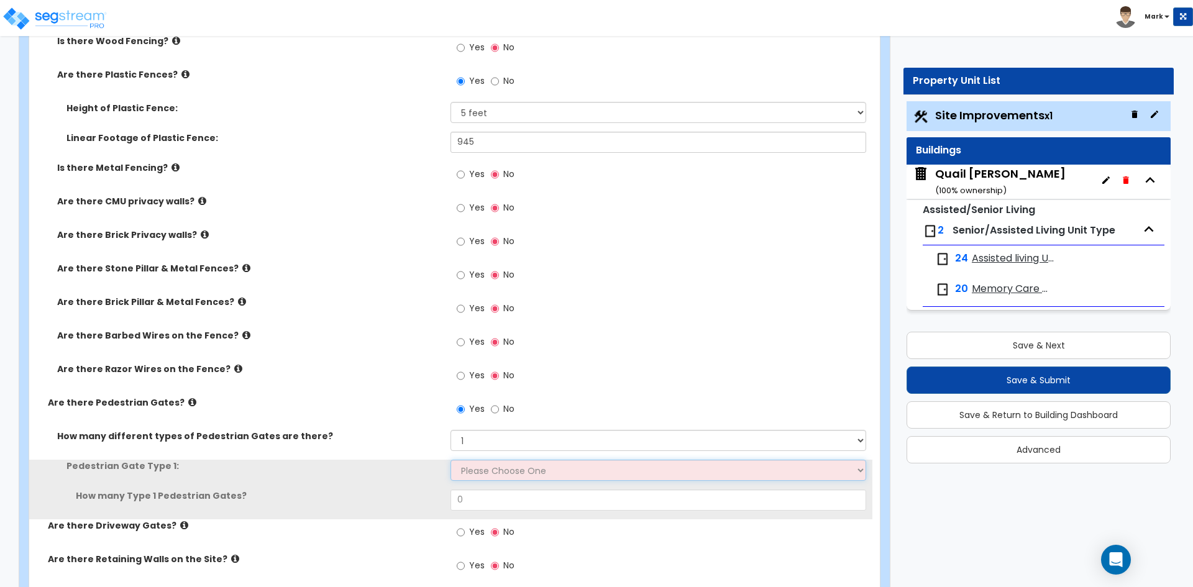
click at [505, 471] on select "Please Choose One Chain Link, 3 ft Height Chain Link, 4 ft Height Chain Link, 6…" at bounding box center [658, 470] width 415 height 21
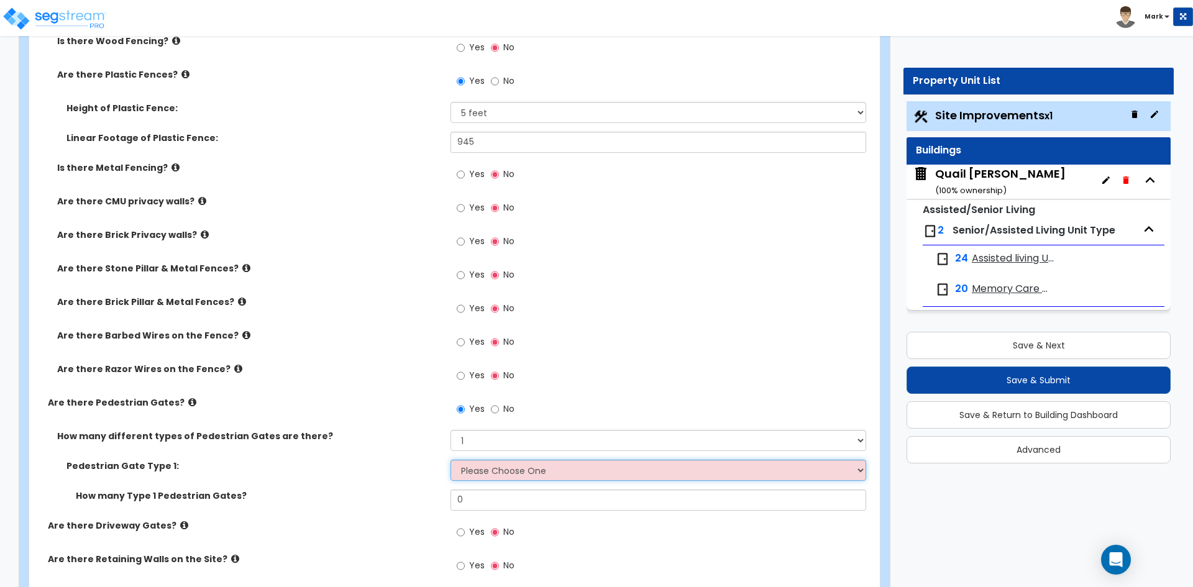
select select "10"
click at [451, 460] on select "Please Choose One Chain Link, 3 ft Height Chain Link, 4 ft Height Chain Link, 6…" at bounding box center [658, 470] width 415 height 21
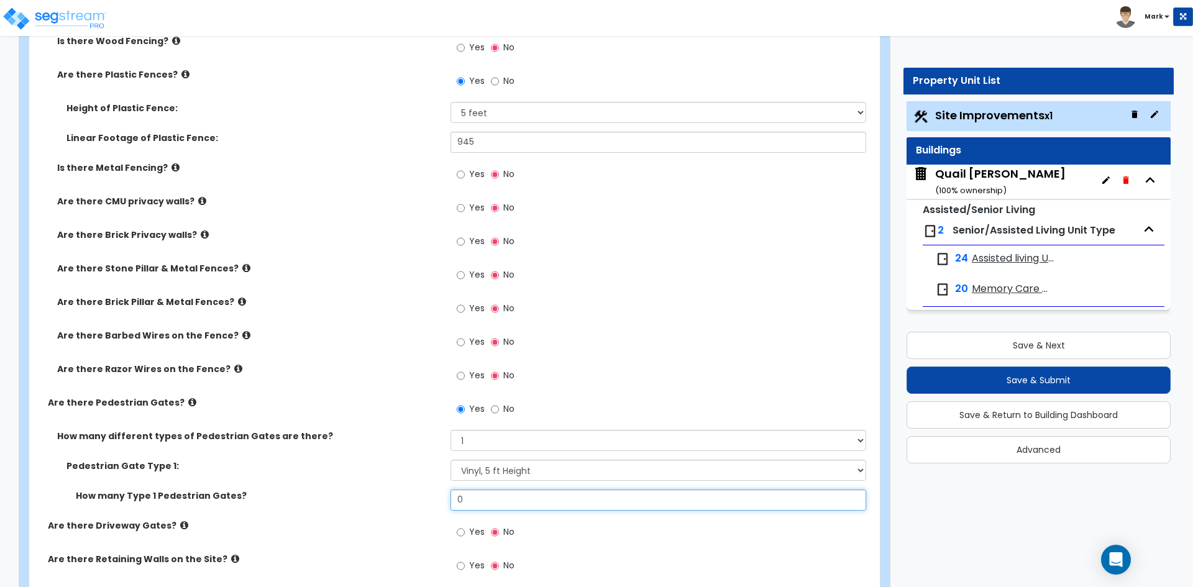
click at [490, 510] on input "0" at bounding box center [658, 500] width 415 height 21
type input "2"
click at [405, 485] on div "Pedestrian Gate Type 1: Please Choose One Chain Link, 3 ft Height Chain Link, 4…" at bounding box center [450, 475] width 843 height 30
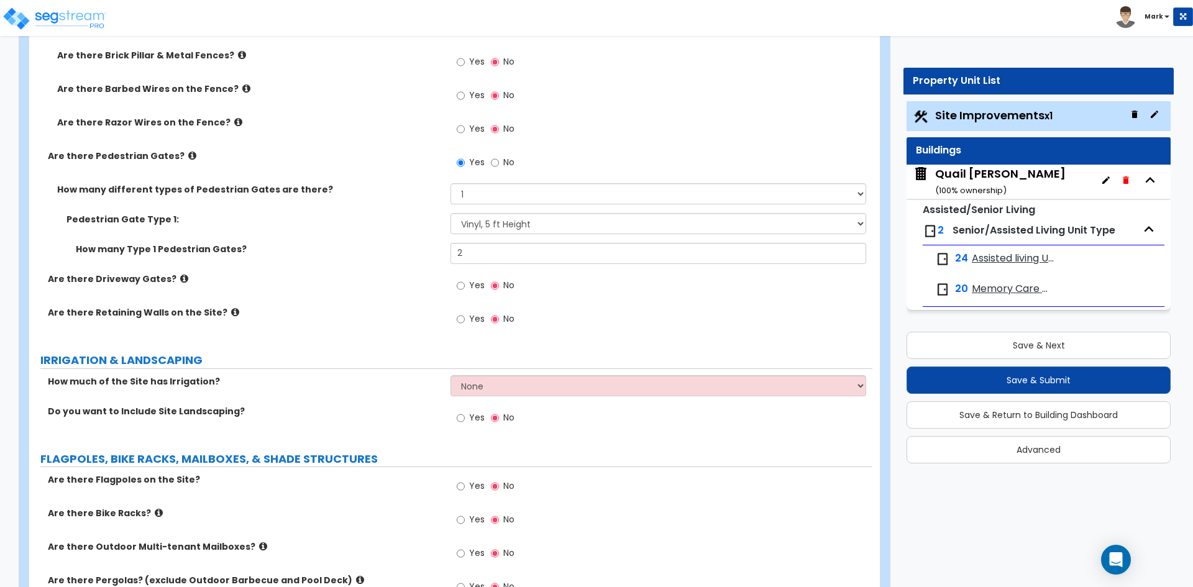
scroll to position [2113, 0]
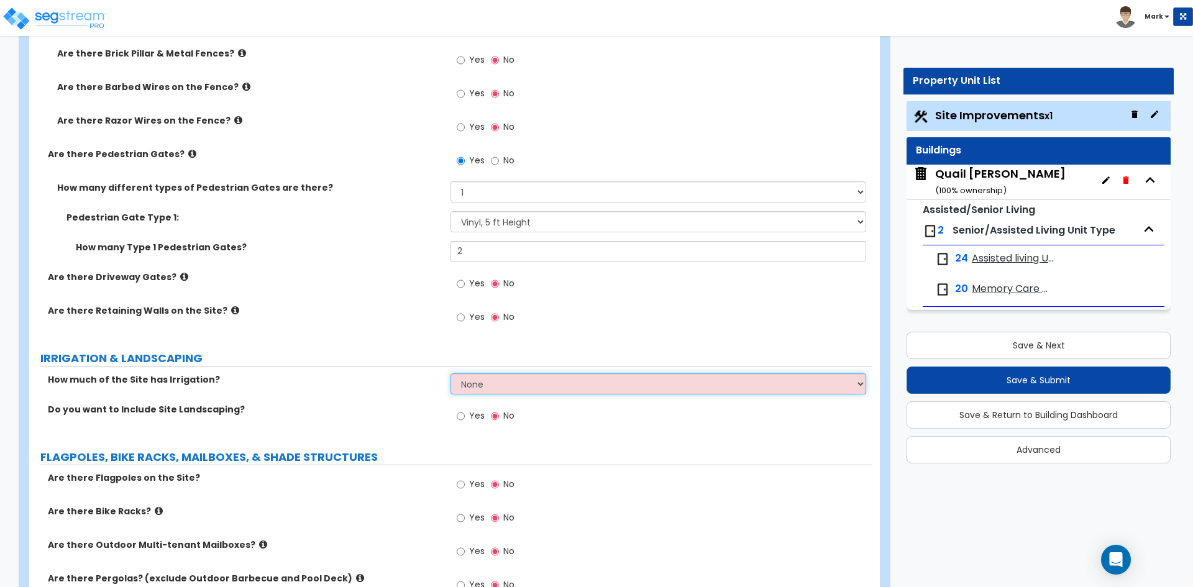
click at [506, 386] on select "None I want to Enter an Approximate Percentage I want to Enter the Square Foota…" at bounding box center [658, 384] width 415 height 21
select select "2"
click at [451, 374] on select "None I want to Enter an Approximate Percentage I want to Enter the Square Foota…" at bounding box center [658, 384] width 415 height 21
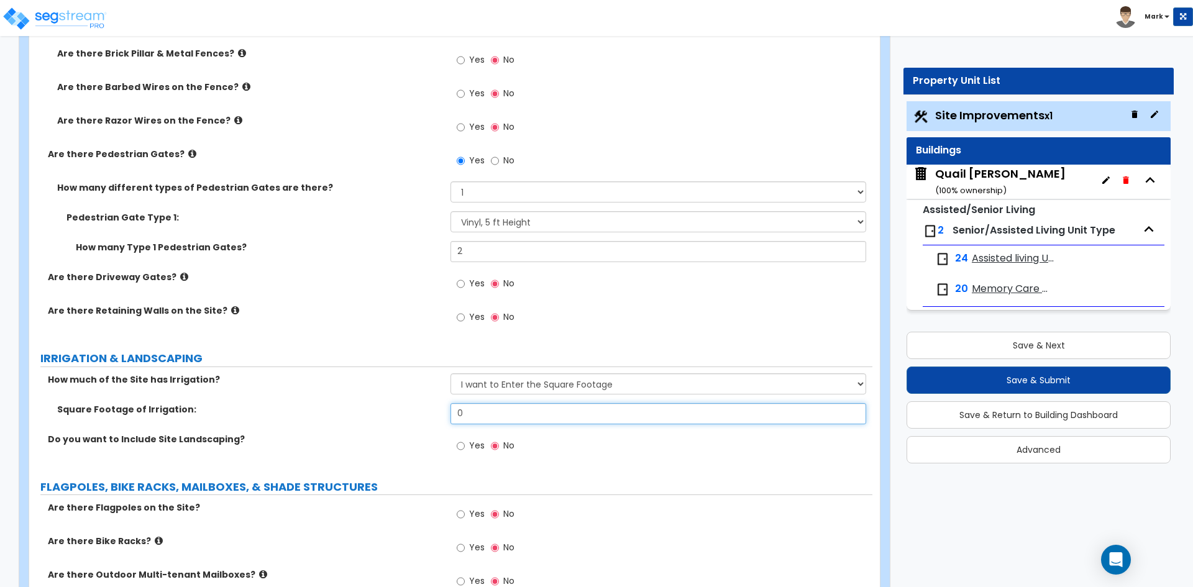
click at [521, 414] on input "0" at bounding box center [658, 413] width 415 height 21
type input "32,314"
click at [397, 390] on div "How much of the Site has Irrigation? None I want to Enter an Approximate Percen…" at bounding box center [450, 389] width 843 height 30
click at [464, 443] on input "Yes" at bounding box center [461, 446] width 8 height 14
radio input "true"
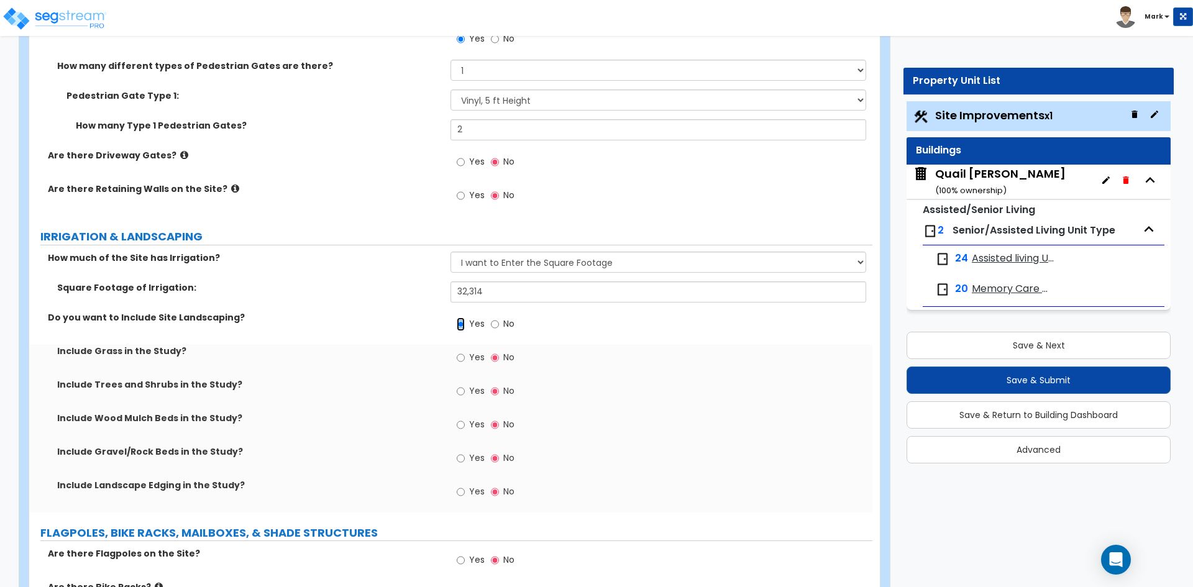
scroll to position [2237, 0]
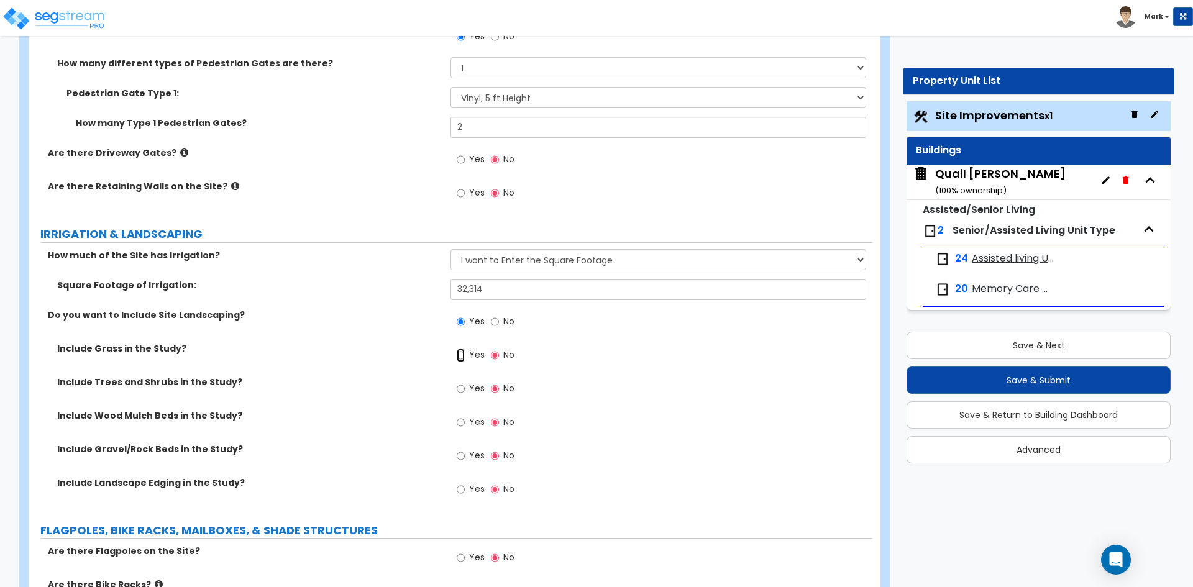
click at [461, 352] on input "Yes" at bounding box center [461, 356] width 8 height 14
radio input "true"
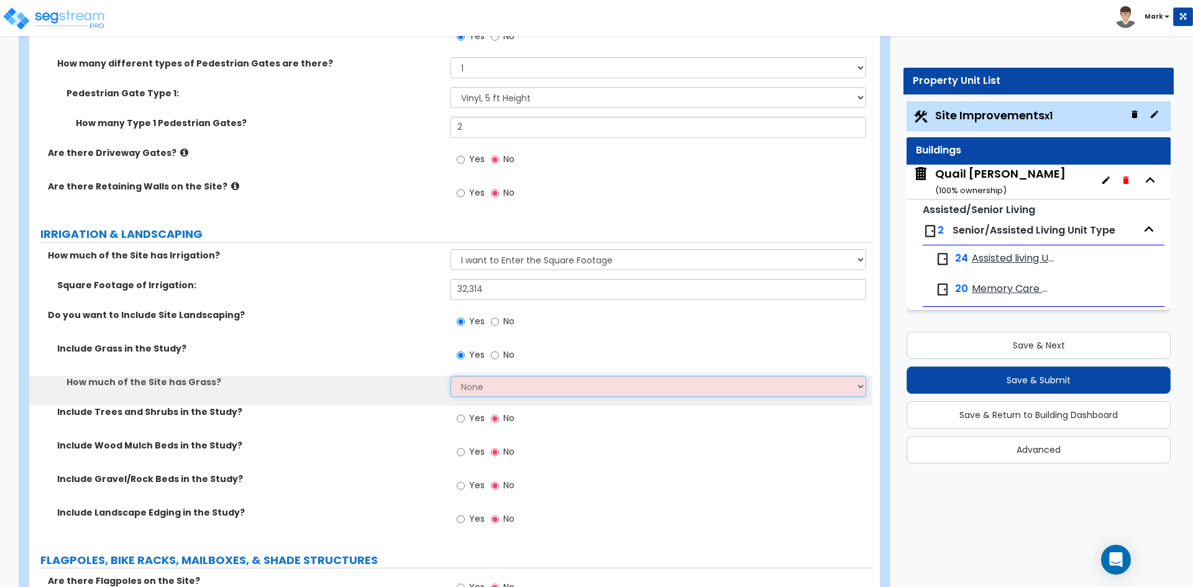
click at [475, 389] on select "None I want to Enter an Approximate Percentage I want to Enter the Square Foota…" at bounding box center [658, 386] width 415 height 21
select select "2"
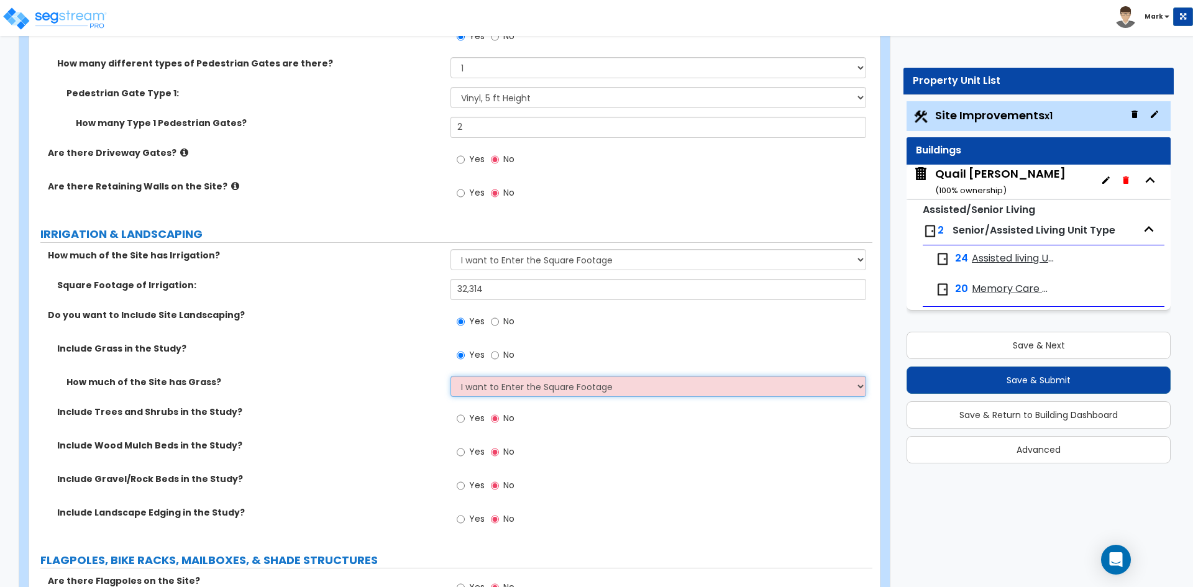
click at [451, 376] on select "None I want to Enter an Approximate Percentage I want to Enter the Square Foota…" at bounding box center [658, 386] width 415 height 21
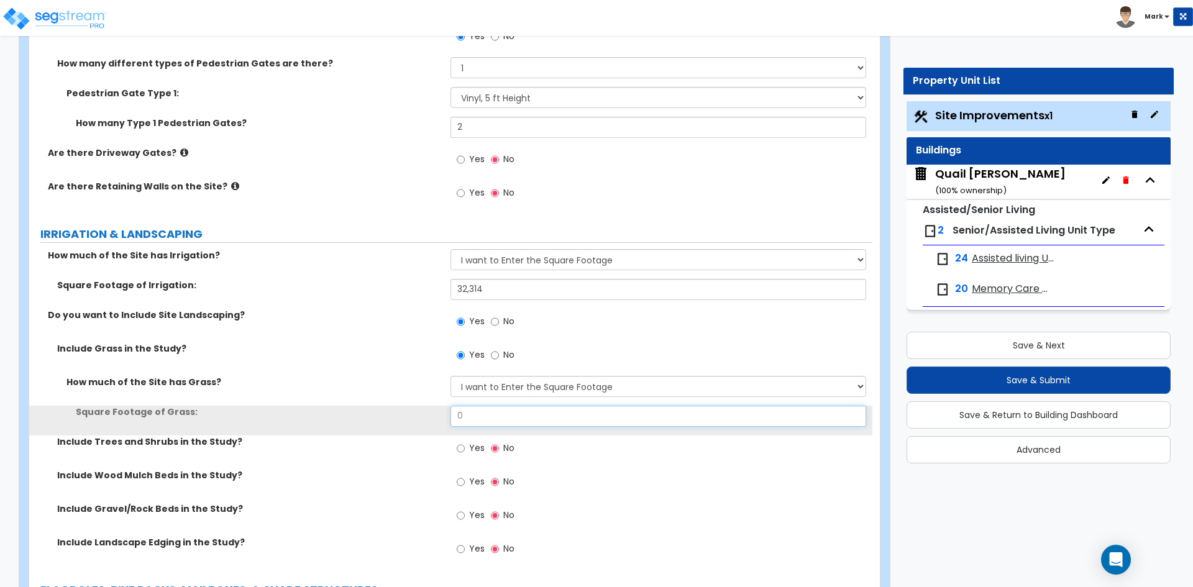
click at [492, 417] on input "0" at bounding box center [658, 416] width 415 height 21
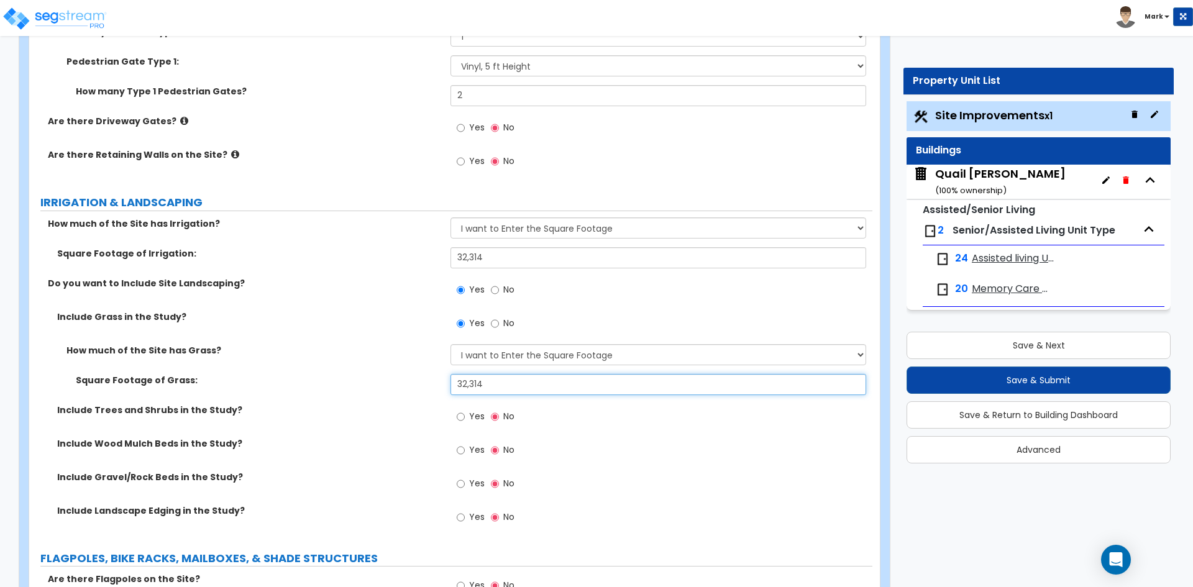
scroll to position [2300, 0]
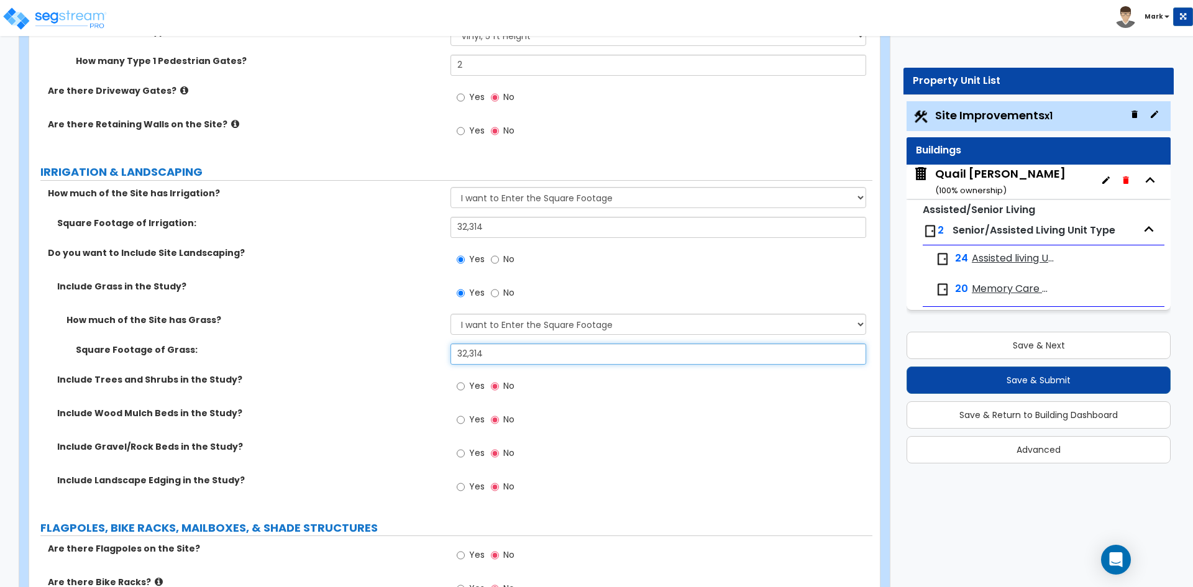
type input "32,314"
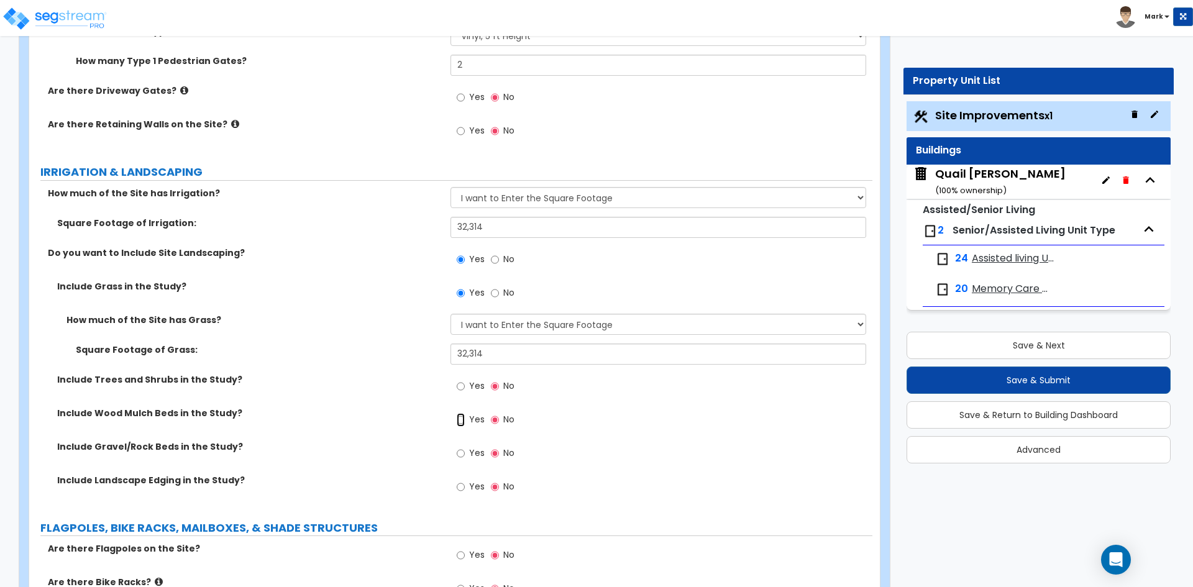
click at [463, 423] on input "Yes" at bounding box center [461, 420] width 8 height 14
radio input "true"
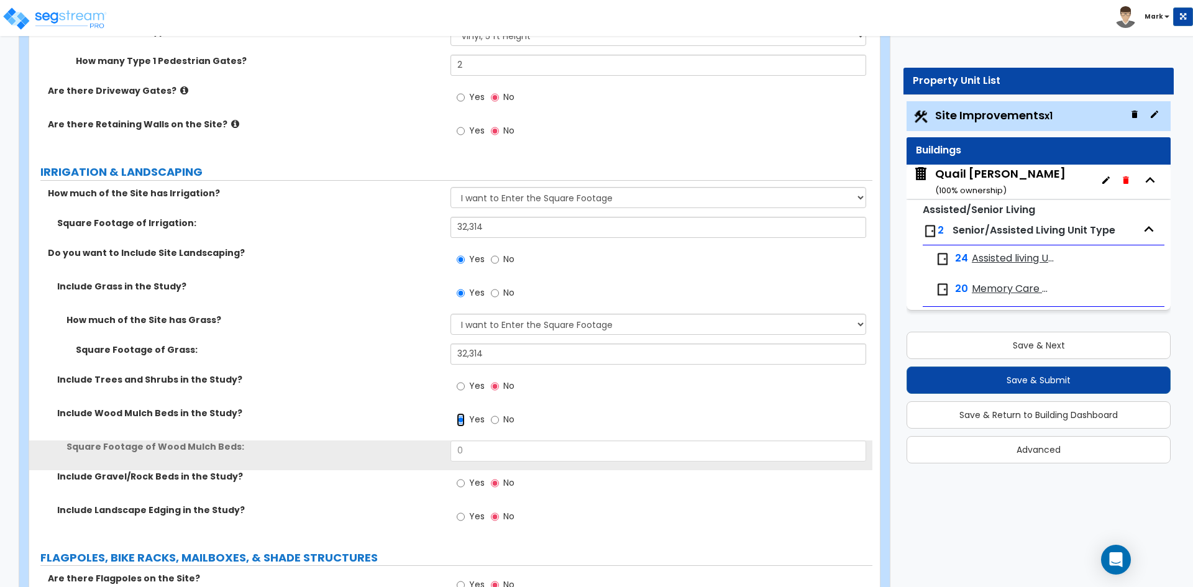
scroll to position [2362, 0]
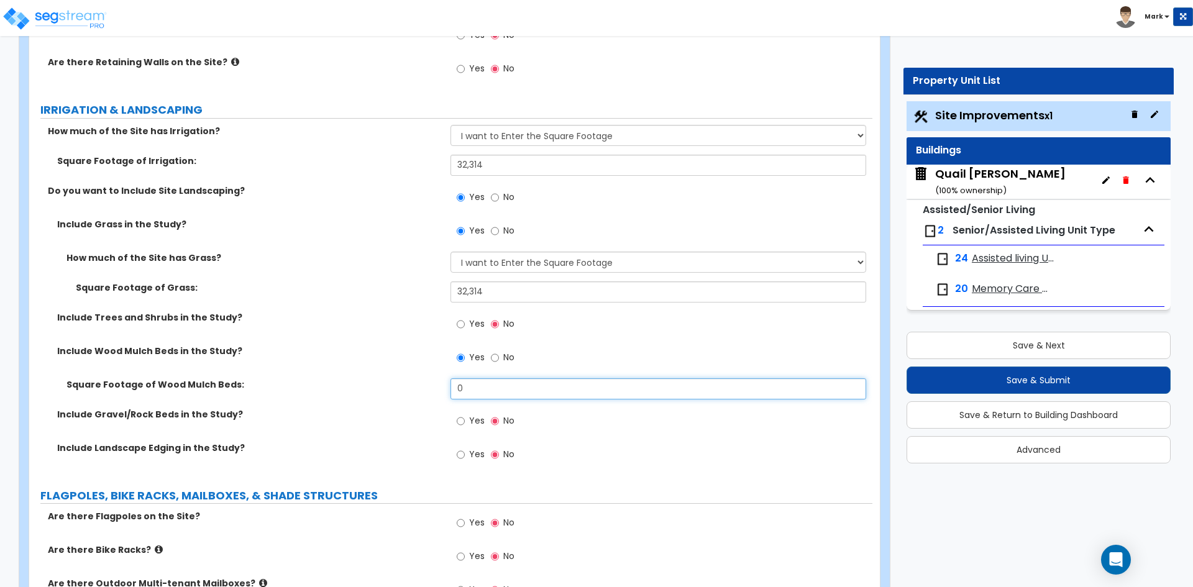
click at [492, 394] on input "0" at bounding box center [658, 388] width 415 height 21
click at [495, 388] on input "text" at bounding box center [658, 388] width 415 height 21
type input "3,221"
click at [458, 420] on input "Yes" at bounding box center [461, 422] width 8 height 14
radio input "true"
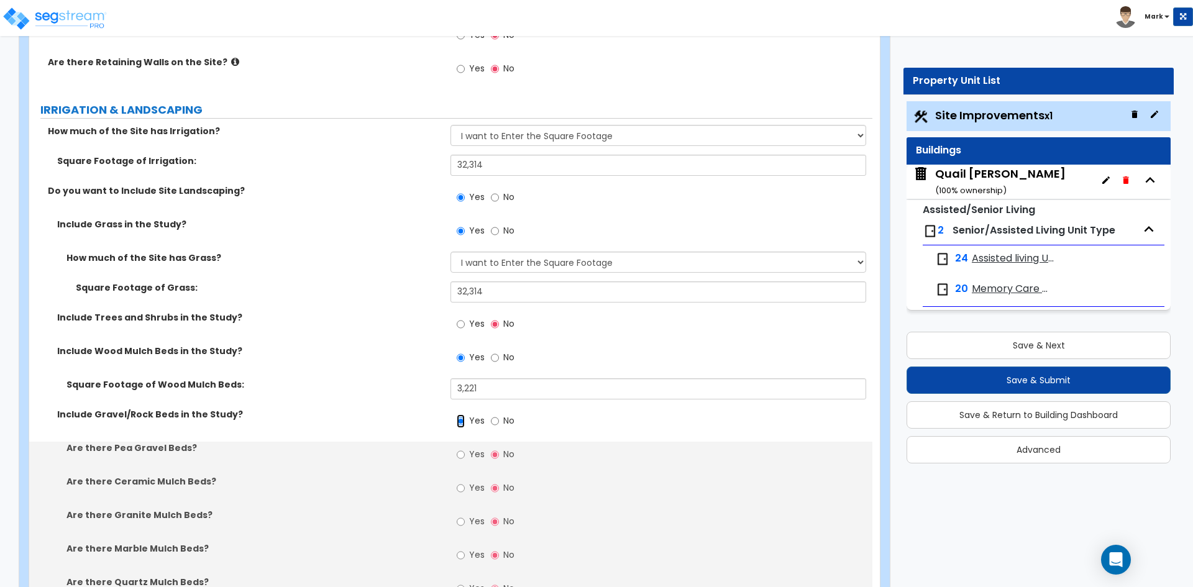
scroll to position [2424, 0]
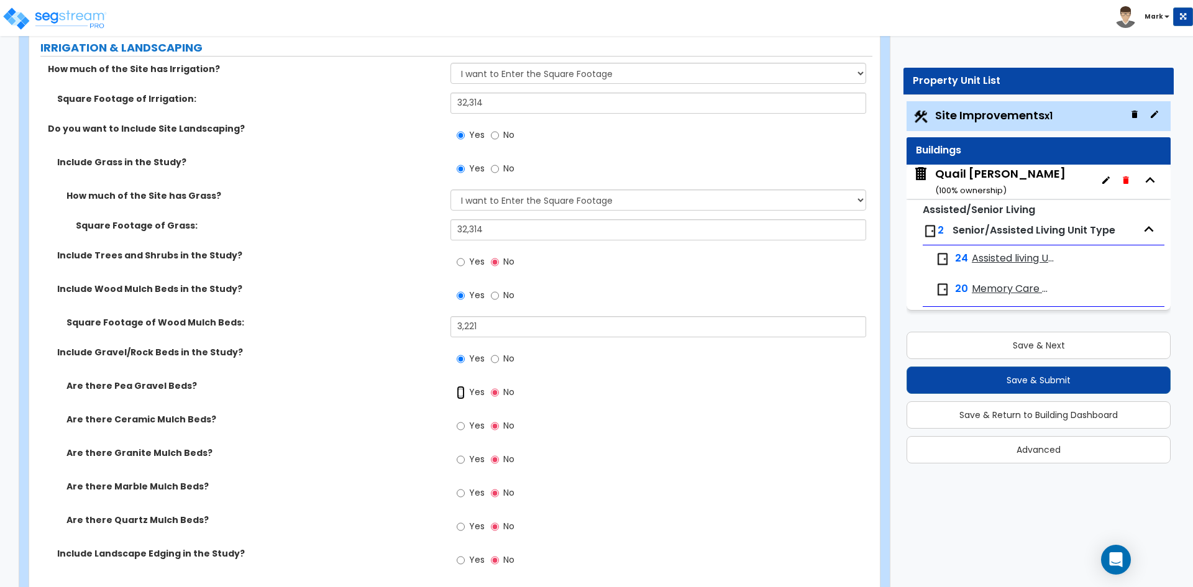
click at [459, 393] on input "Yes" at bounding box center [461, 393] width 8 height 14
radio input "true"
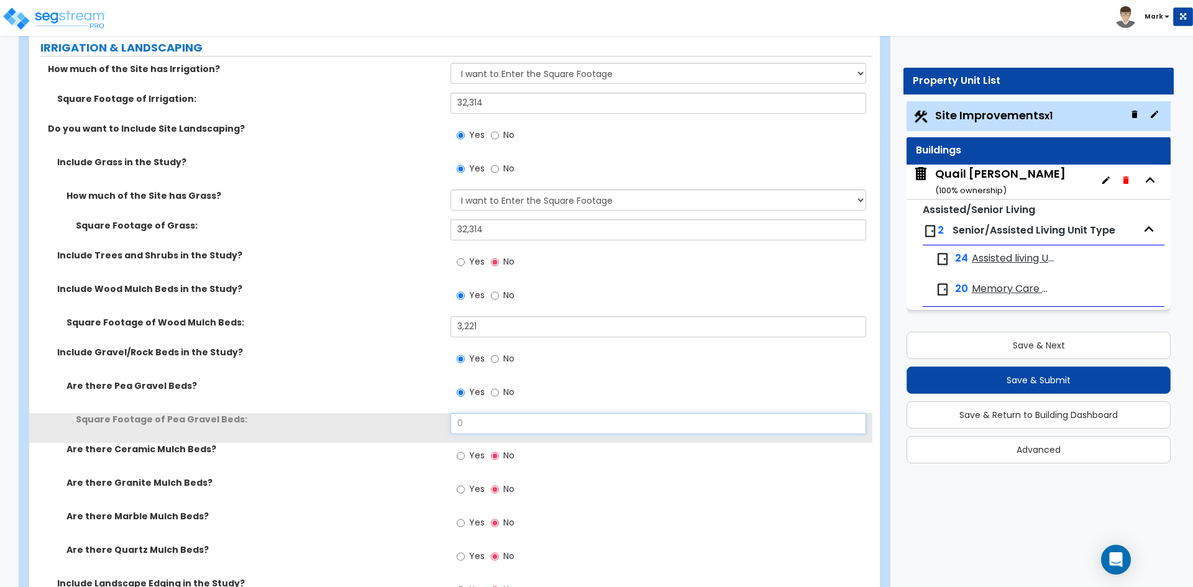
click at [489, 416] on input "0" at bounding box center [658, 423] width 415 height 21
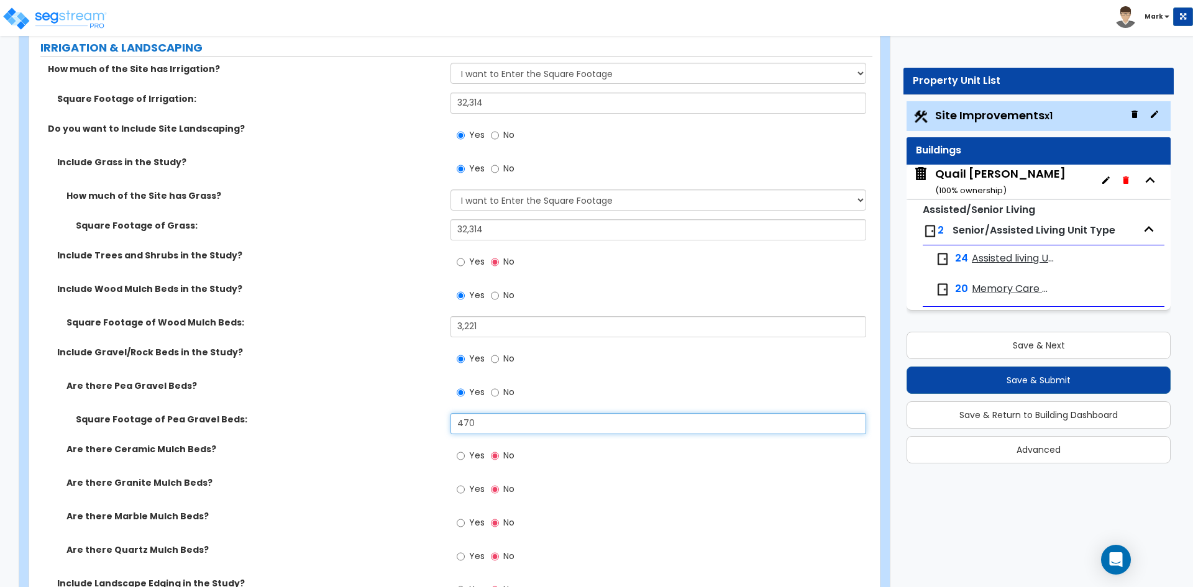
type input "470"
click at [390, 425] on label "Square Footage of Pea Gravel Beds:" at bounding box center [258, 419] width 365 height 12
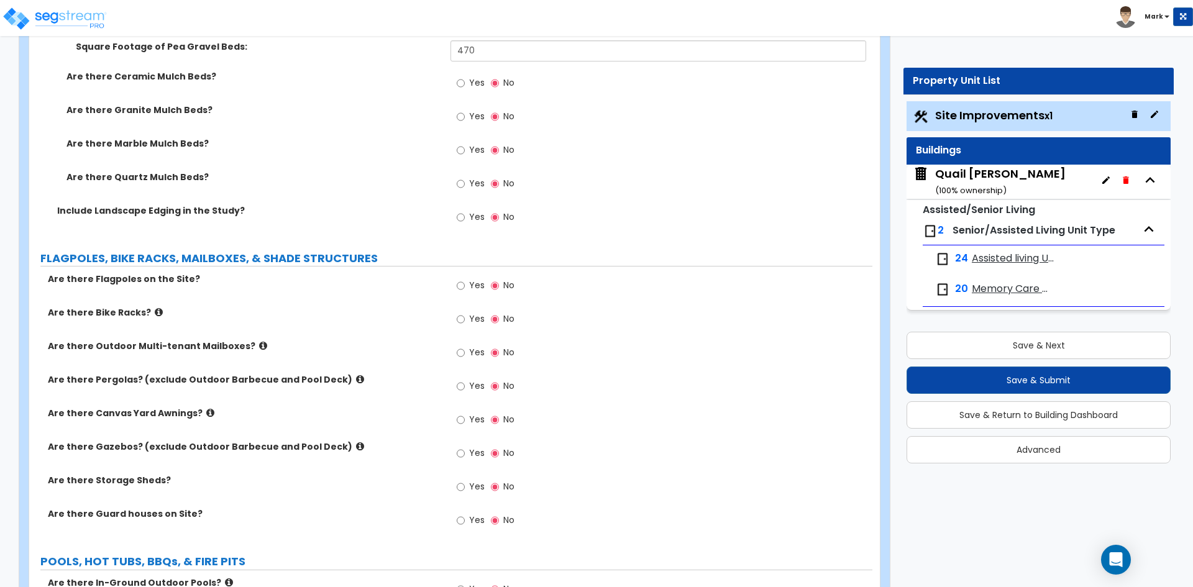
scroll to position [2859, 0]
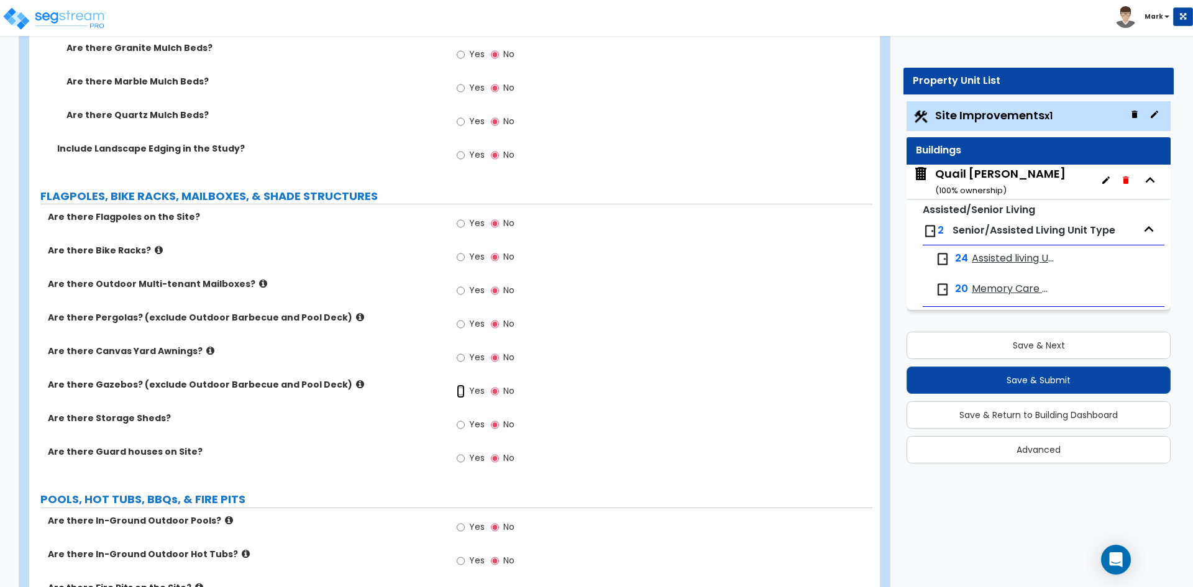
click at [461, 390] on input "Yes" at bounding box center [461, 392] width 8 height 14
radio input "true"
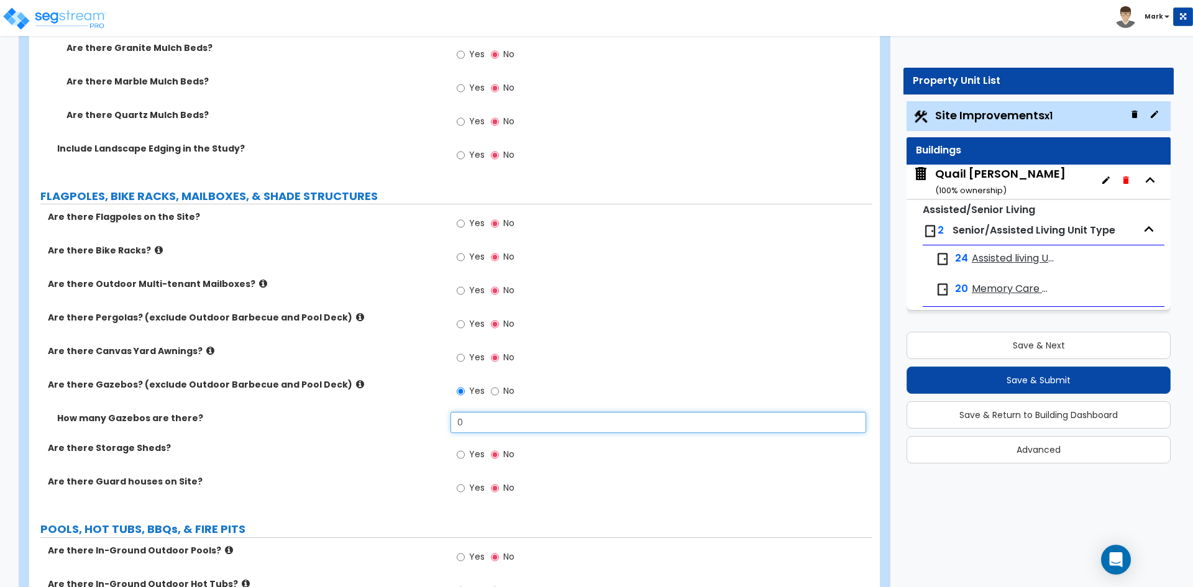
click at [478, 421] on input "0" at bounding box center [658, 422] width 415 height 21
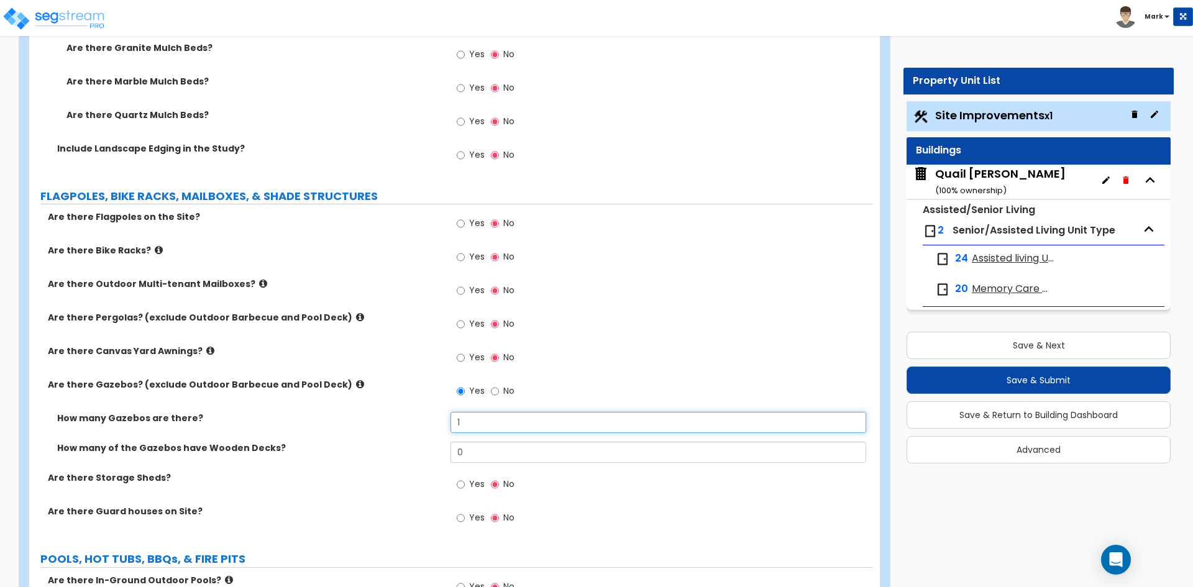
type input "1"
click at [431, 452] on label "How many of the Gazebos have Wooden Decks?" at bounding box center [249, 448] width 384 height 12
click at [462, 360] on input "Yes" at bounding box center [461, 358] width 8 height 14
radio input "true"
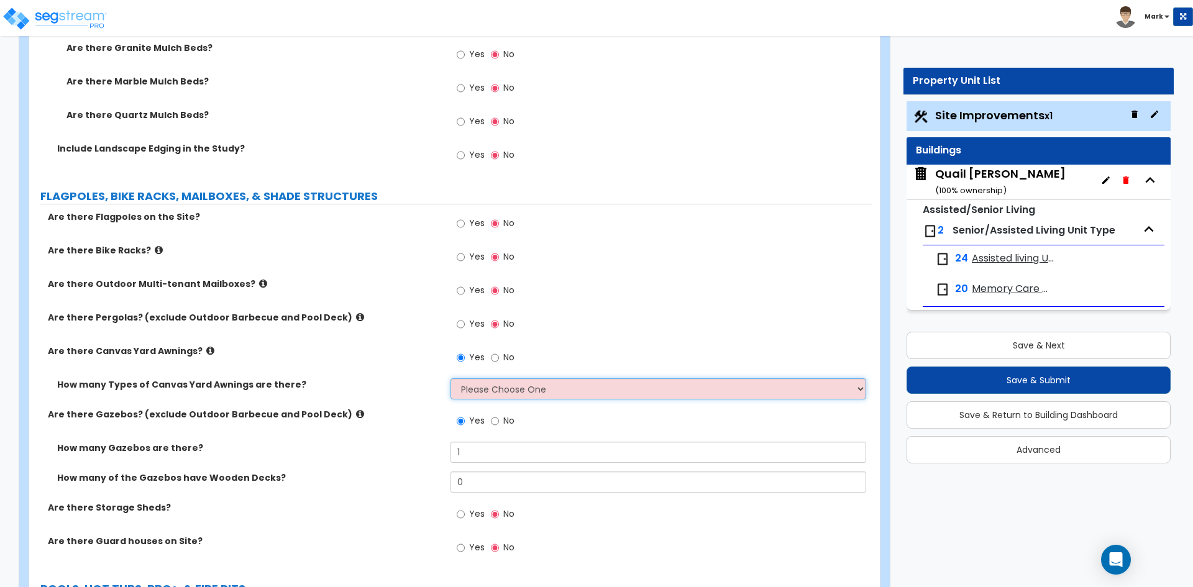
click at [521, 392] on select "Please Choose One 1 2" at bounding box center [658, 388] width 415 height 21
select select "1"
click at [451, 378] on select "Please Choose One 1 2" at bounding box center [658, 388] width 415 height 21
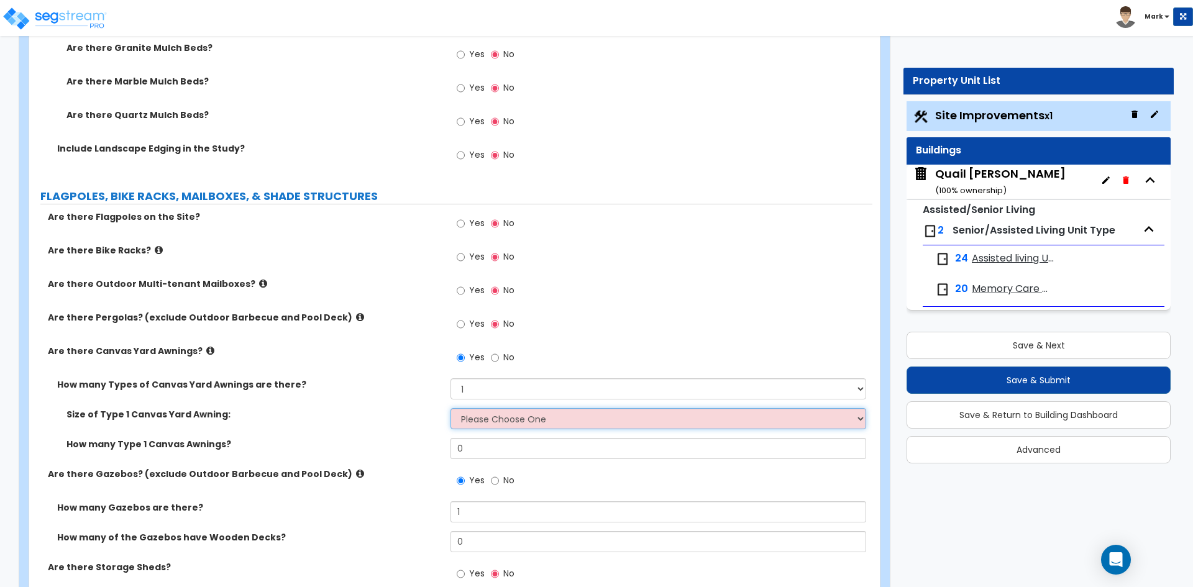
click at [521, 415] on select "Please Choose One 12' x 12' 16' x 14'" at bounding box center [658, 418] width 415 height 21
click at [522, 415] on select "Please Choose One 12' x 12' 16' x 14'" at bounding box center [658, 418] width 415 height 21
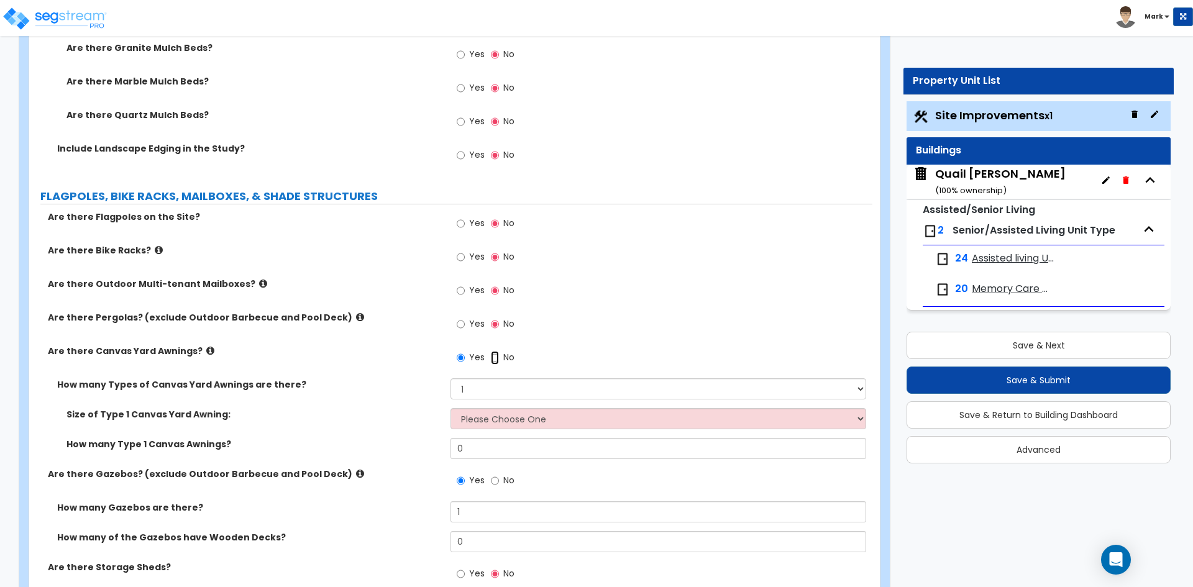
click at [493, 361] on input "No" at bounding box center [495, 358] width 8 height 14
radio input "false"
radio input "true"
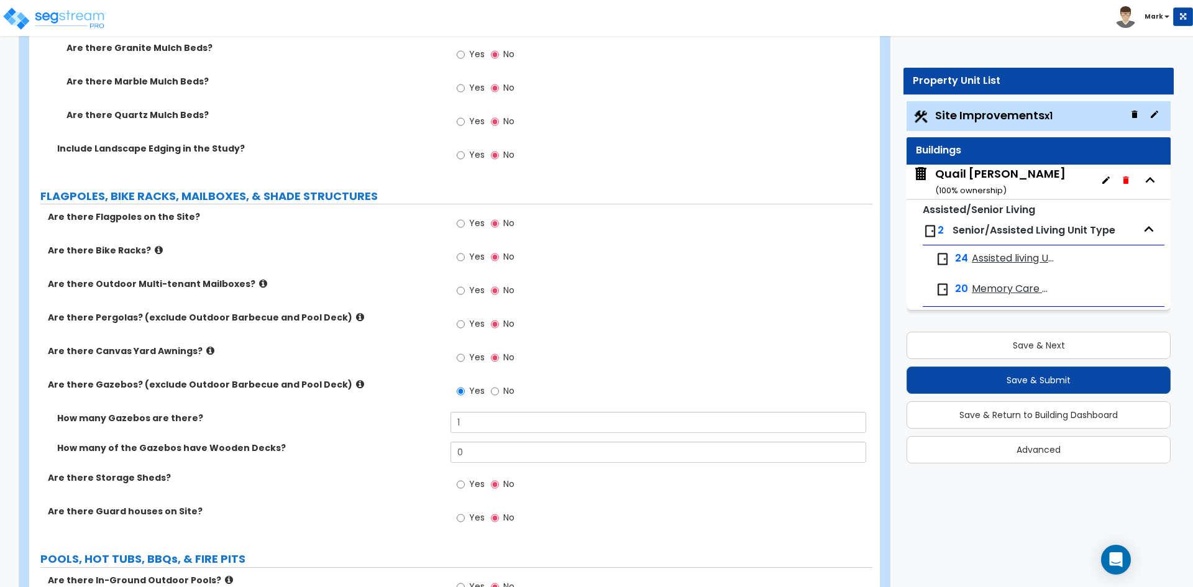
click at [417, 403] on div "Are there Gazebos? (exclude Outdoor Barbecue and Pool Deck) Yes No" at bounding box center [450, 395] width 843 height 34
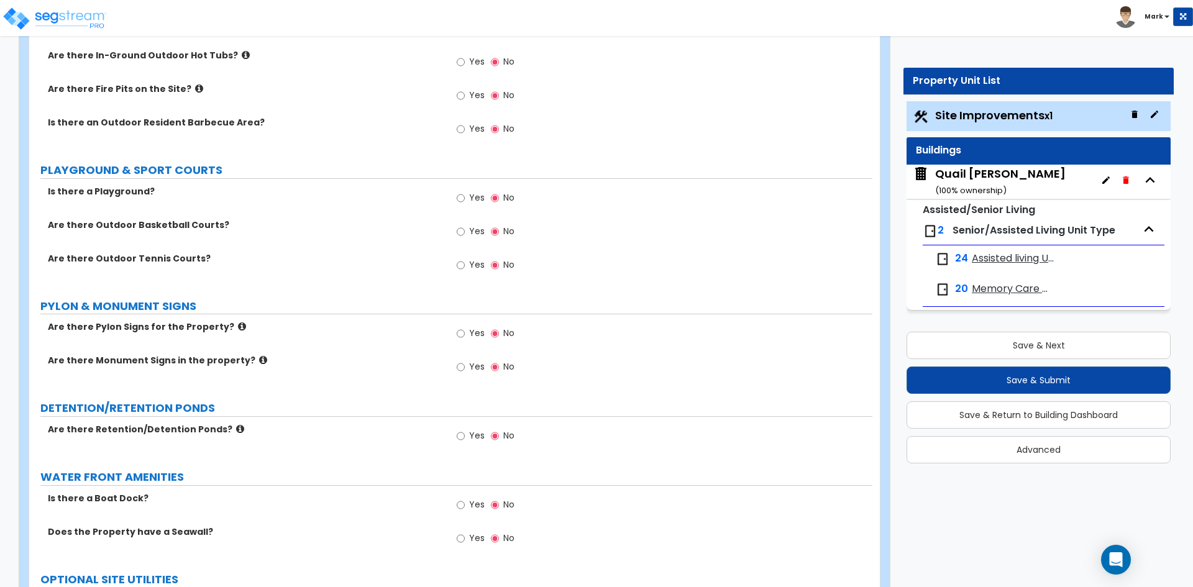
scroll to position [3418, 0]
click at [462, 367] on input "Yes" at bounding box center [461, 367] width 8 height 14
radio input "true"
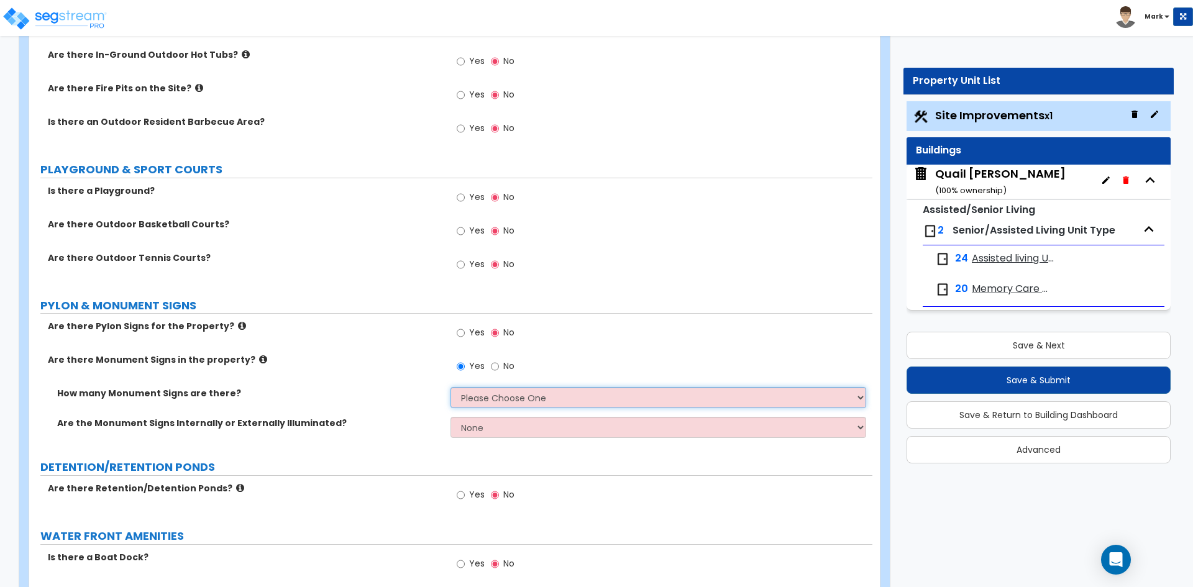
click at [497, 401] on select "Please Choose One 1 2 3" at bounding box center [658, 397] width 415 height 21
select select "1"
click at [451, 387] on select "Please Choose One 1 2 3" at bounding box center [658, 397] width 415 height 21
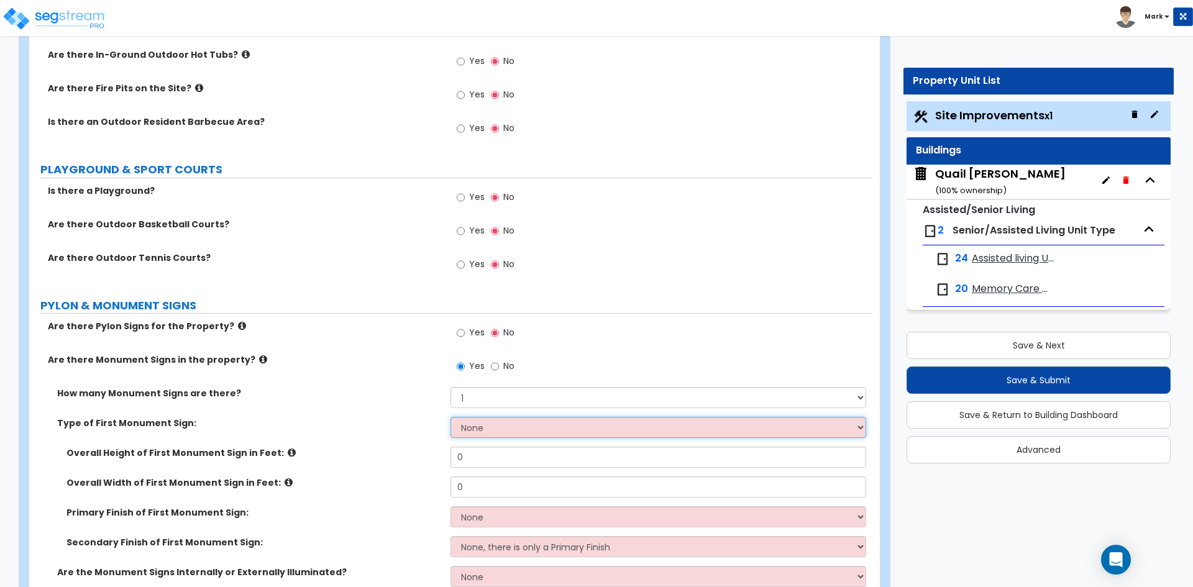
click at [505, 430] on select "None Flat Signboard on top of a Base Flat Signboard attached to a Back Board/Wa…" at bounding box center [658, 427] width 415 height 21
select select "2"
click at [451, 417] on select "None Flat Signboard on top of a Base Flat Signboard attached to a Back Board/Wa…" at bounding box center [658, 427] width 415 height 21
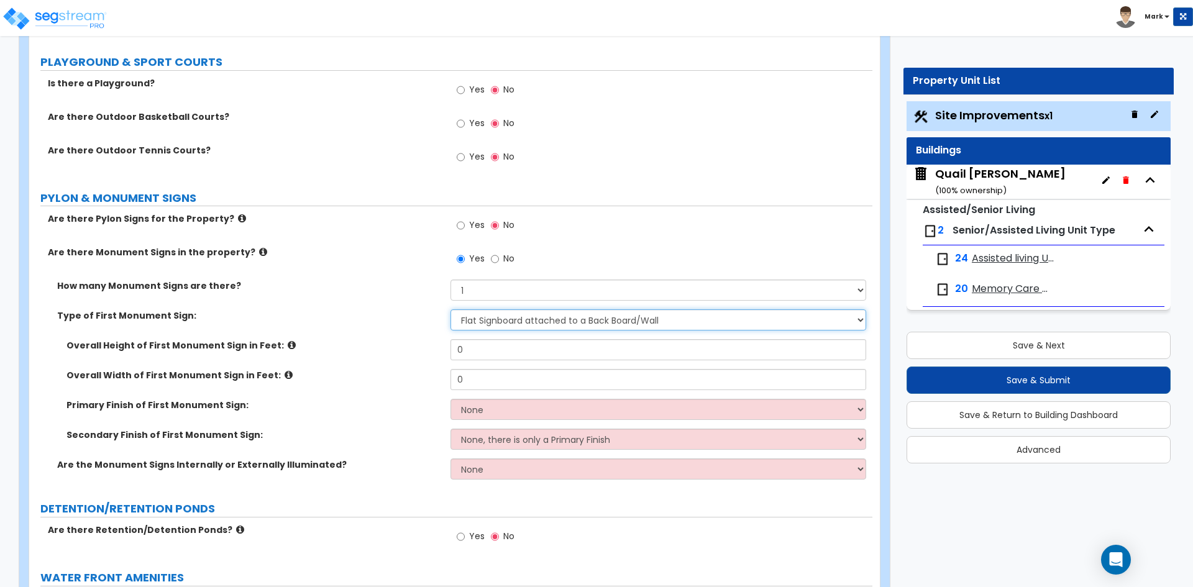
scroll to position [3543, 0]
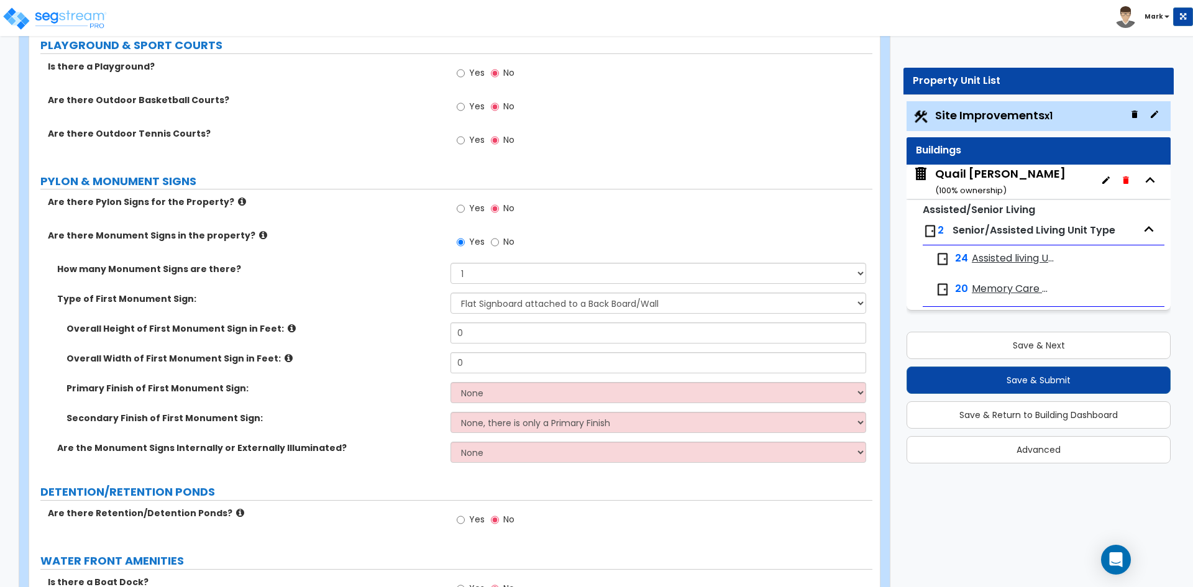
click at [500, 344] on div "Overall Height of First Monument Sign in Feet: 0" at bounding box center [450, 338] width 843 height 30
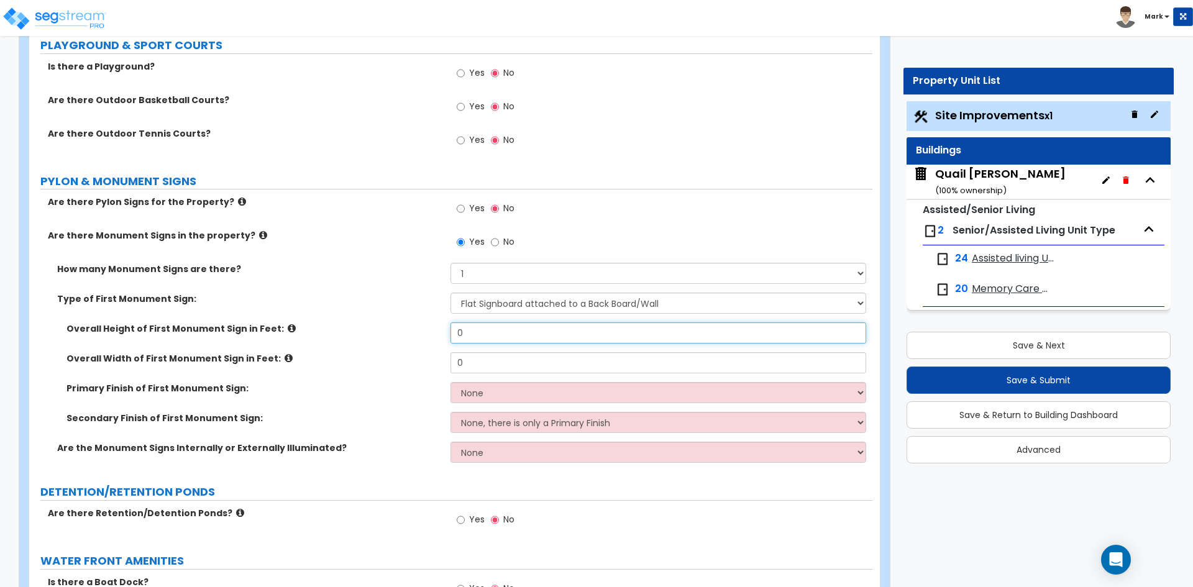
click at [492, 337] on input "0" at bounding box center [658, 333] width 415 height 21
type input "1.5"
click at [485, 372] on input "0" at bounding box center [658, 362] width 415 height 21
click at [502, 367] on input "0" at bounding box center [658, 362] width 415 height 21
type input "3"
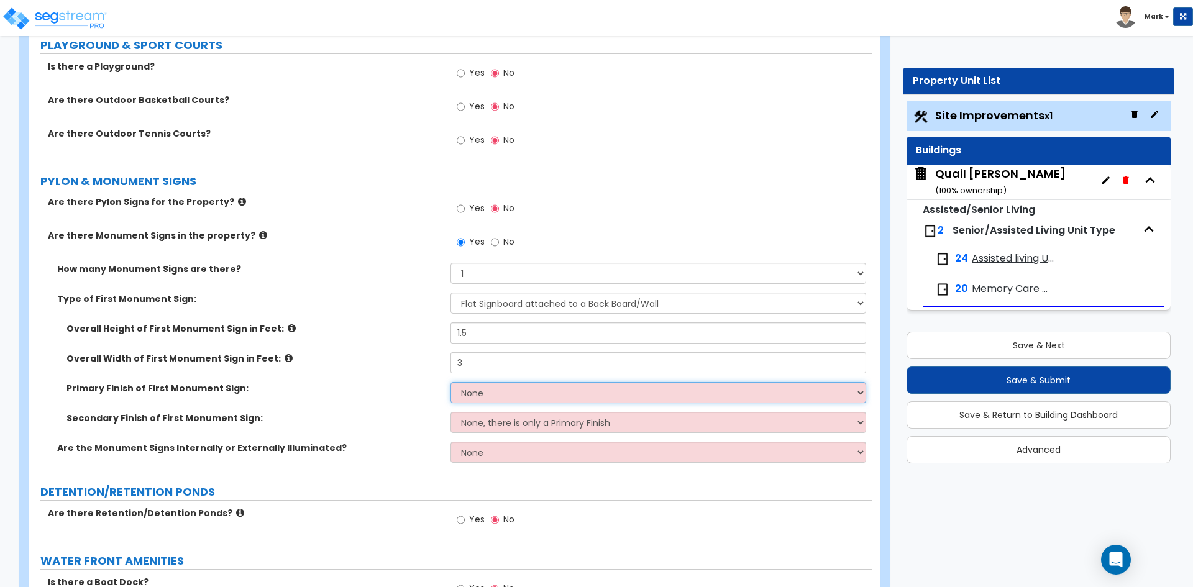
click at [503, 393] on select "None Paint/Stucco Finish Brick Finish Stone Finish Metal Composite Finish Vinyl…" at bounding box center [658, 392] width 415 height 21
select select "3"
click at [451, 382] on select "None Paint/Stucco Finish Brick Finish Stone Finish Metal Composite Finish Vinyl…" at bounding box center [658, 392] width 415 height 21
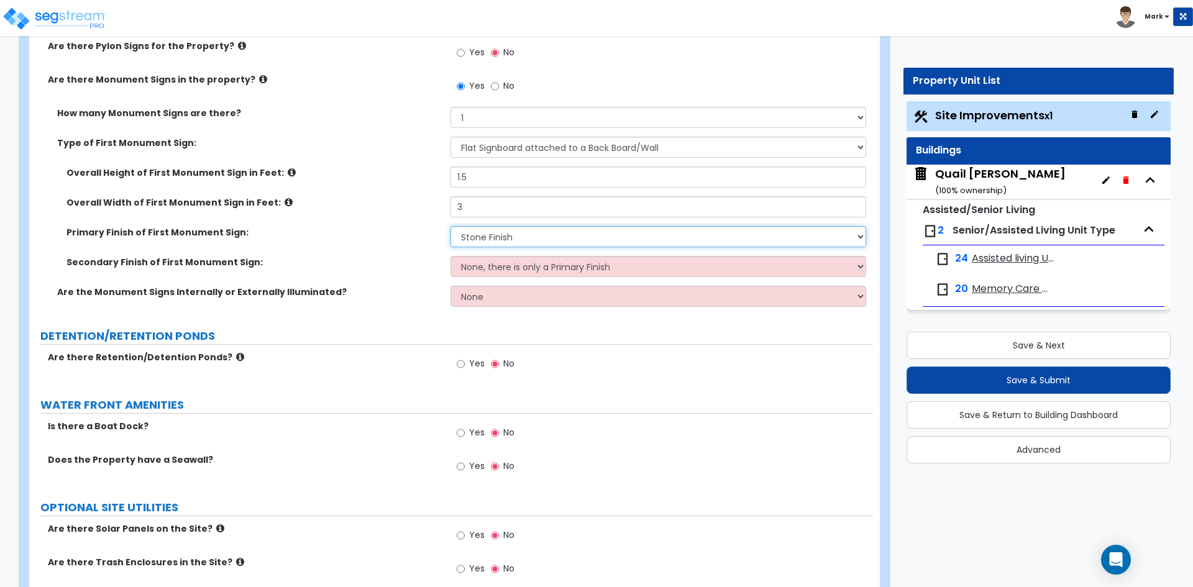
scroll to position [3729, 0]
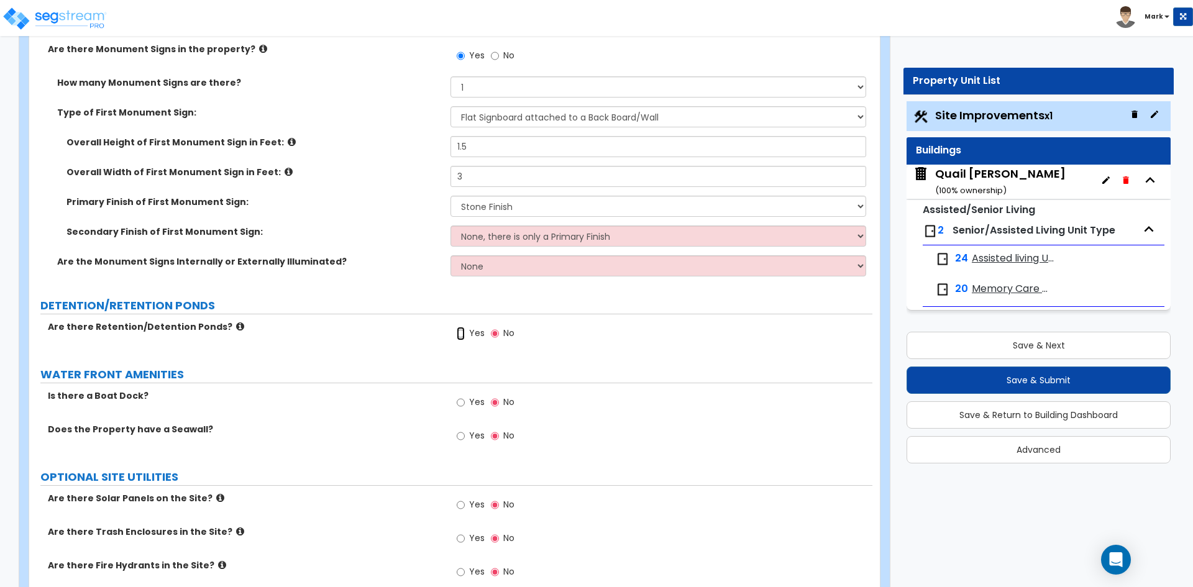
click at [458, 336] on input "Yes" at bounding box center [461, 334] width 8 height 14
radio input "true"
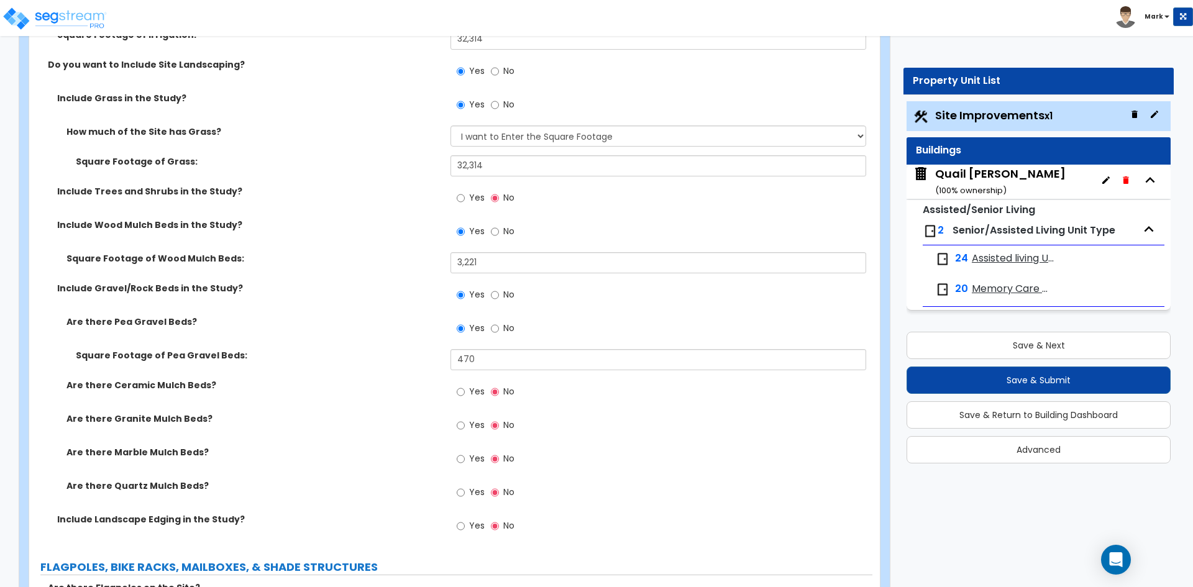
scroll to position [2486, 0]
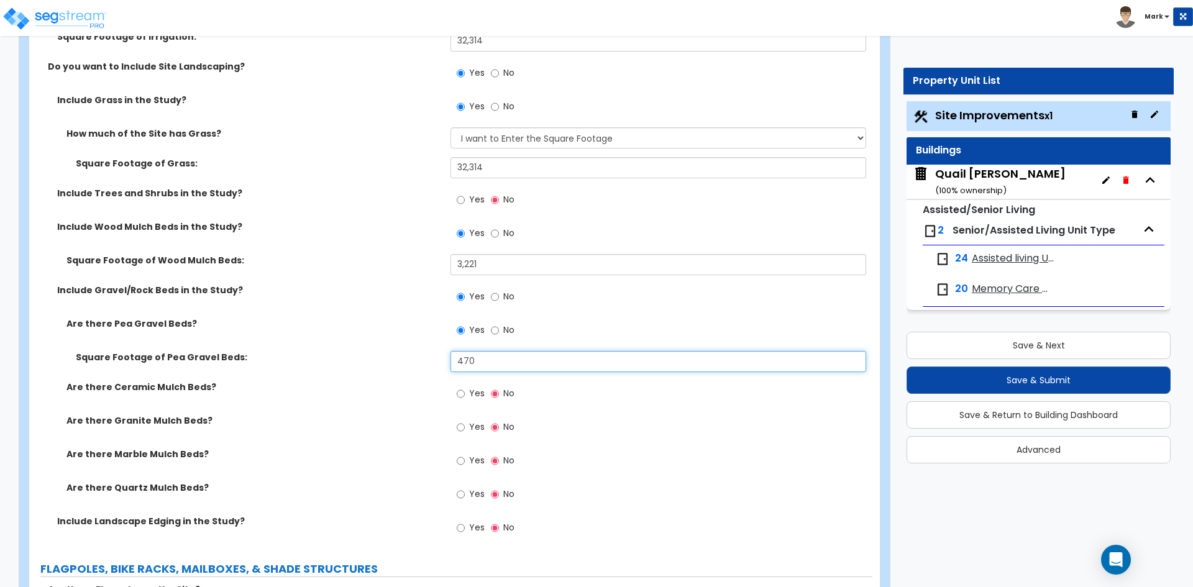
click at [503, 359] on input "470" at bounding box center [658, 361] width 415 height 21
type input "4"
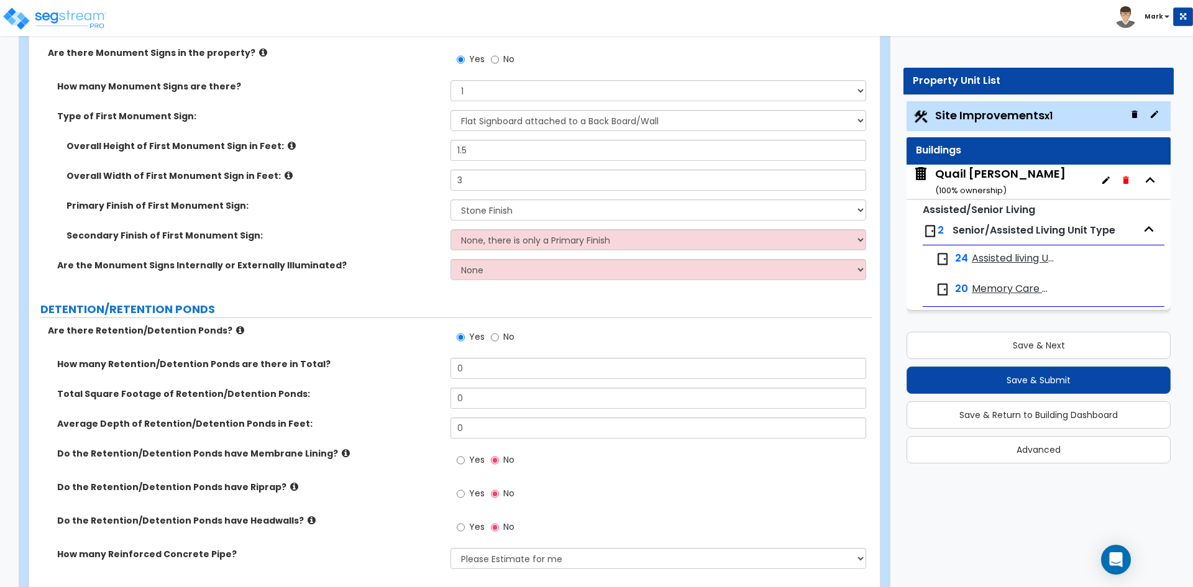
scroll to position [3729, 0]
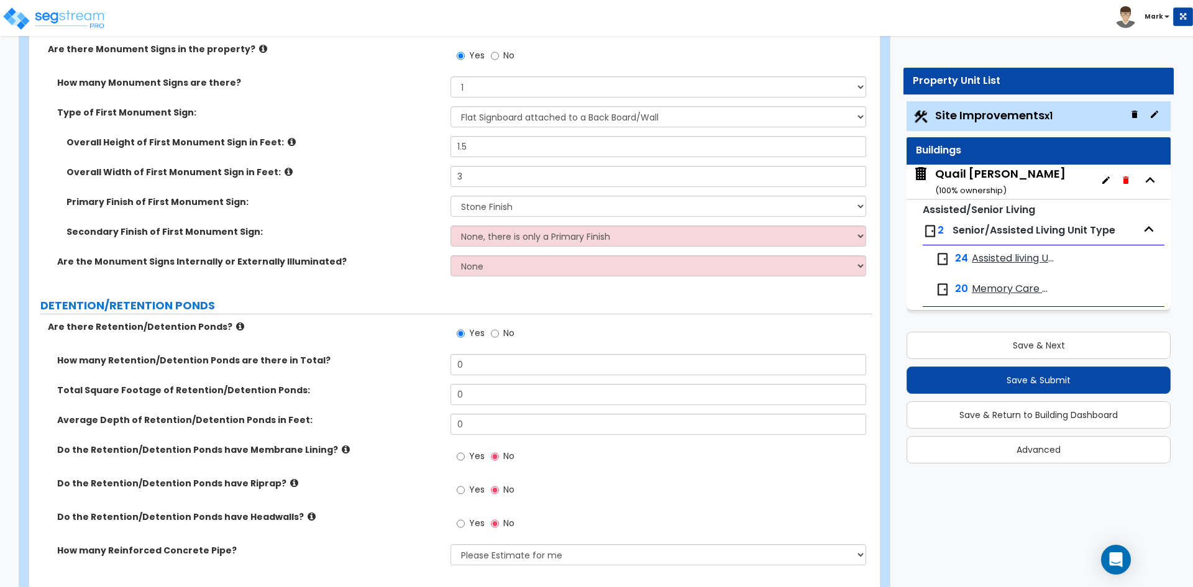
type input "610"
click at [480, 358] on input "0" at bounding box center [658, 364] width 415 height 21
type input "1"
type input "2"
type input "1"
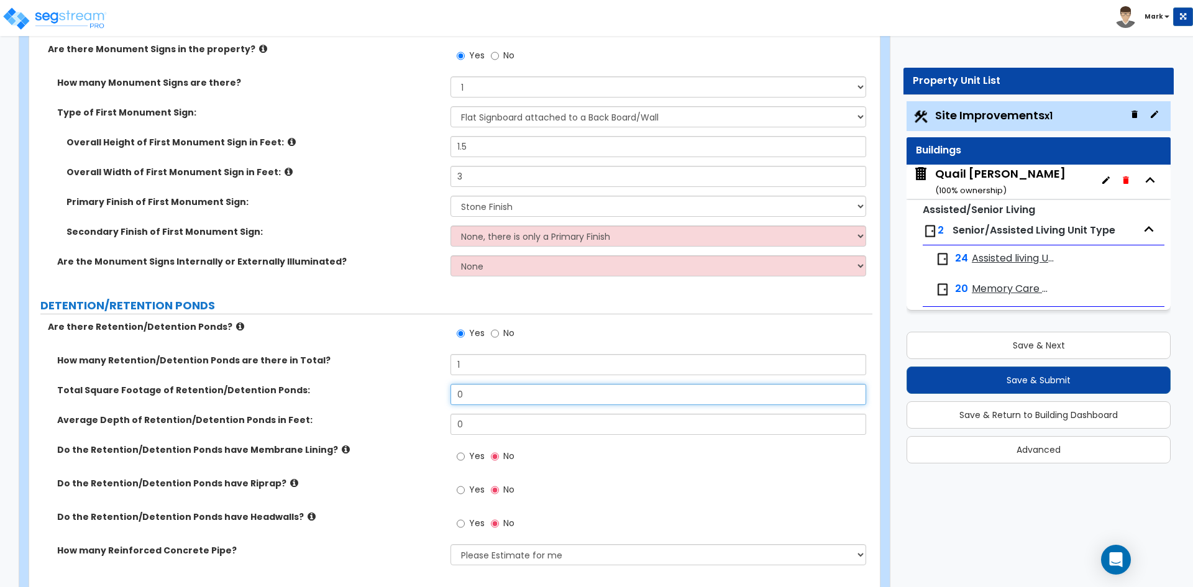
click at [481, 393] on input "0" at bounding box center [658, 394] width 415 height 21
click at [475, 390] on input "text" at bounding box center [658, 394] width 415 height 21
type input "2,014.28"
click at [505, 431] on input "0" at bounding box center [658, 424] width 415 height 21
type input "1"
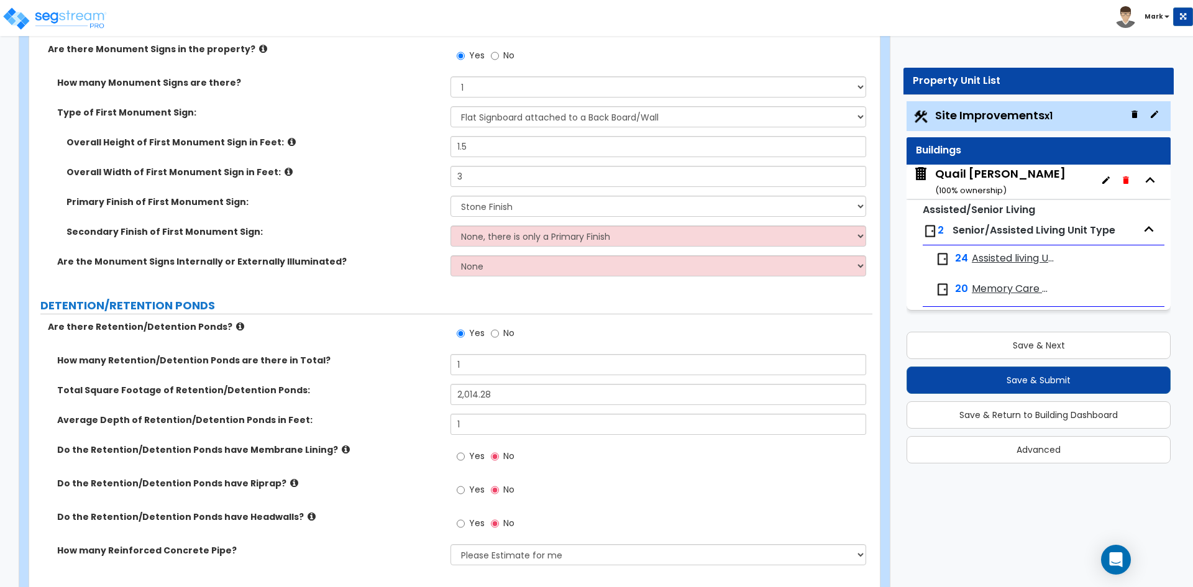
click at [602, 456] on div "Yes No" at bounding box center [661, 461] width 421 height 34
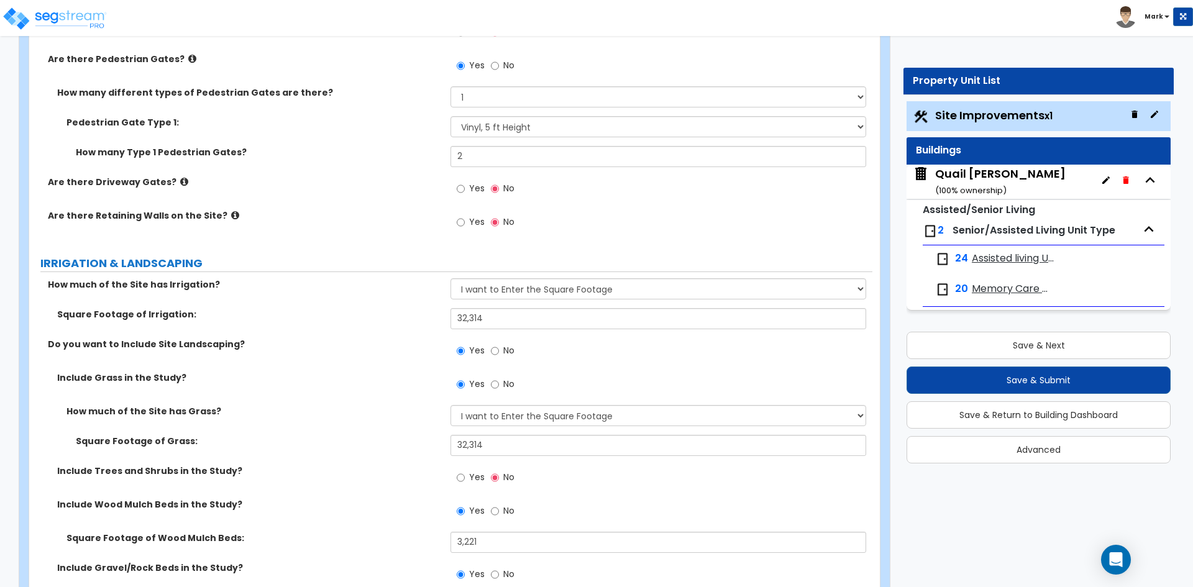
scroll to position [2175, 0]
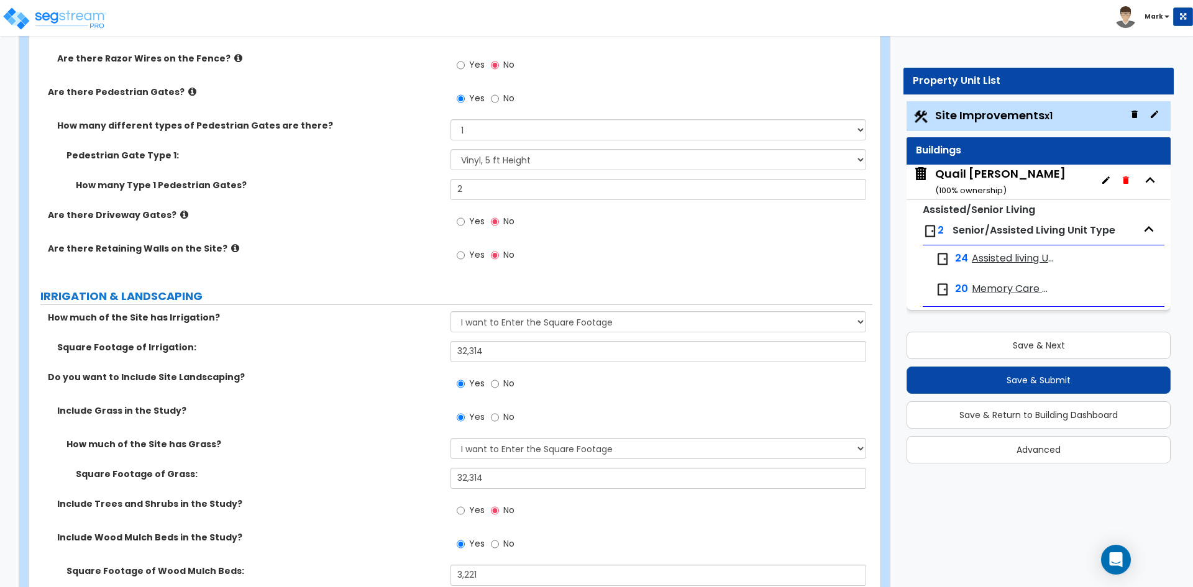
click at [450, 255] on div "Are there Retaining Walls on the Site? Yes No" at bounding box center [450, 259] width 843 height 34
click at [459, 255] on input "Yes" at bounding box center [461, 256] width 8 height 14
radio input "true"
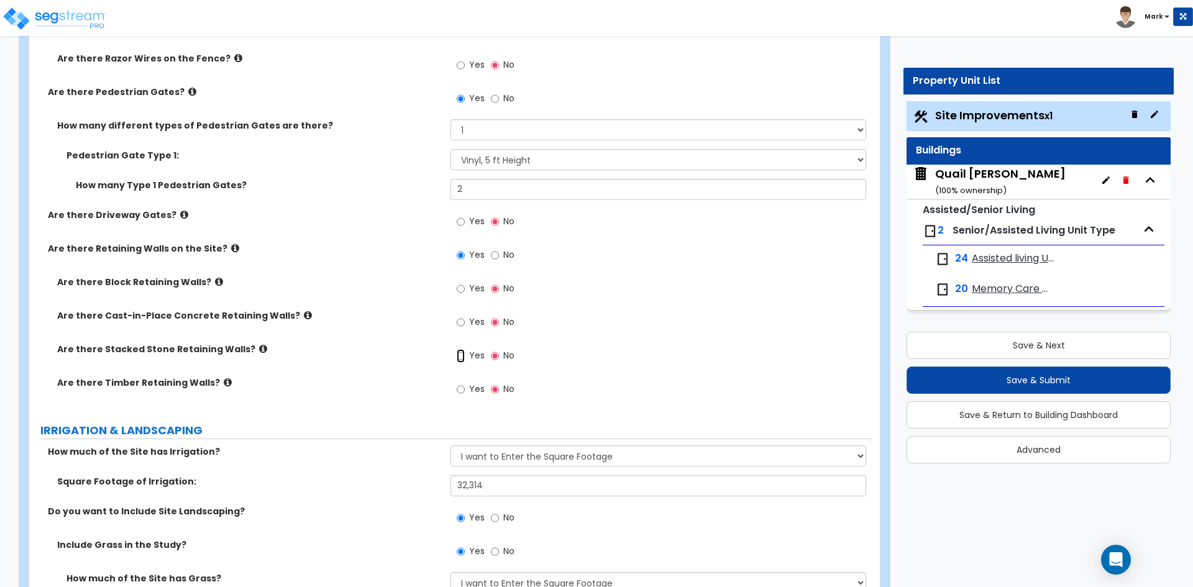
click at [461, 355] on input "Yes" at bounding box center [461, 356] width 8 height 14
radio input "true"
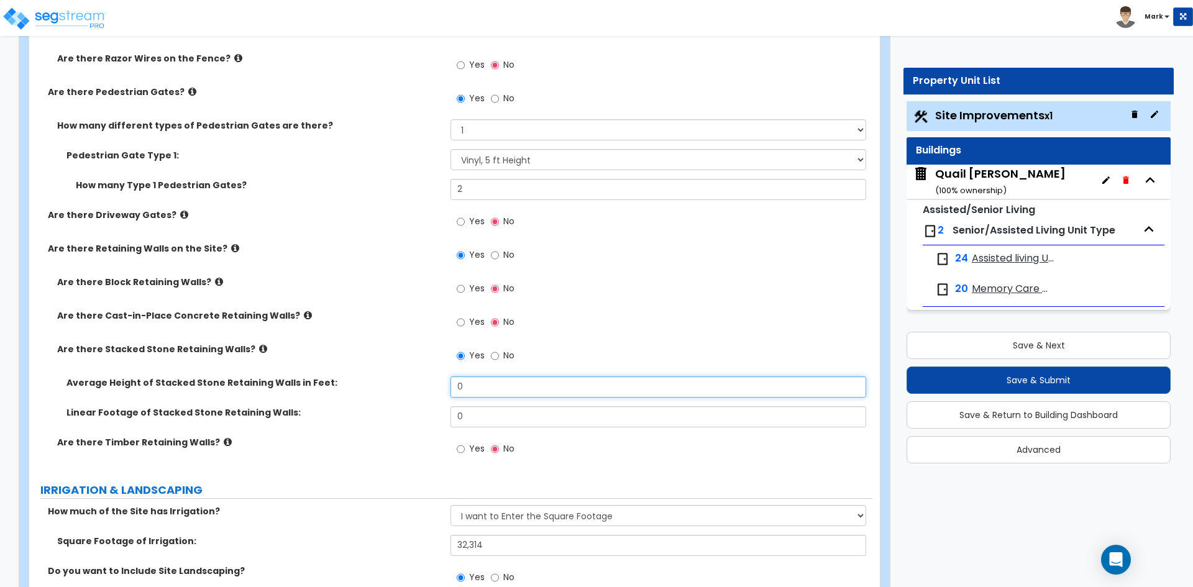
click at [495, 387] on input "0" at bounding box center [658, 387] width 415 height 21
type input "3"
click at [498, 409] on input "0" at bounding box center [658, 416] width 415 height 21
click at [487, 415] on input "text" at bounding box center [658, 416] width 415 height 21
type input "85.08"
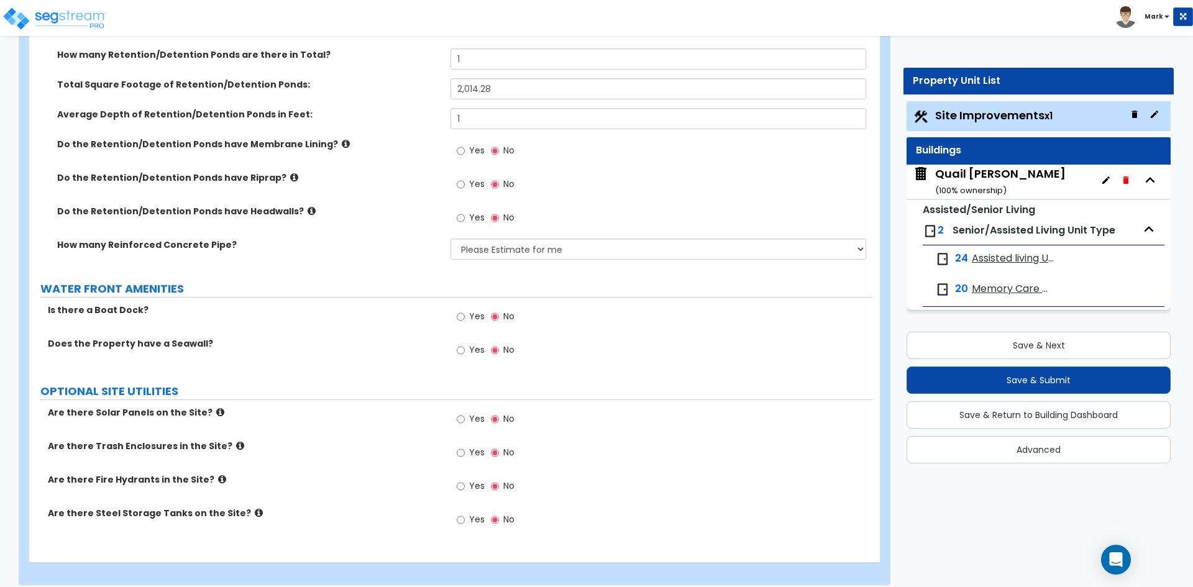
scroll to position [4239, 0]
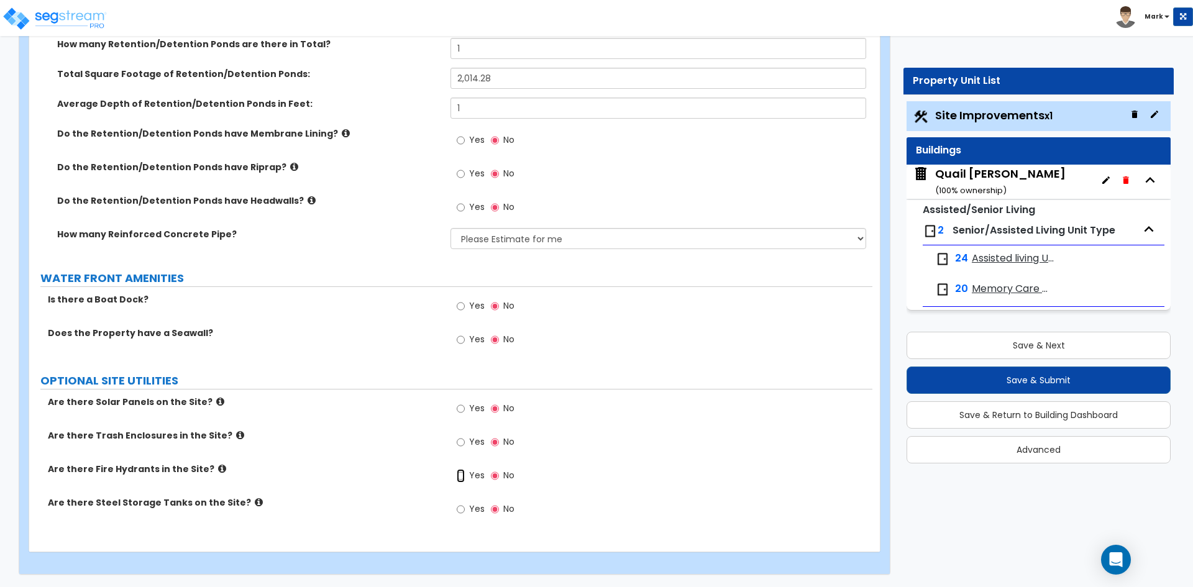
click at [462, 474] on input "Yes" at bounding box center [461, 476] width 8 height 14
radio input "true"
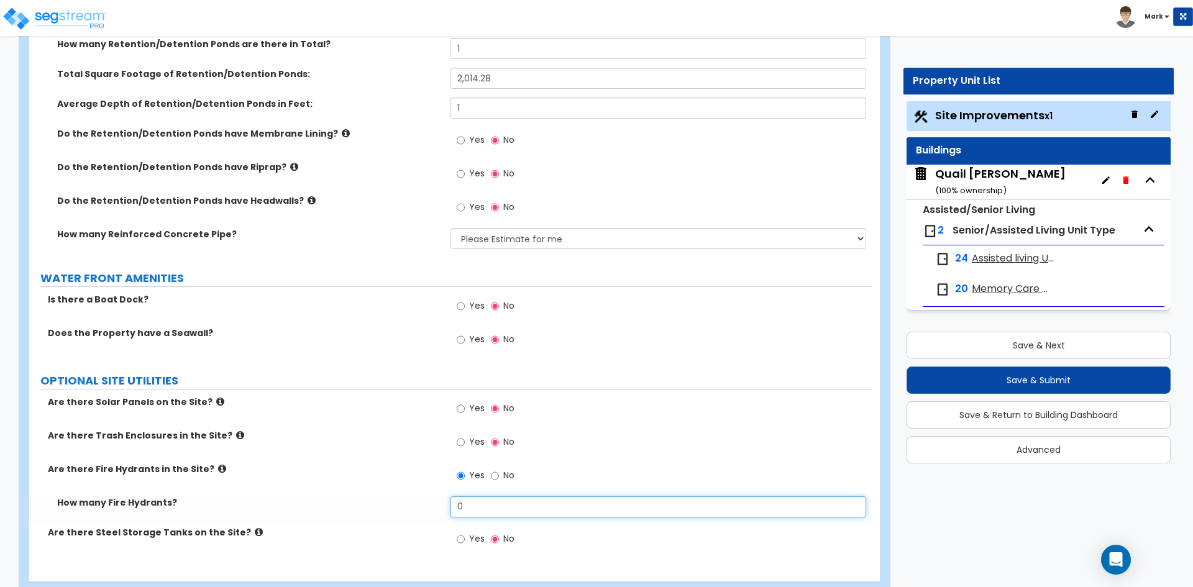
click at [498, 498] on input "0" at bounding box center [658, 507] width 415 height 21
type input "1"
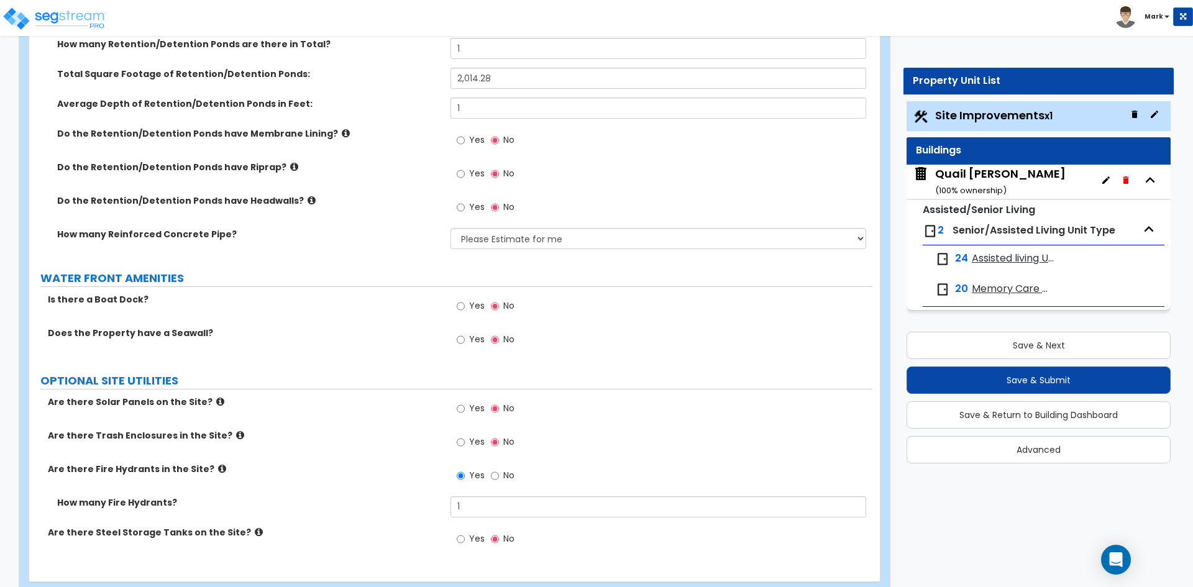
click at [416, 500] on label "How many Fire Hydrants?" at bounding box center [249, 503] width 384 height 12
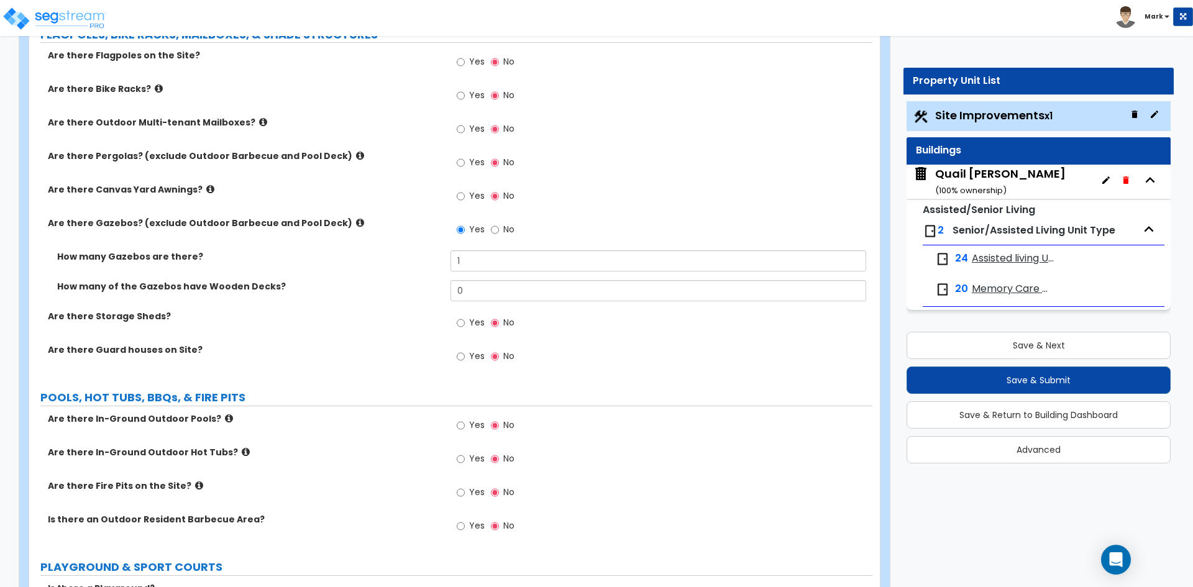
scroll to position [3213, 0]
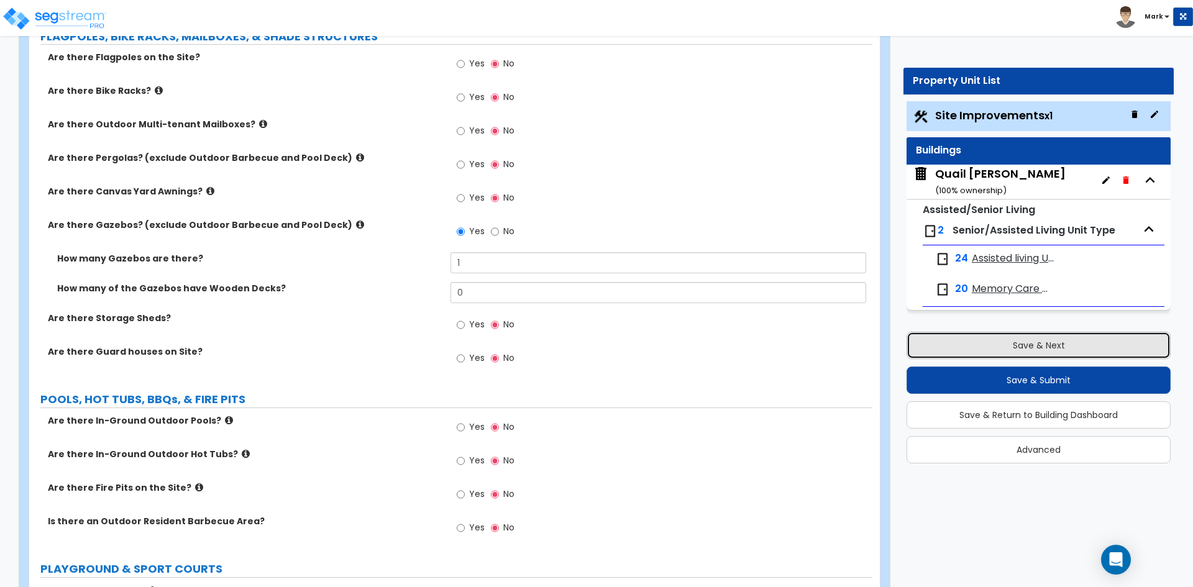
click at [955, 352] on button "Save & Next" at bounding box center [1039, 345] width 264 height 27
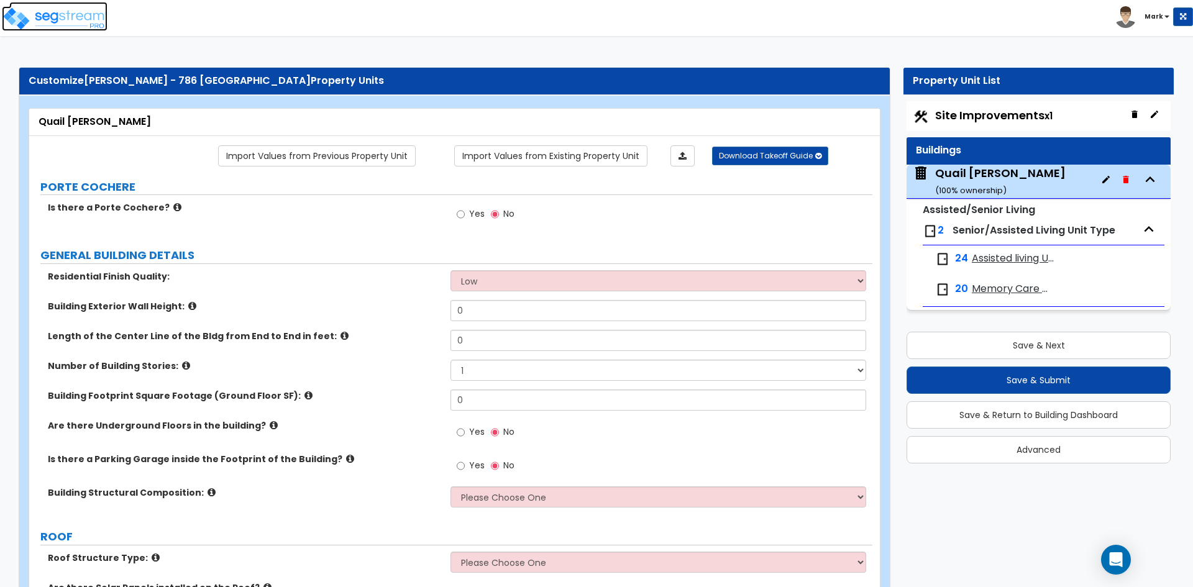
click at [44, 19] on img at bounding box center [55, 18] width 106 height 25
